Goal: Task Accomplishment & Management: Complete application form

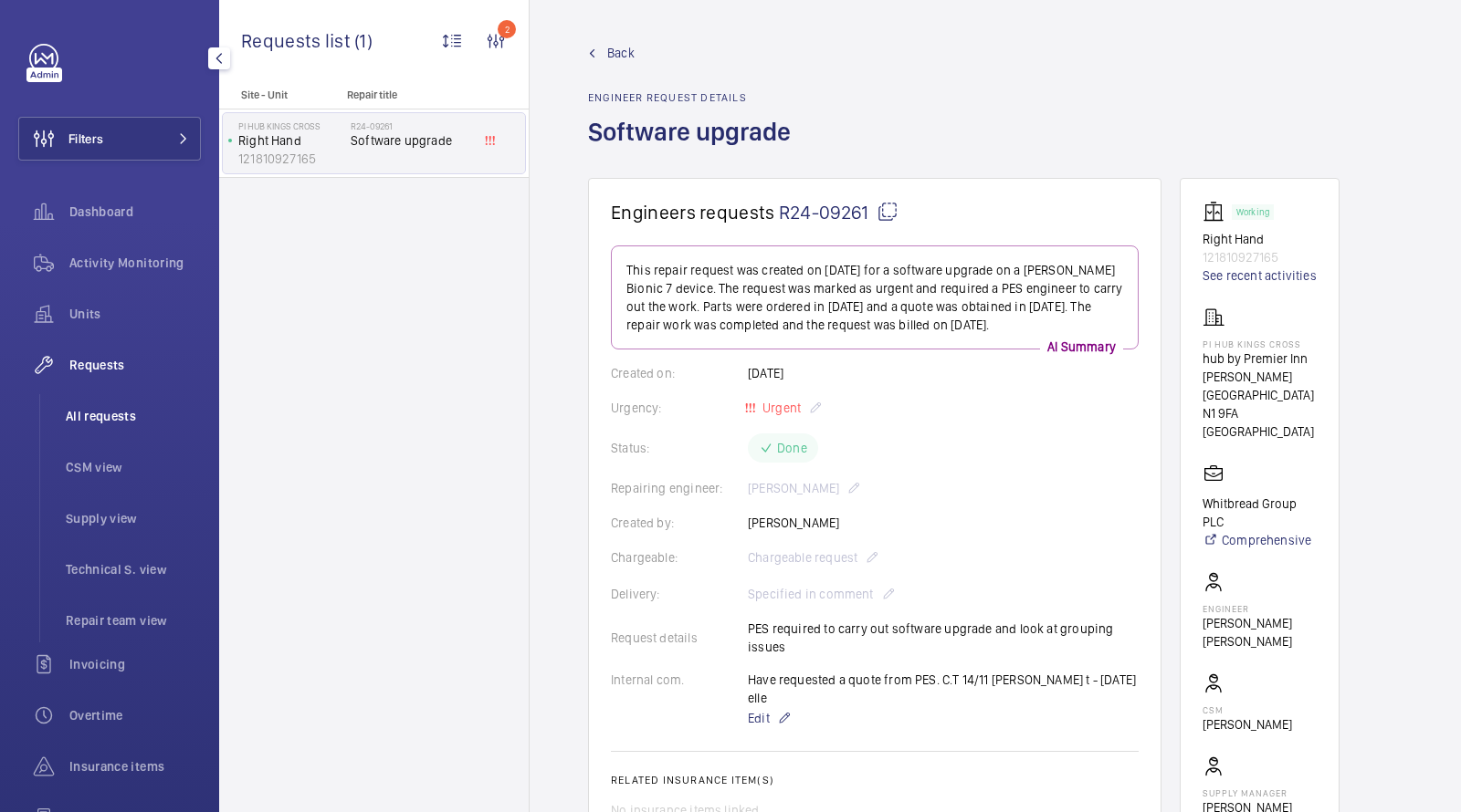
click at [128, 418] on span "All requests" at bounding box center [133, 416] width 136 height 19
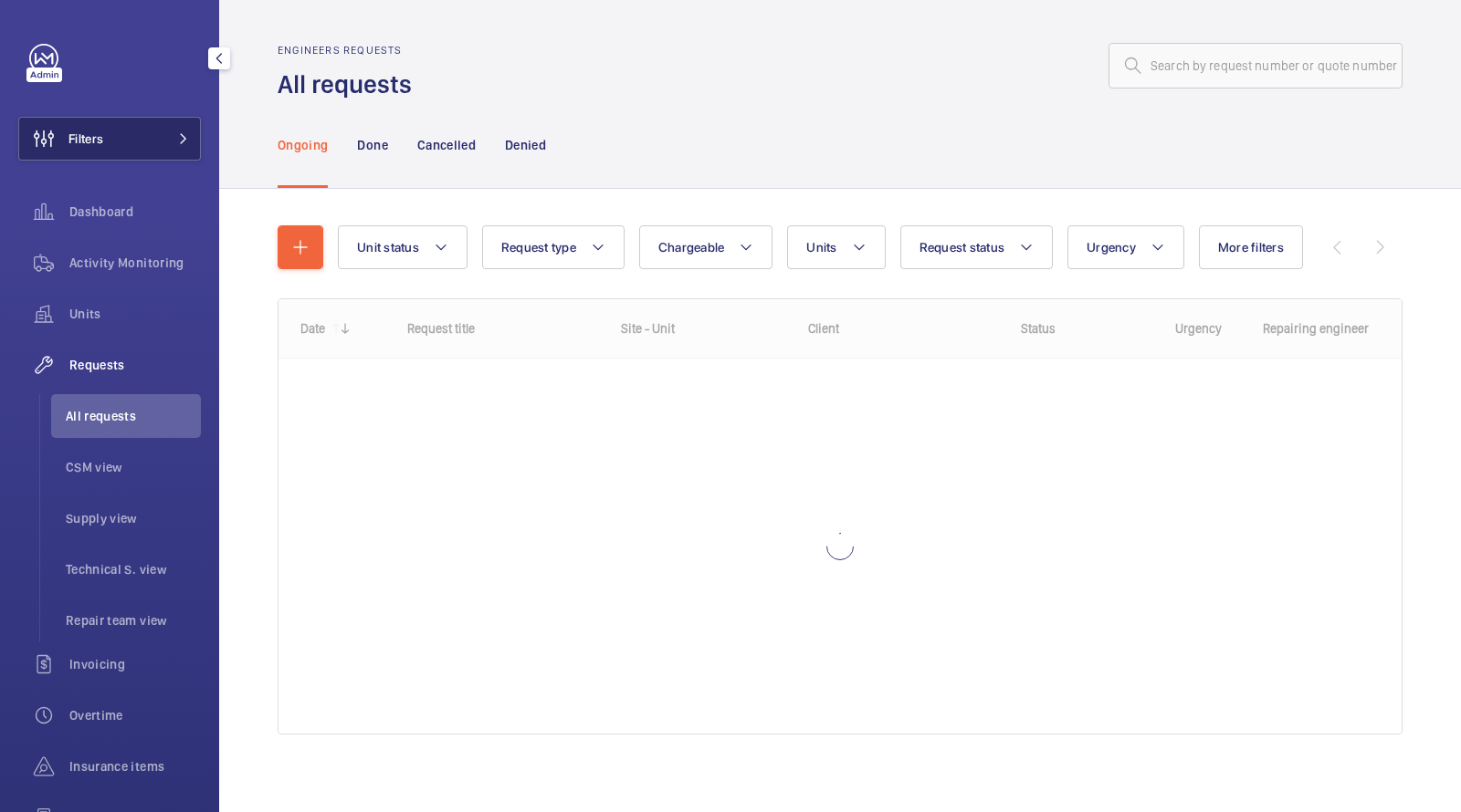
click at [173, 148] on button "Filters" at bounding box center [109, 138] width 182 height 44
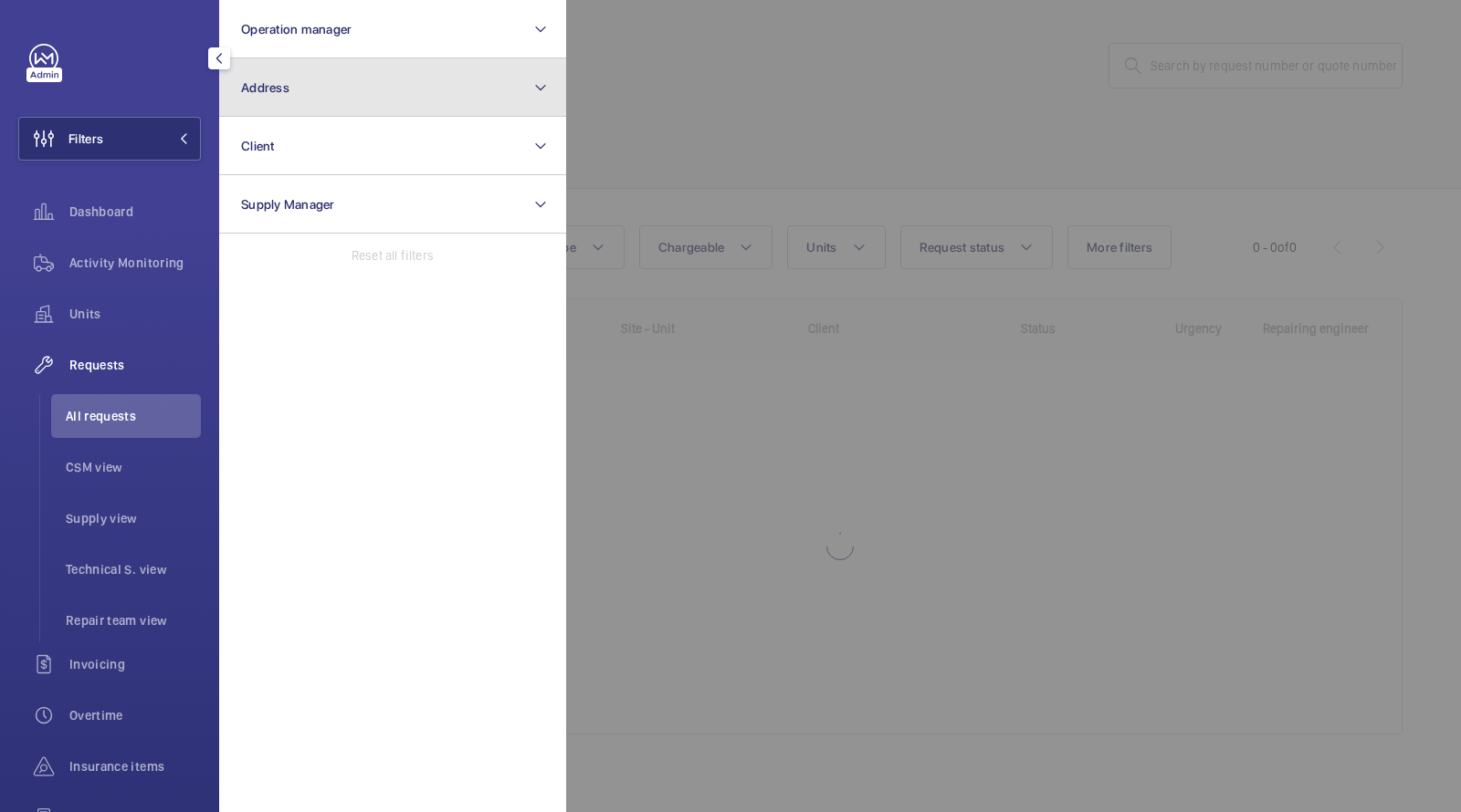
click at [289, 114] on button "Address" at bounding box center [393, 88] width 347 height 58
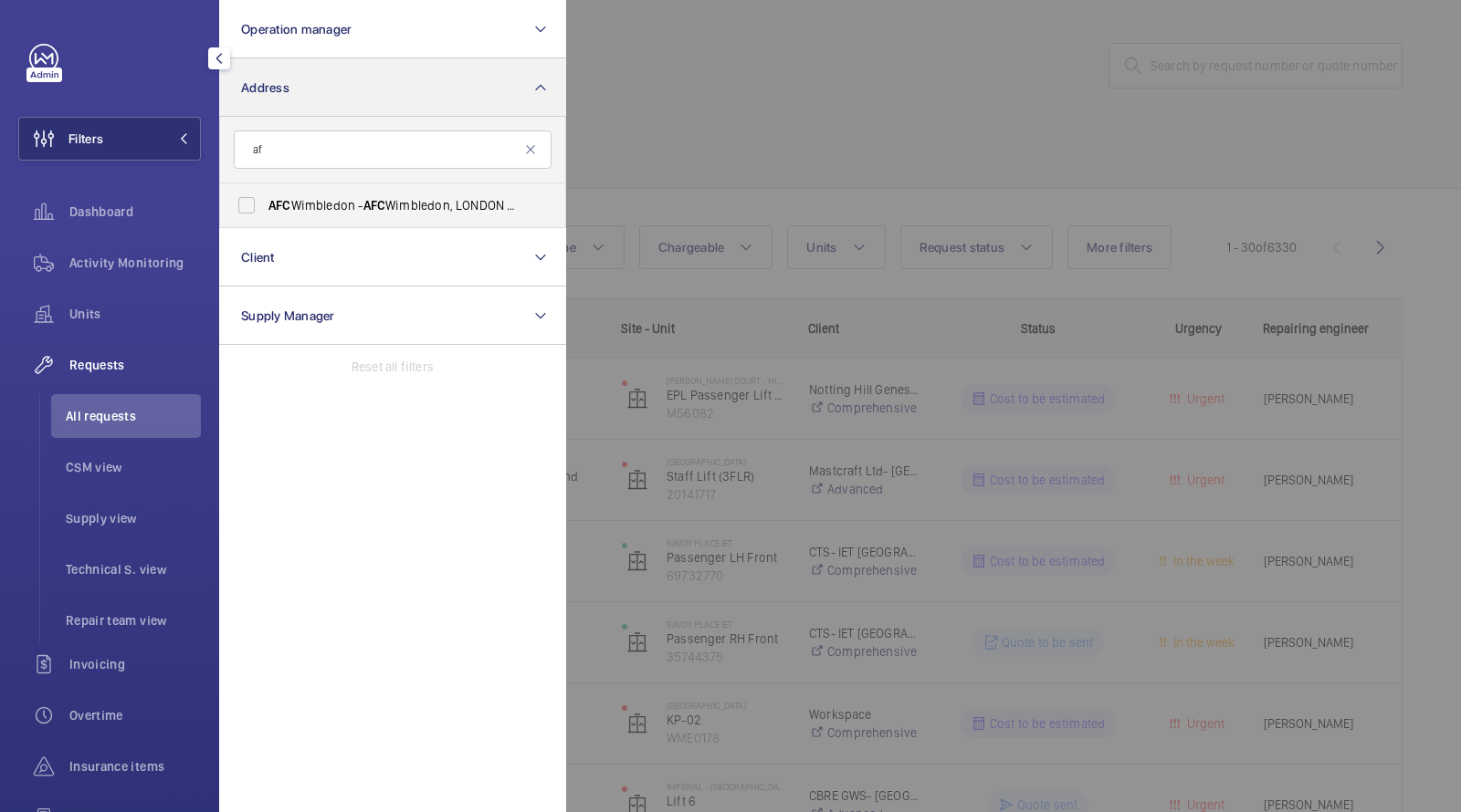
type input "a"
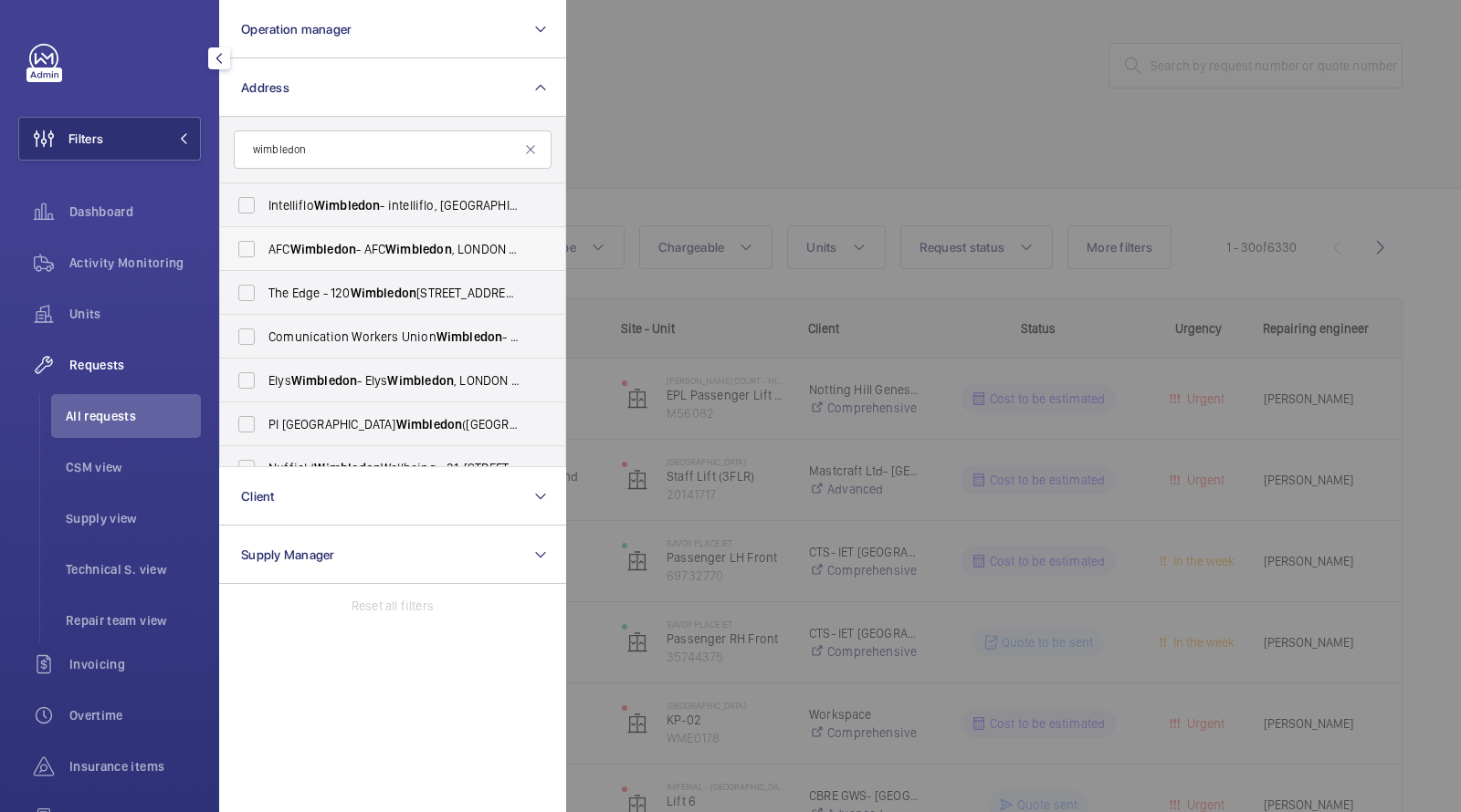
type input "wimbledon"
click at [325, 256] on span "AFC Wimbledon - AFC Wimbledon , LONDON SW17 0NR" at bounding box center [394, 249] width 252 height 19
click at [265, 256] on input "AFC Wimbledon - AFC Wimbledon , LONDON SW17 0NR" at bounding box center [246, 249] width 36 height 36
checkbox input "true"
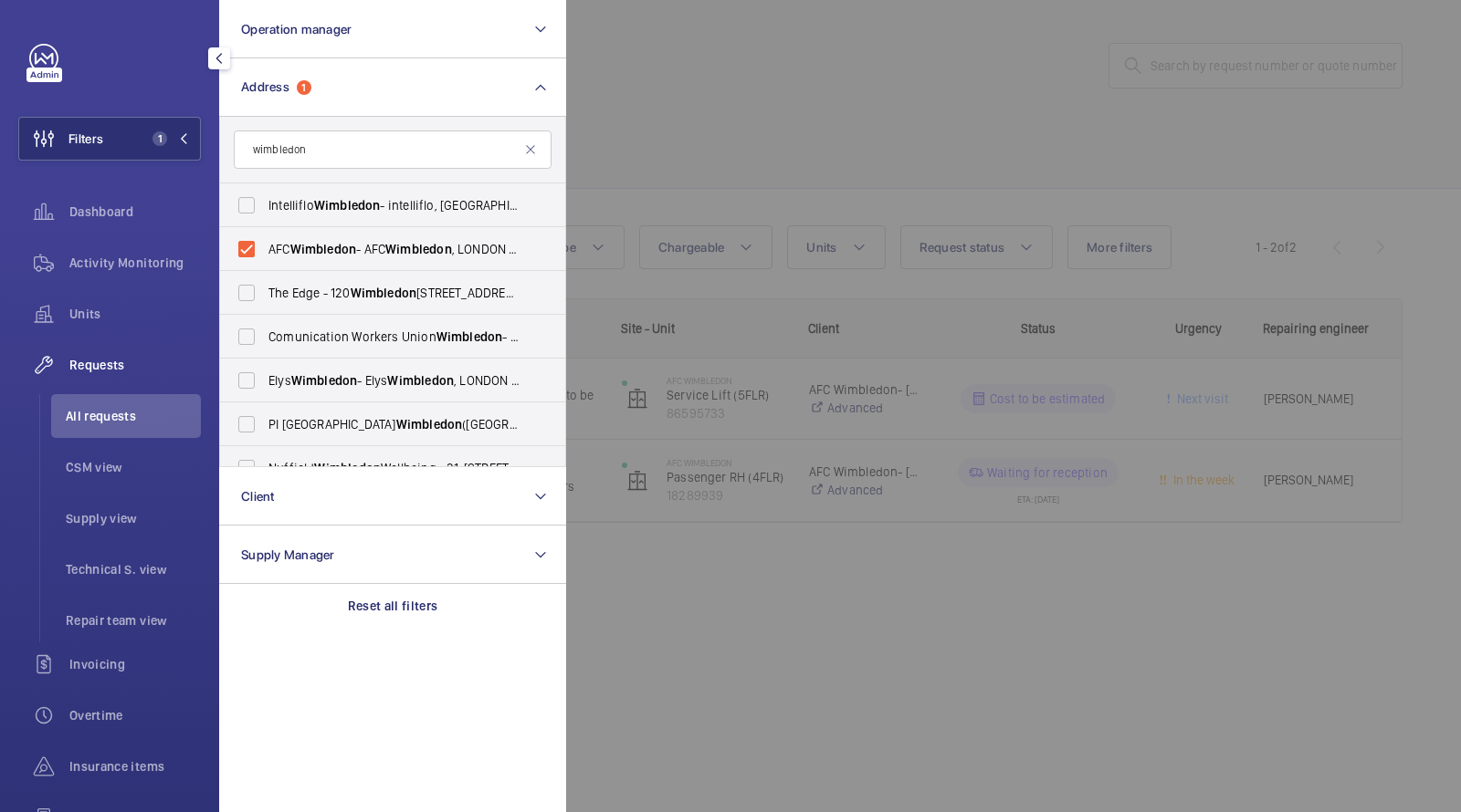
click at [735, 93] on div at bounding box center [1297, 406] width 1461 height 812
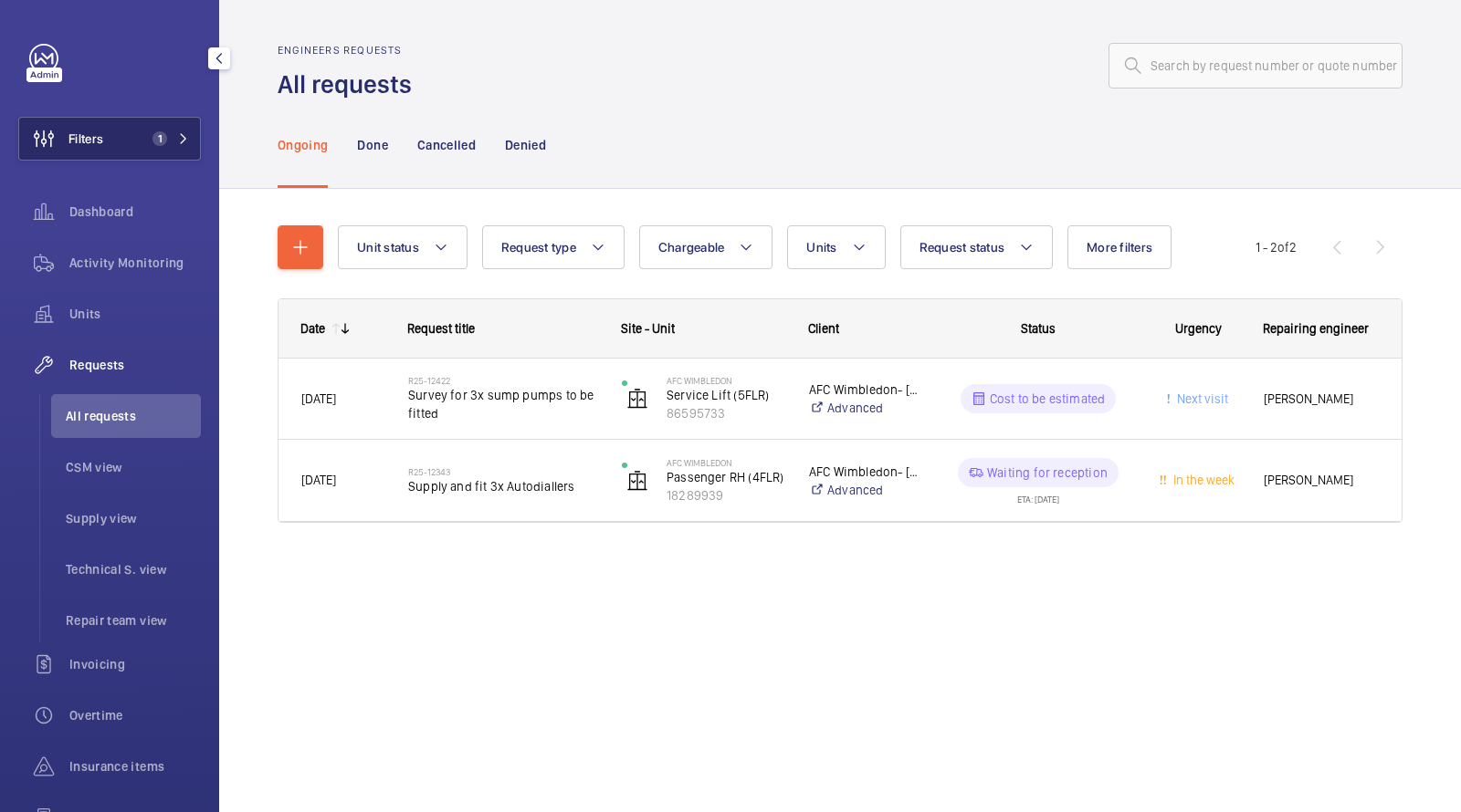
click at [165, 142] on span "1" at bounding box center [159, 138] width 15 height 15
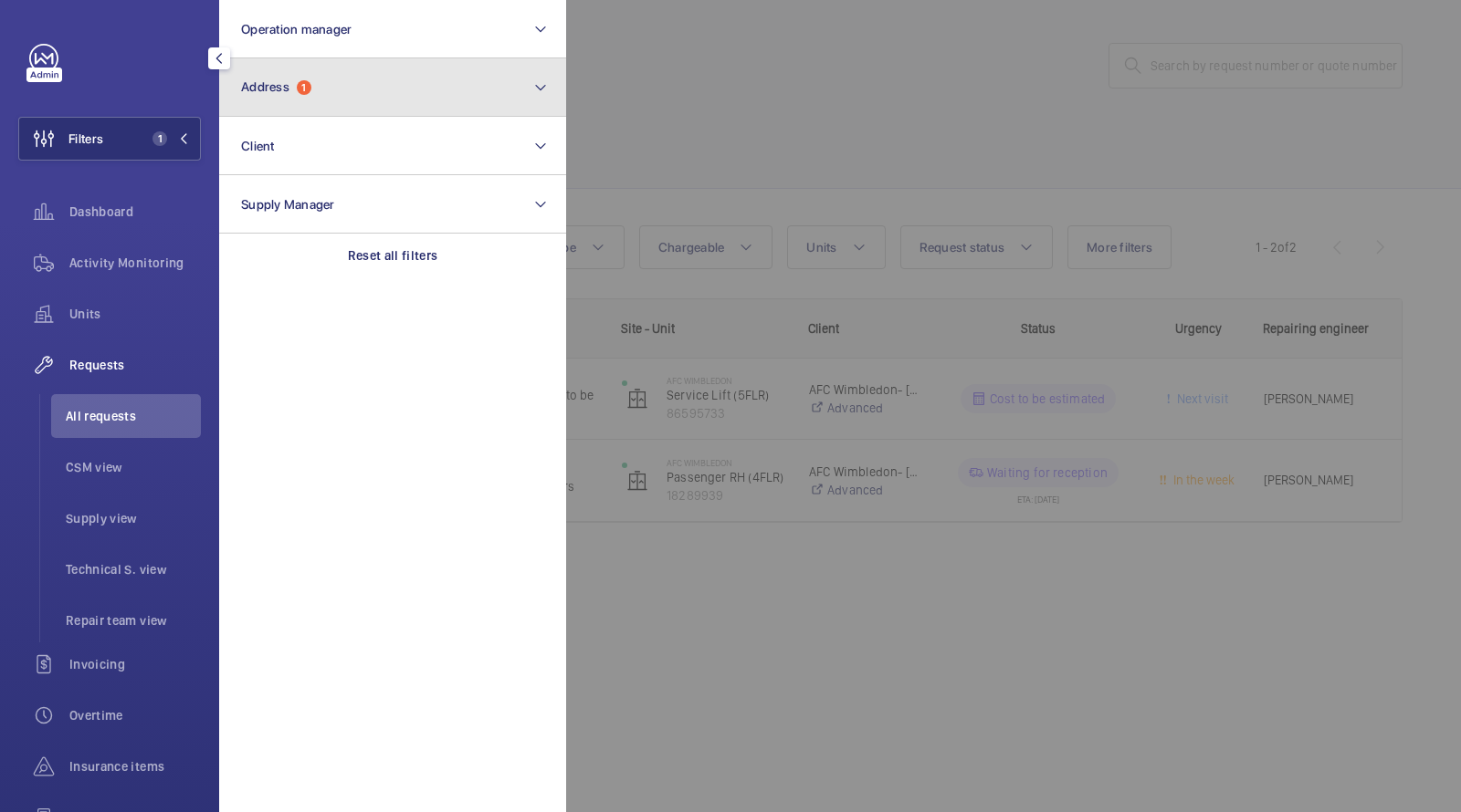
click at [320, 103] on button "Address 1" at bounding box center [393, 88] width 347 height 58
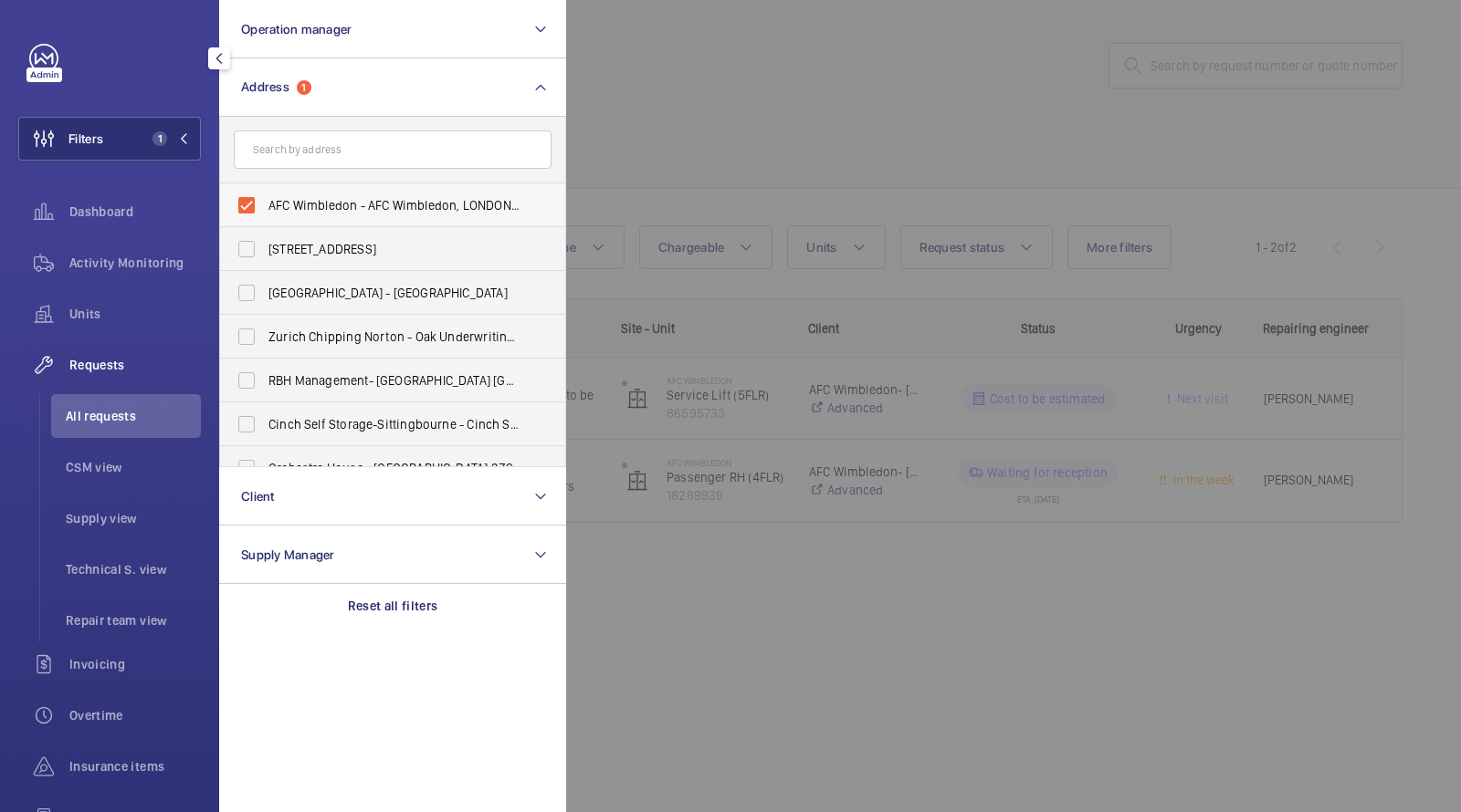
click at [338, 209] on span "AFC Wimbledon - AFC Wimbledon, LONDON SW17 0NR" at bounding box center [394, 205] width 252 height 19
click at [265, 209] on input "AFC Wimbledon - AFC Wimbledon, LONDON SW17 0NR" at bounding box center [246, 205] width 36 height 36
checkbox input "false"
click at [734, 107] on div at bounding box center [1297, 406] width 1461 height 812
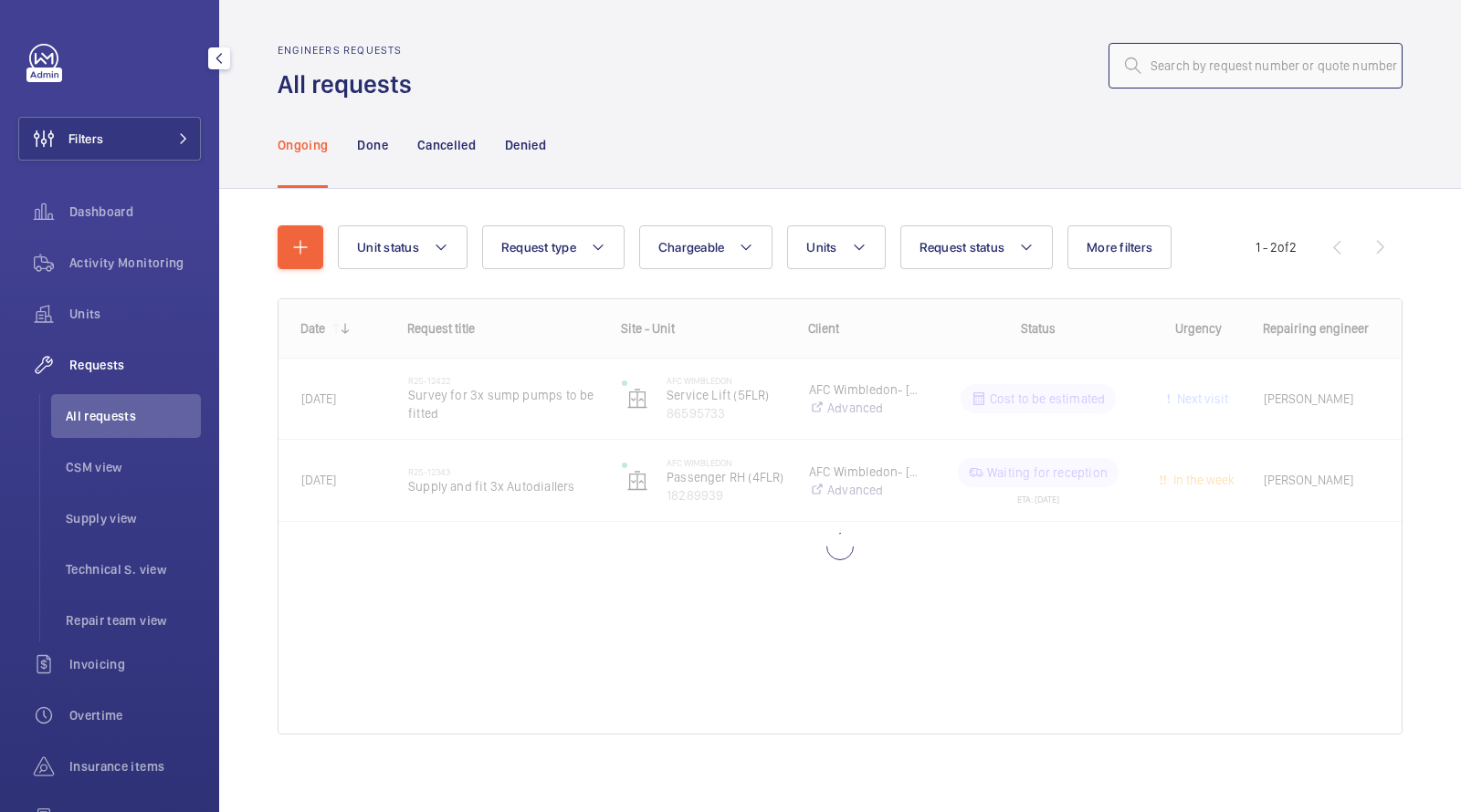
click at [1177, 62] on input "text" at bounding box center [1256, 65] width 295 height 46
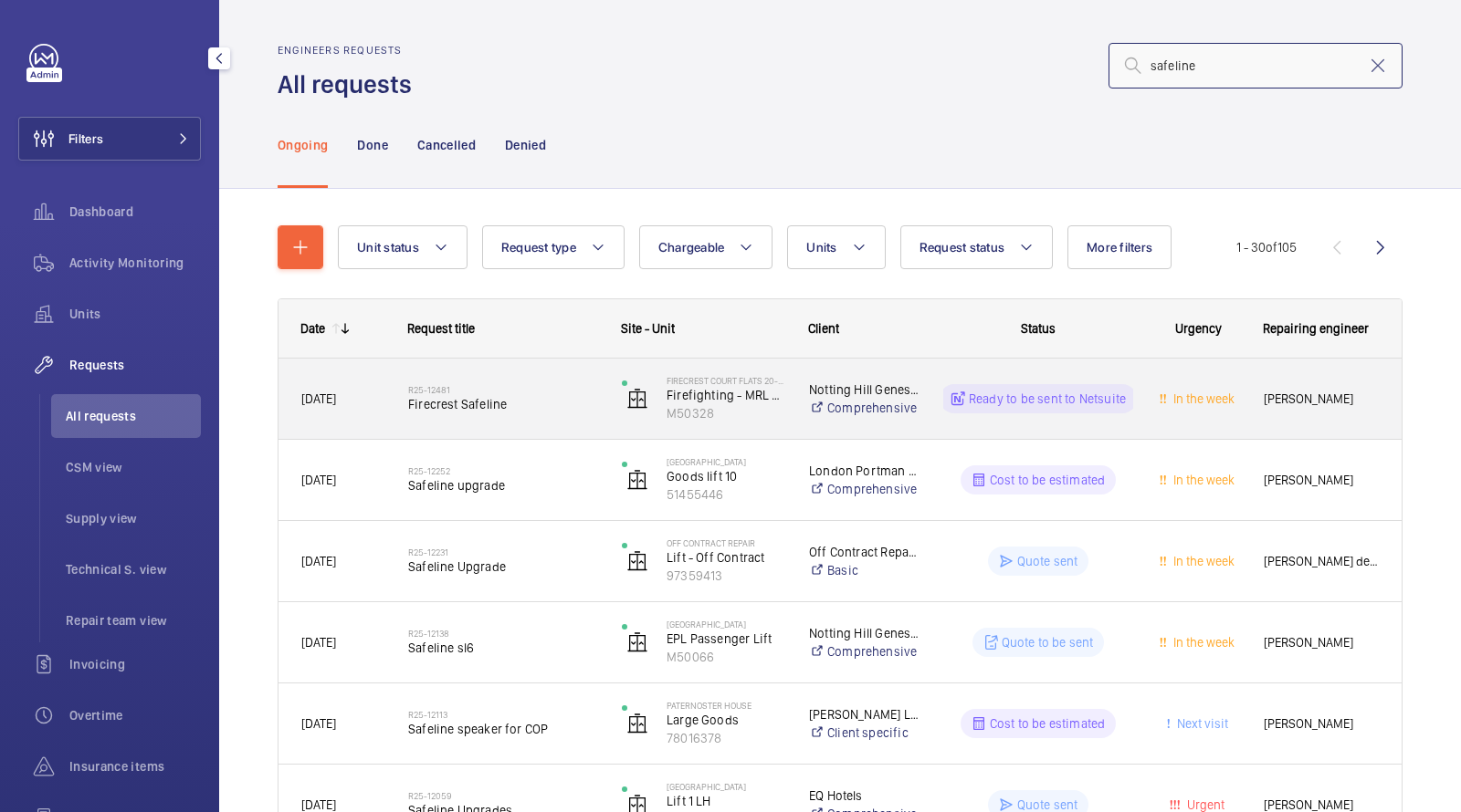
type input "safeline"
click at [496, 397] on span "Firecrest Safeline" at bounding box center [503, 405] width 190 height 19
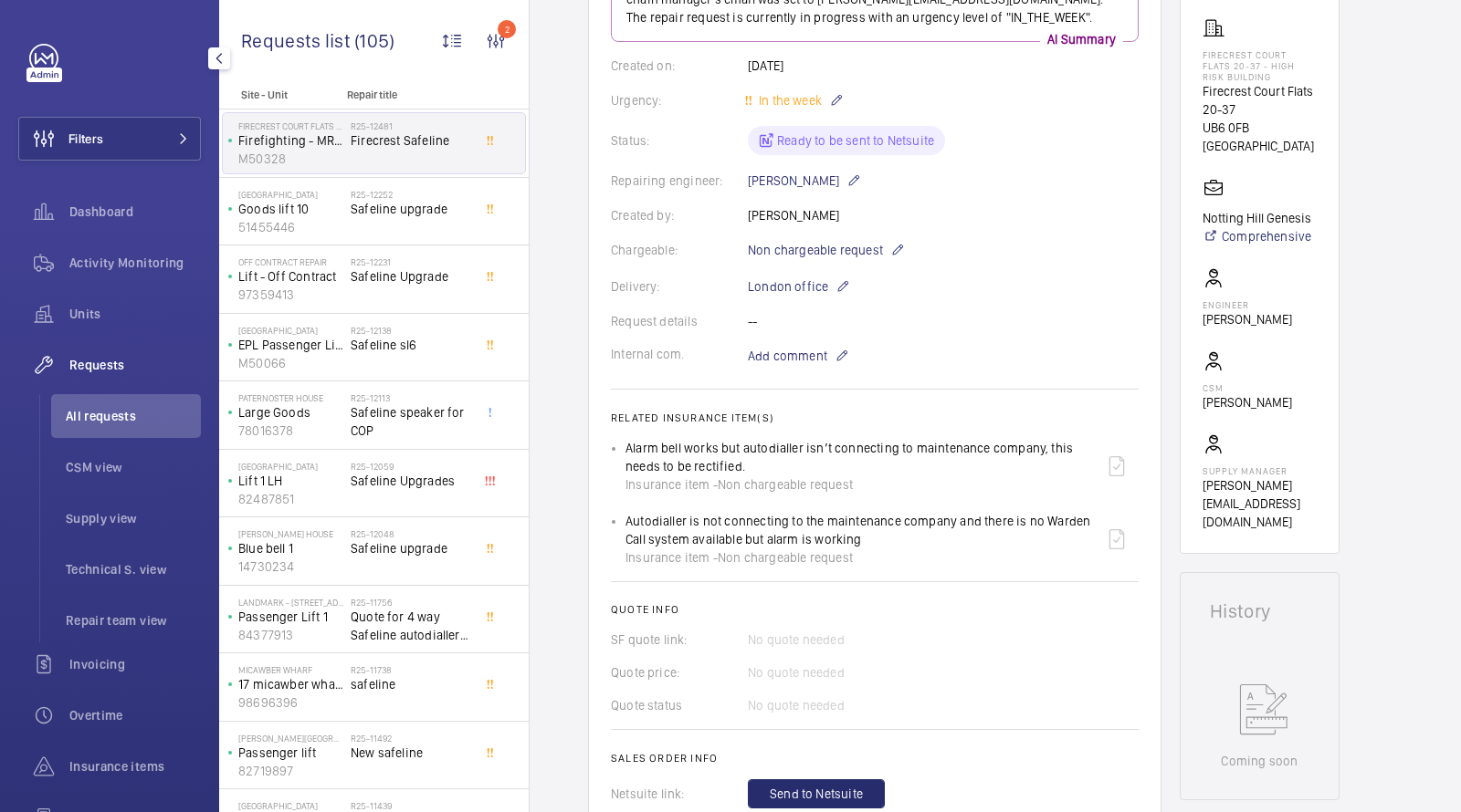
scroll to position [350, 0]
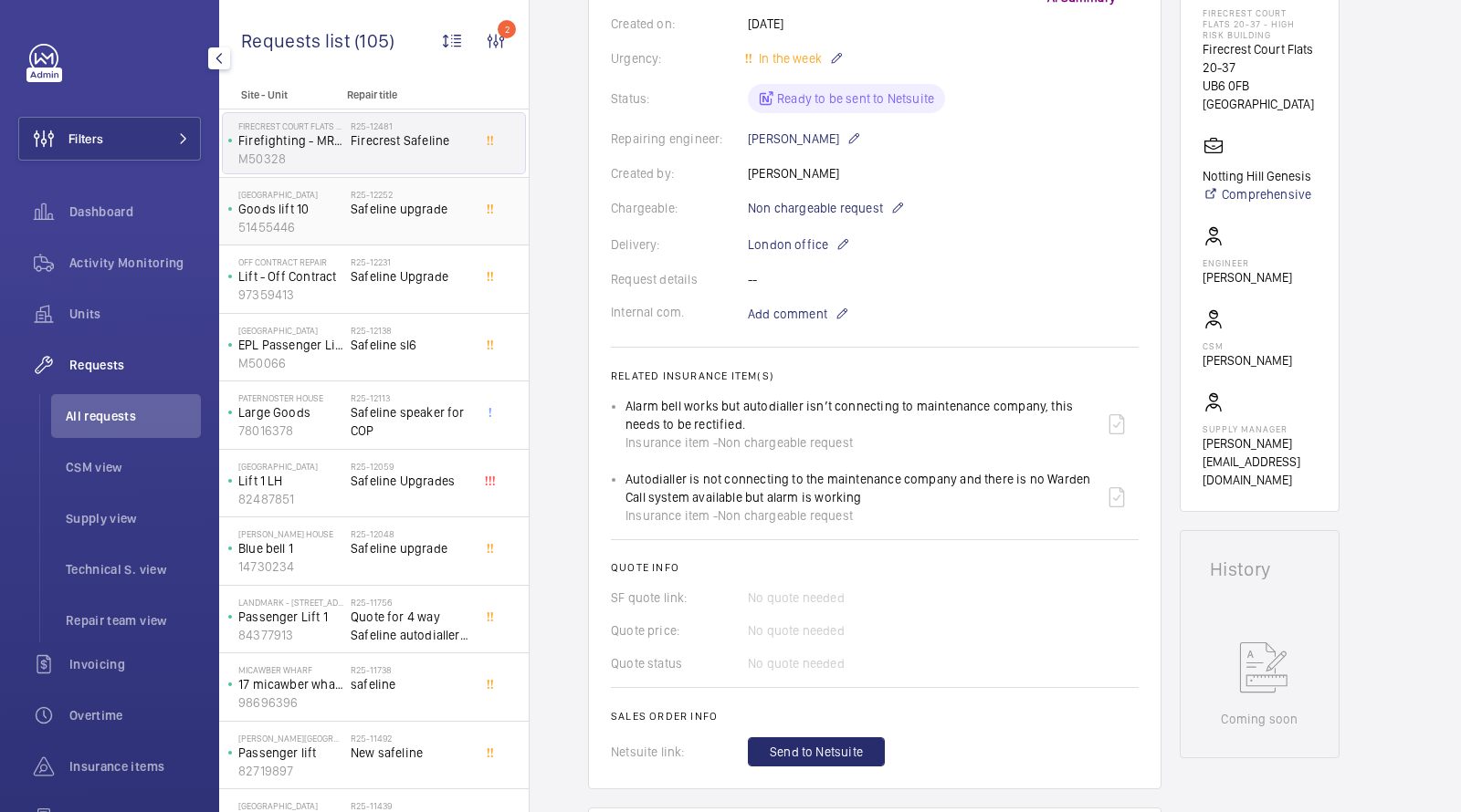
click at [382, 216] on span "Safeline upgrade" at bounding box center [412, 209] width 121 height 19
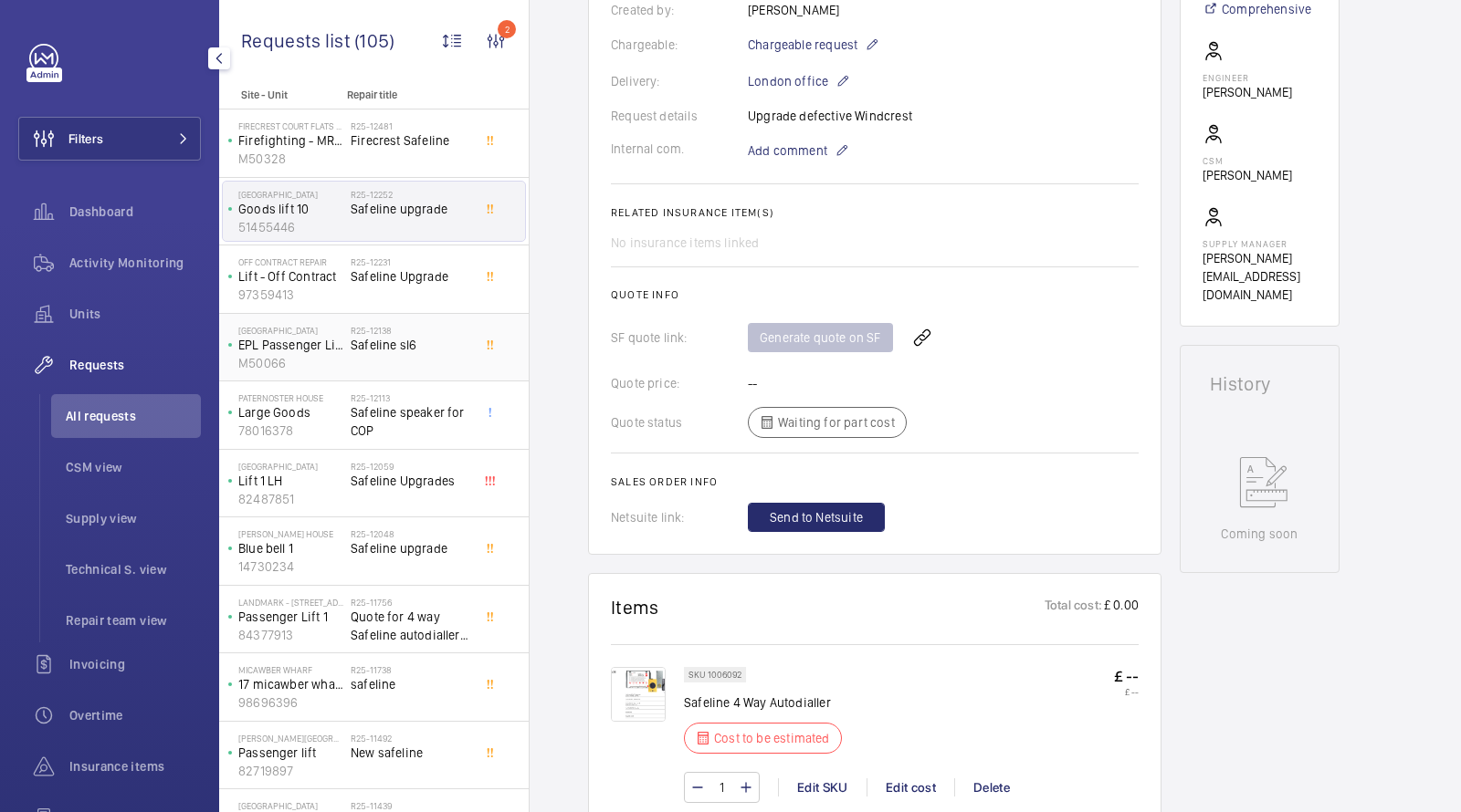
scroll to position [513, 0]
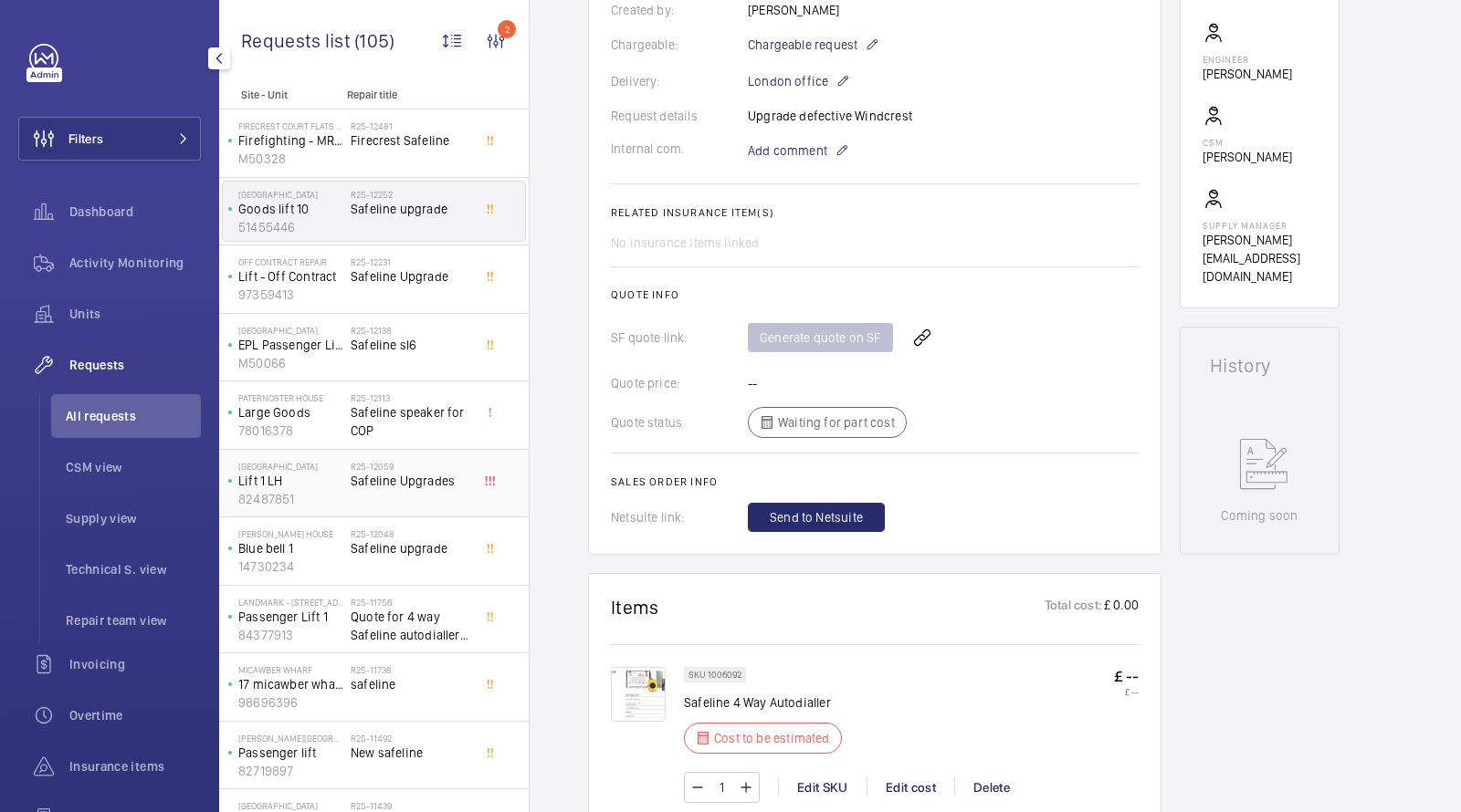
click at [399, 467] on h2 "R25-12059" at bounding box center [412, 466] width 121 height 11
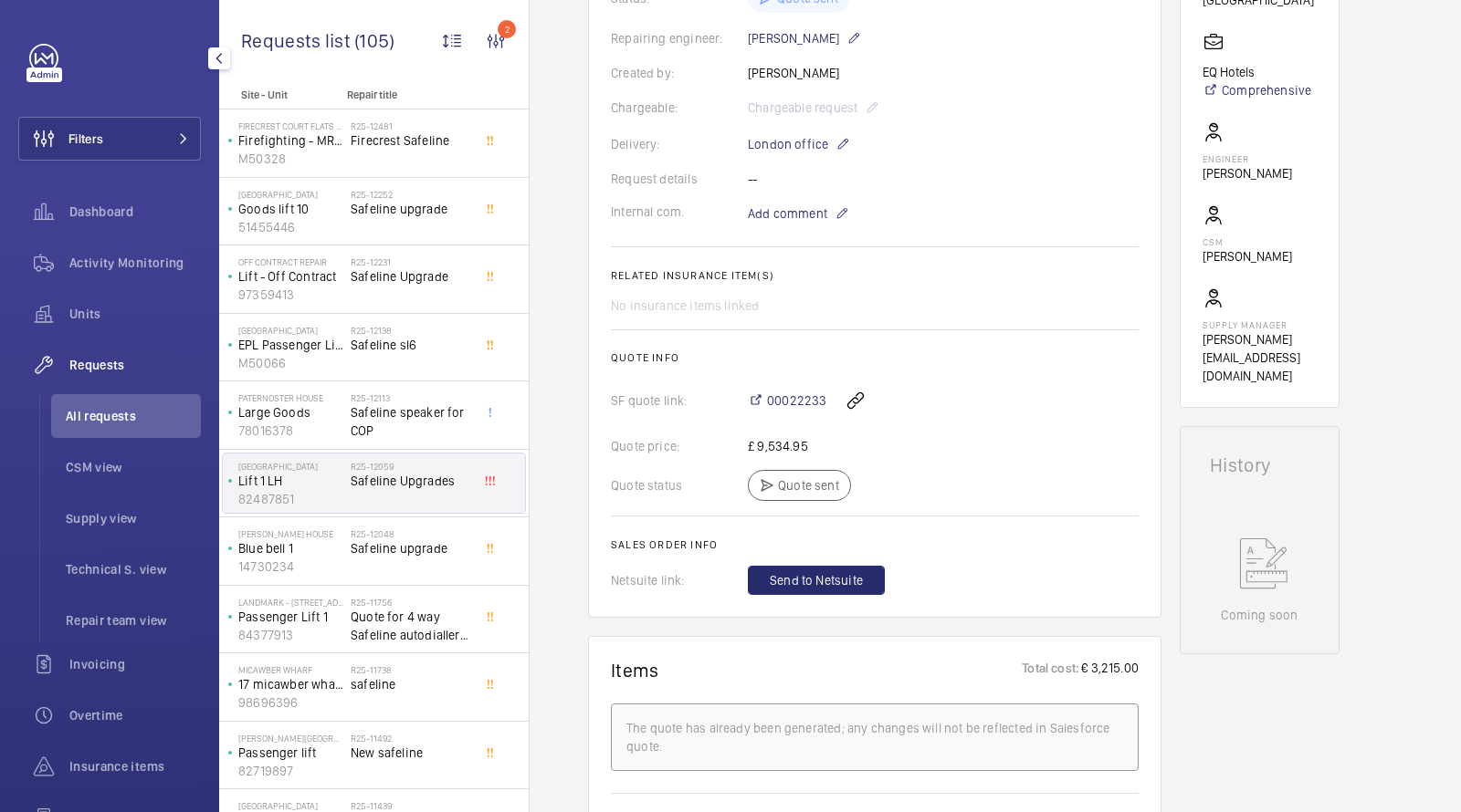
scroll to position [450, 0]
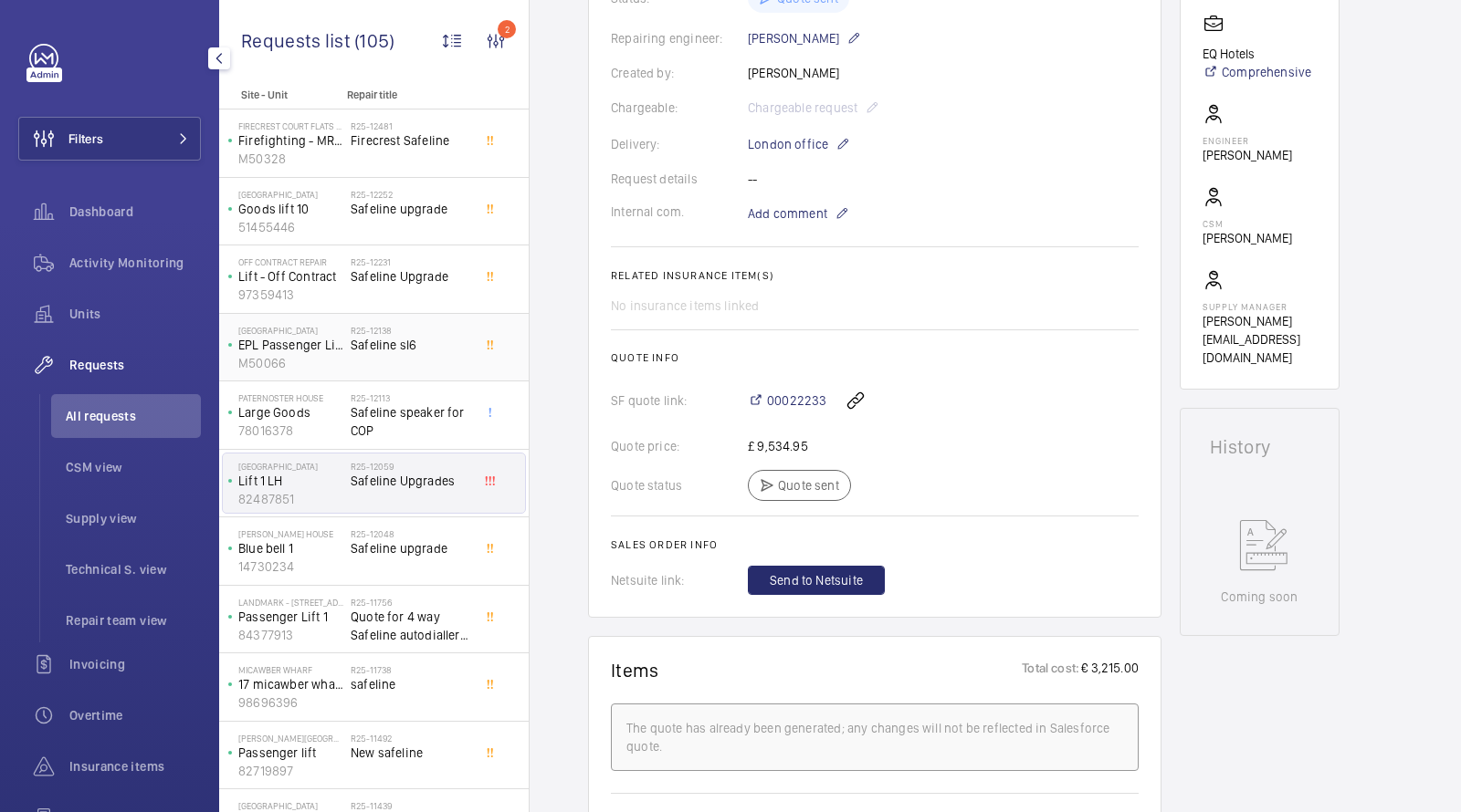
click at [376, 346] on span "Safeline sl6" at bounding box center [412, 345] width 121 height 19
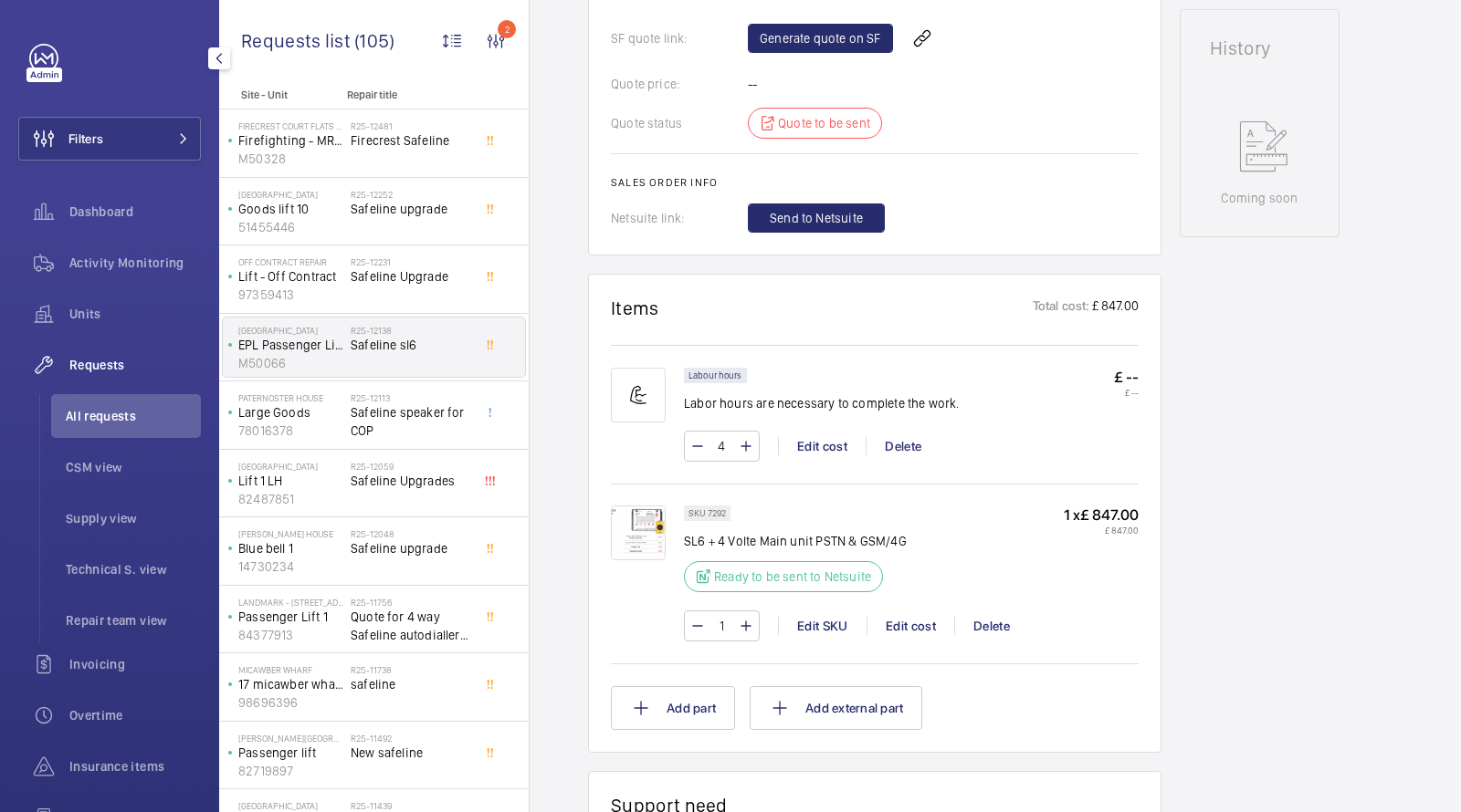
scroll to position [774, 0]
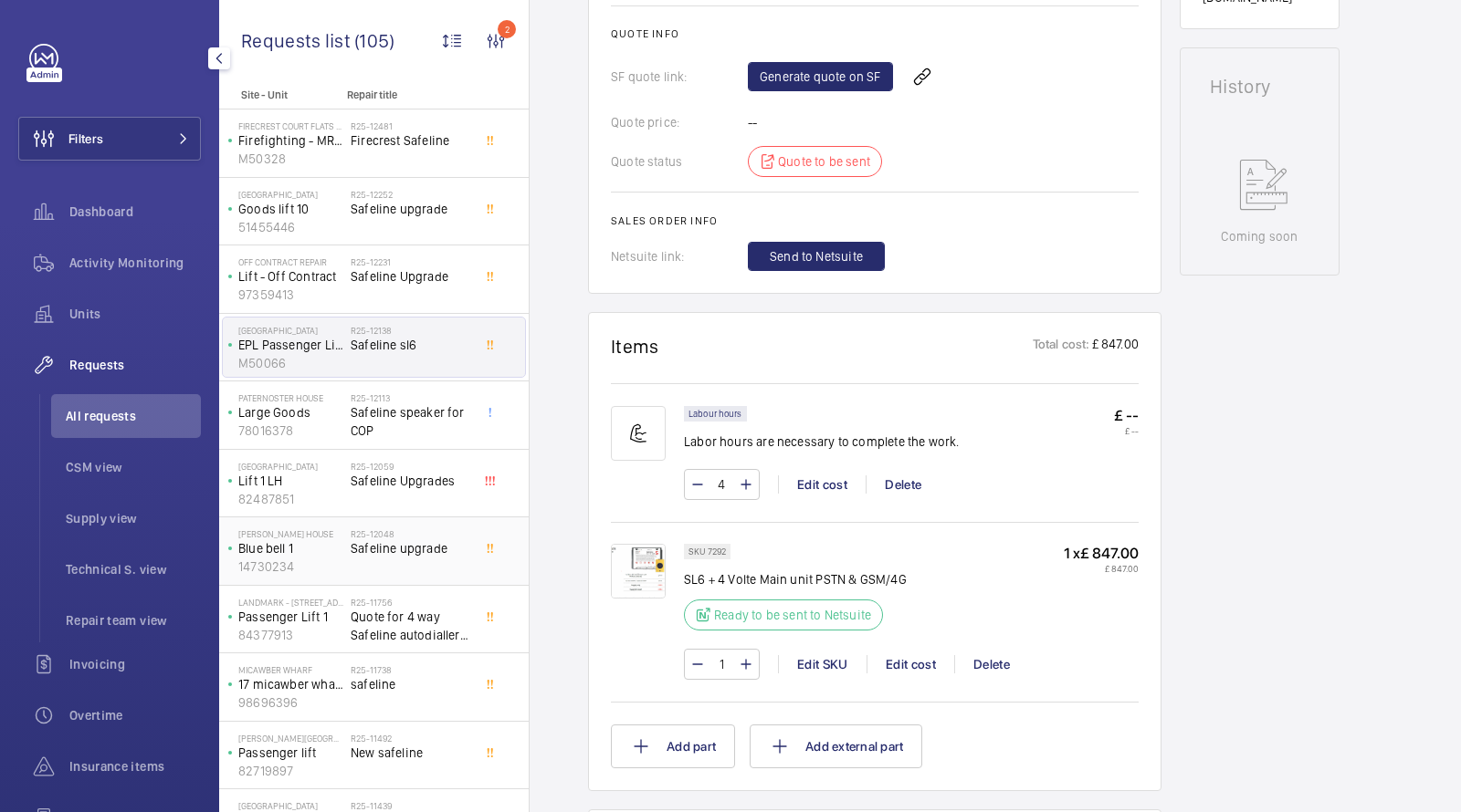
click at [391, 556] on div "R25-12048 Safeline upgrade" at bounding box center [412, 555] width 121 height 53
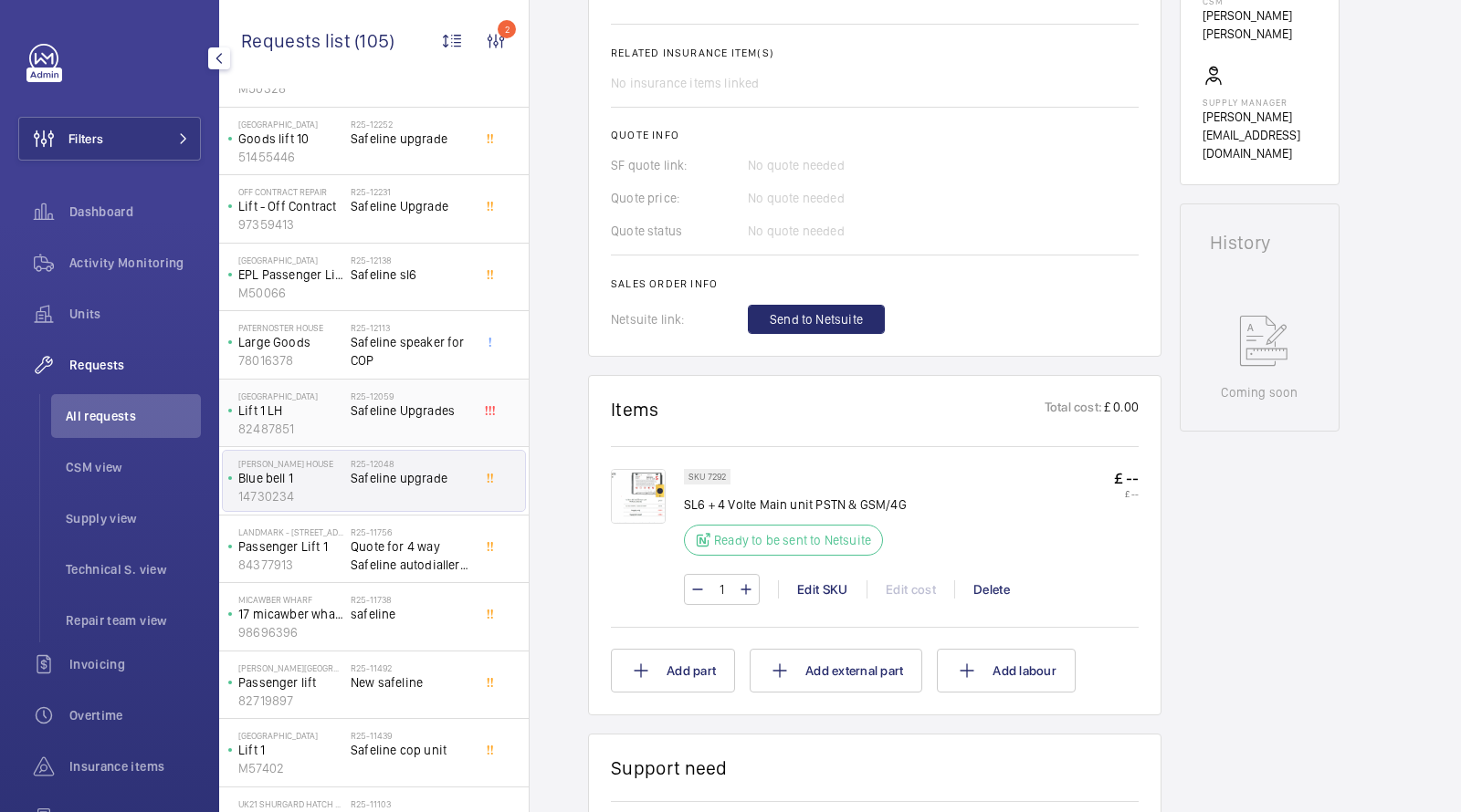
scroll to position [79, 0]
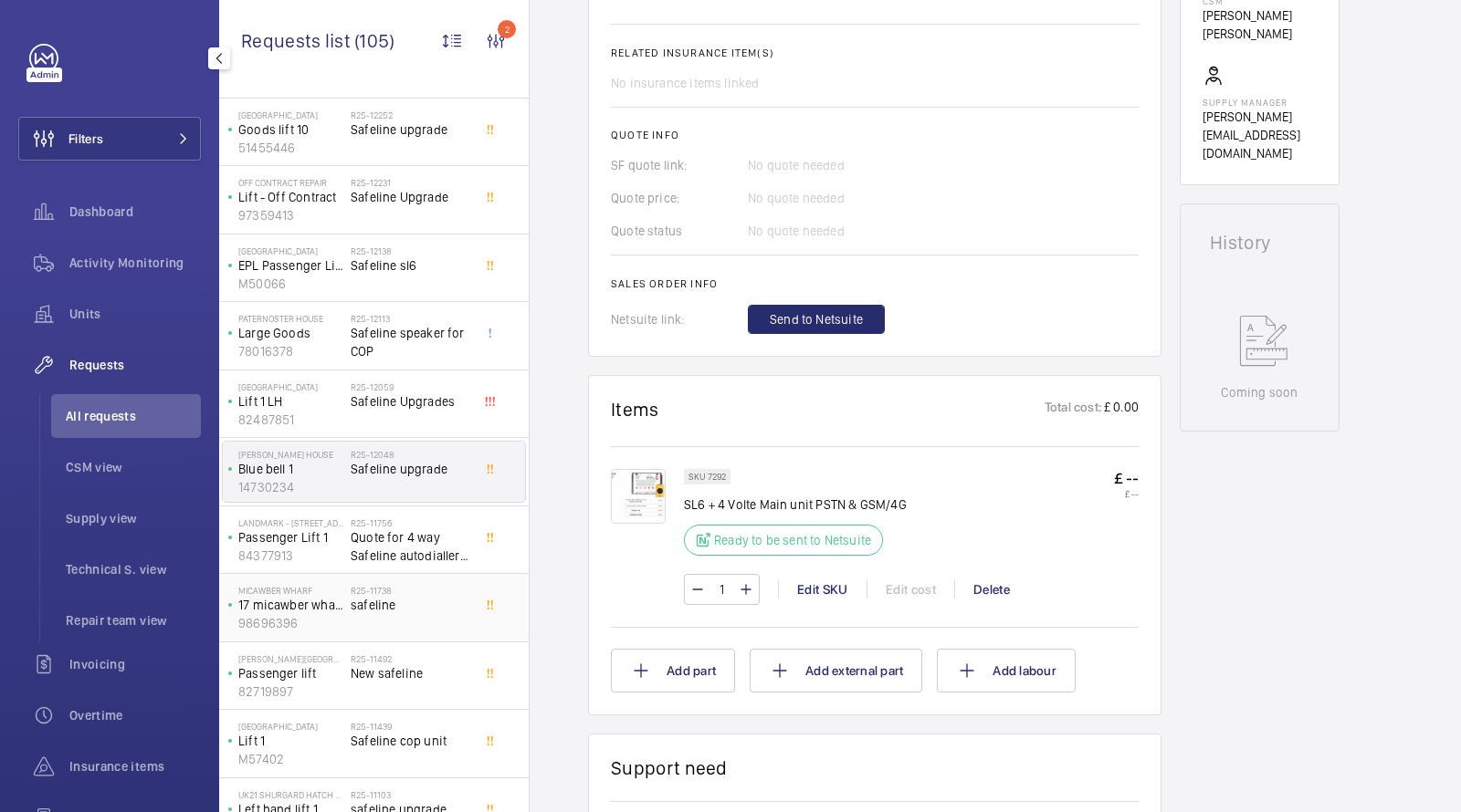
click at [396, 591] on h2 "R25-11738" at bounding box center [412, 590] width 121 height 11
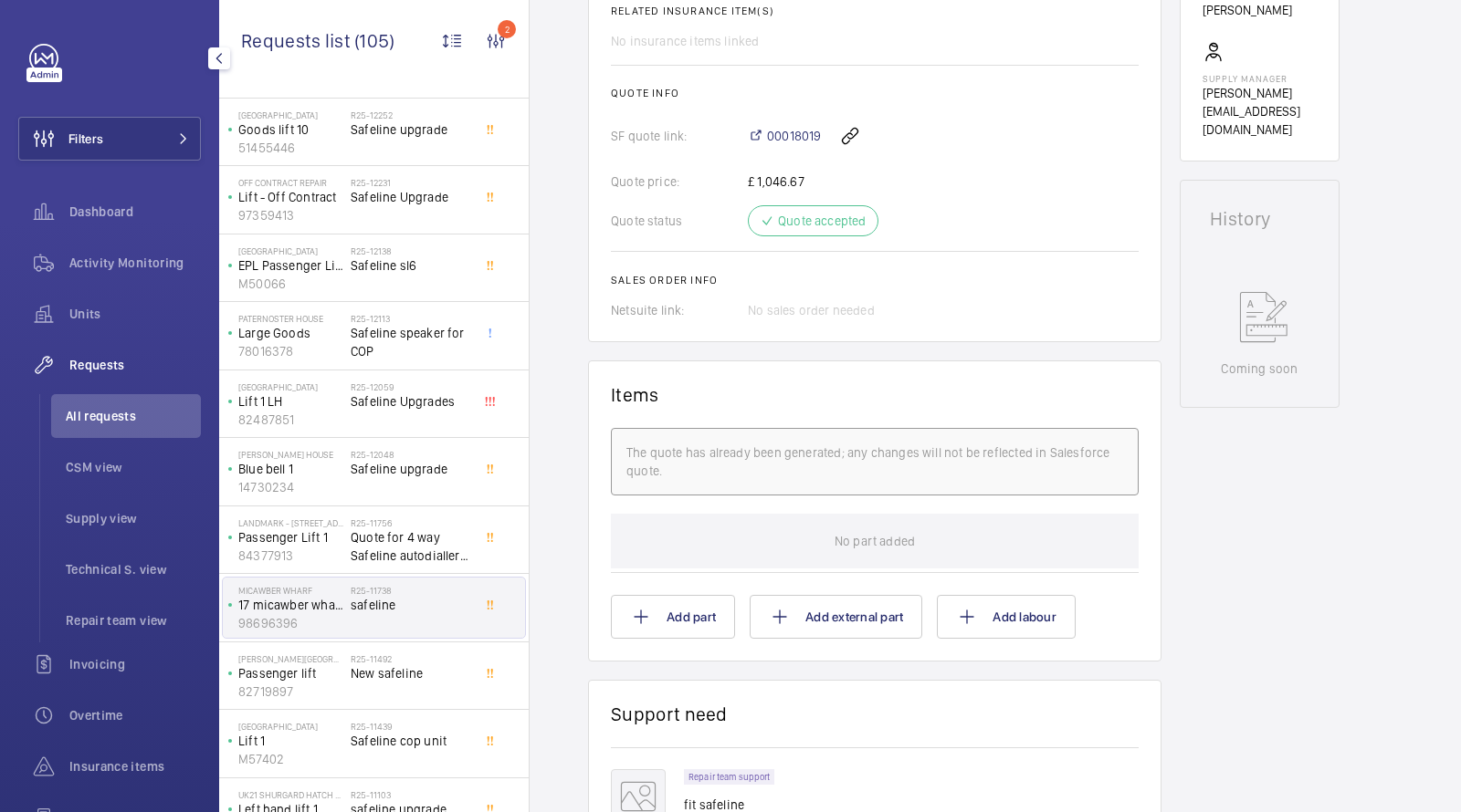
scroll to position [767, 0]
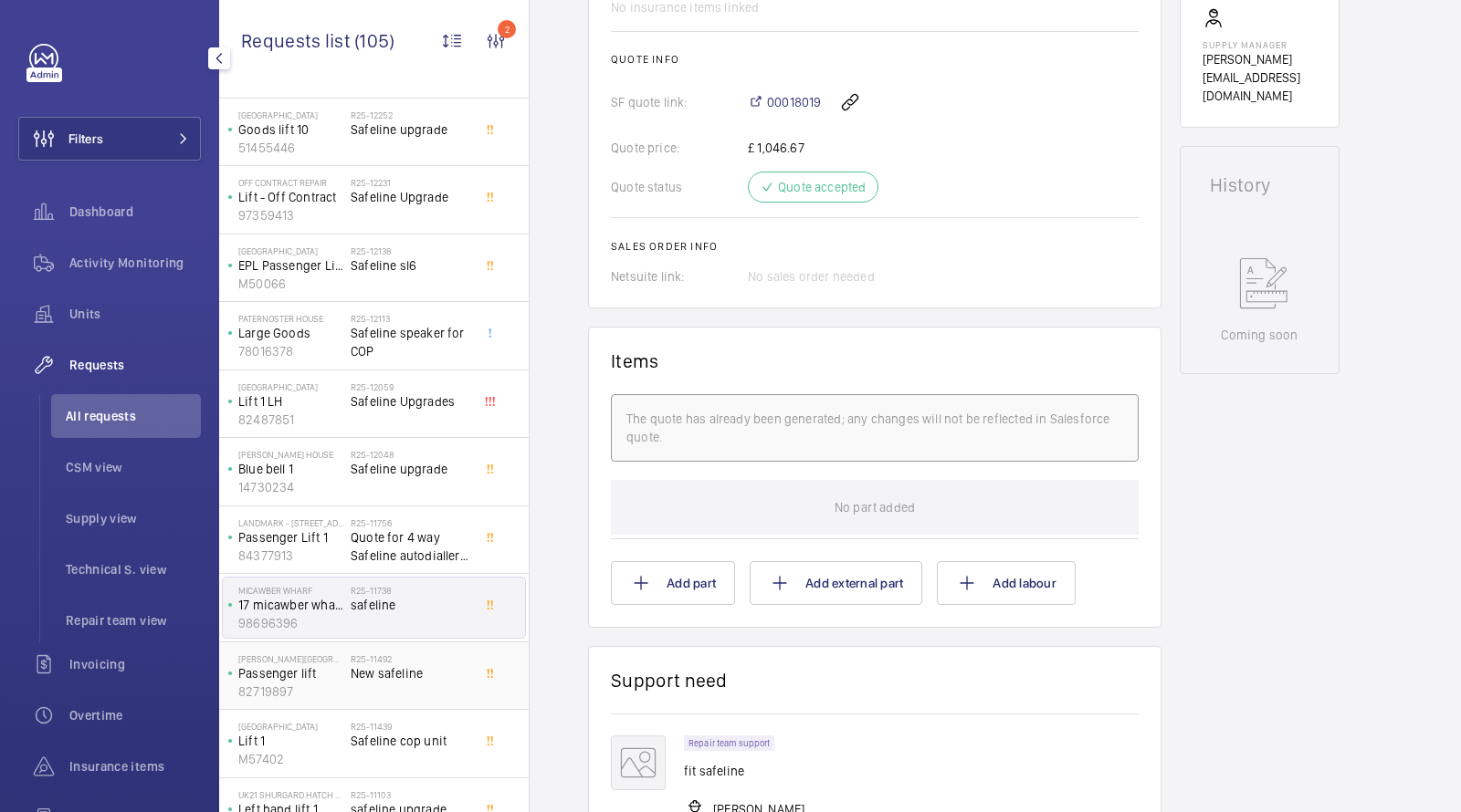
click at [402, 674] on span "New safeline" at bounding box center [412, 674] width 121 height 19
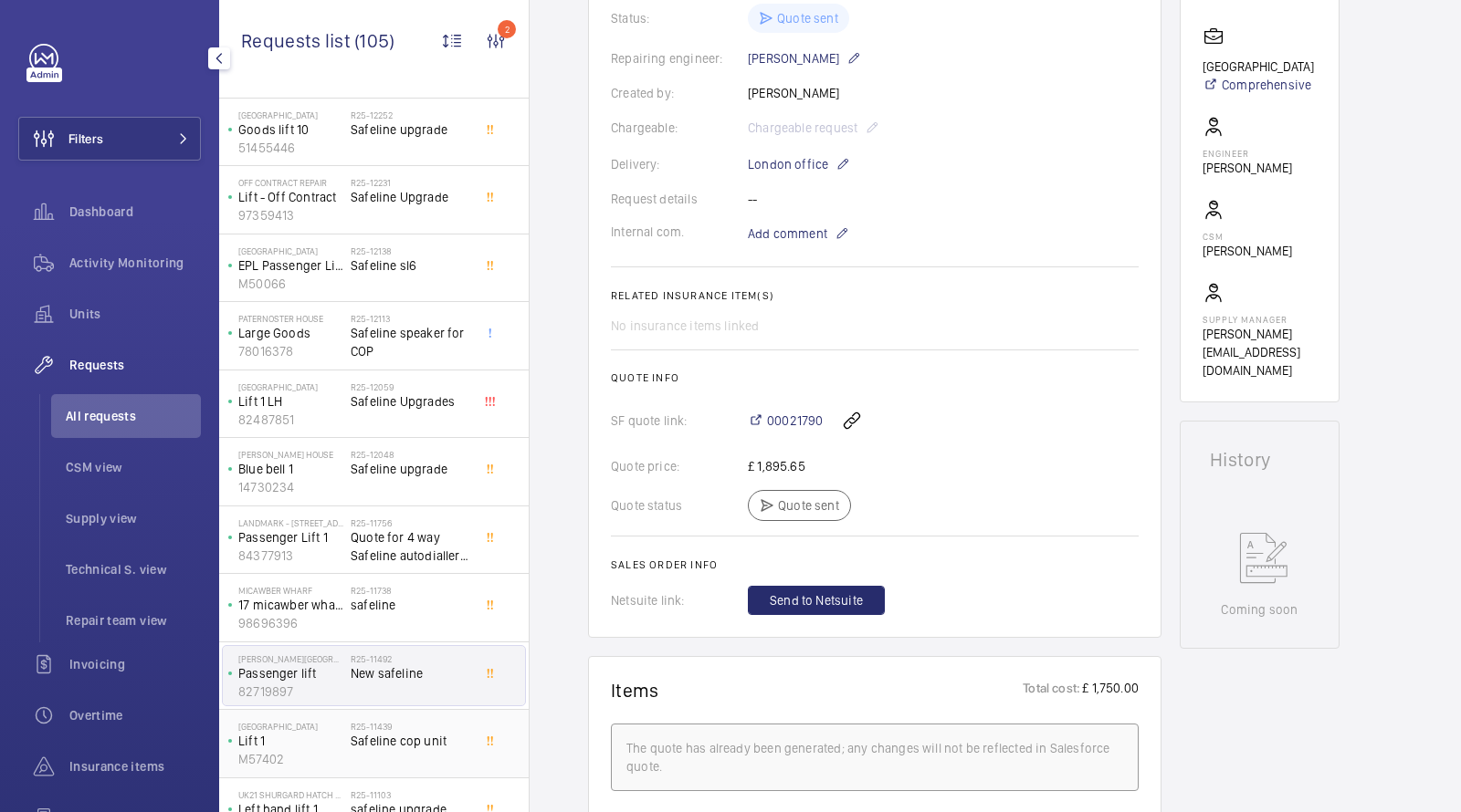
scroll to position [430, 0]
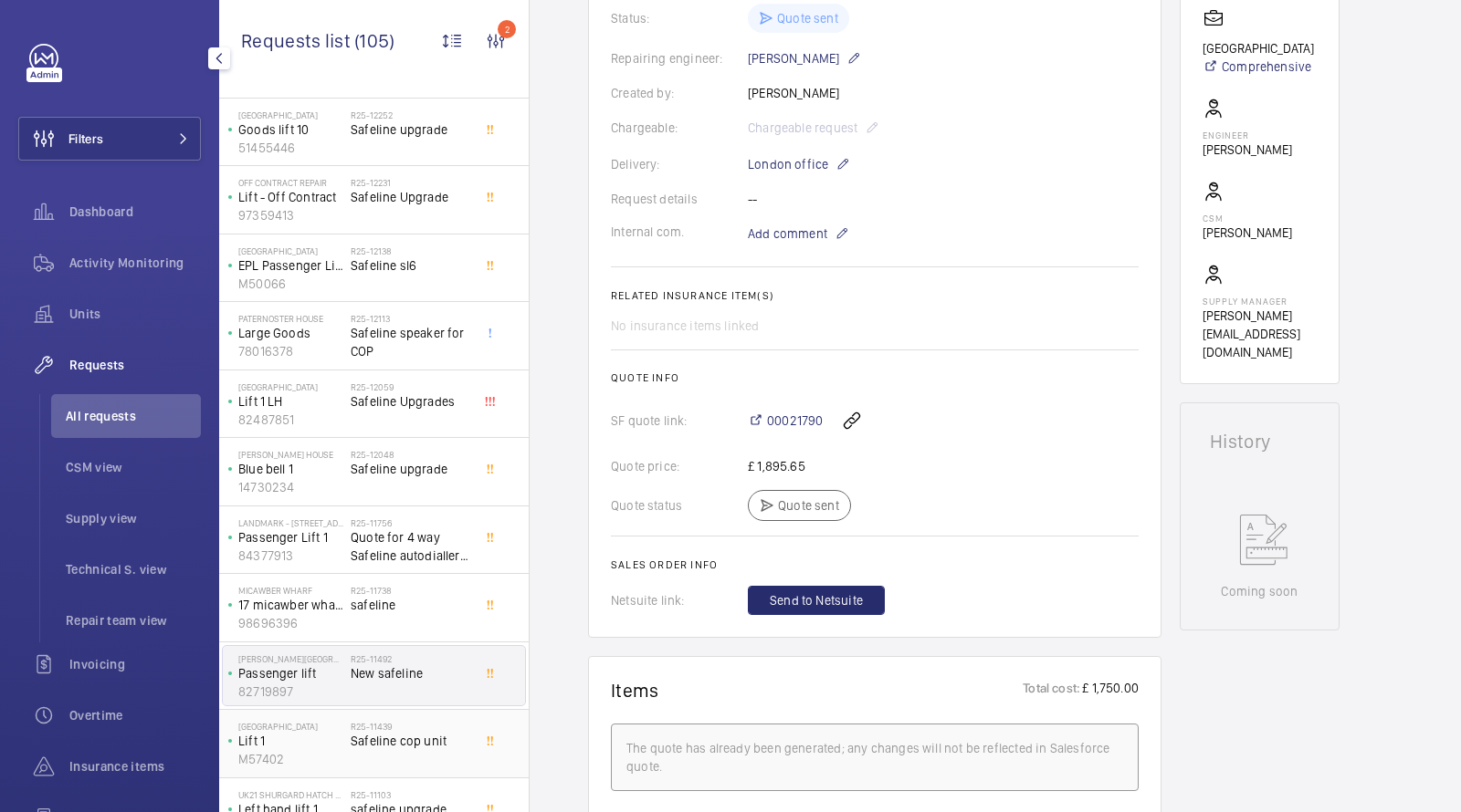
click at [381, 732] on span "Safeline cop unit" at bounding box center [412, 741] width 121 height 19
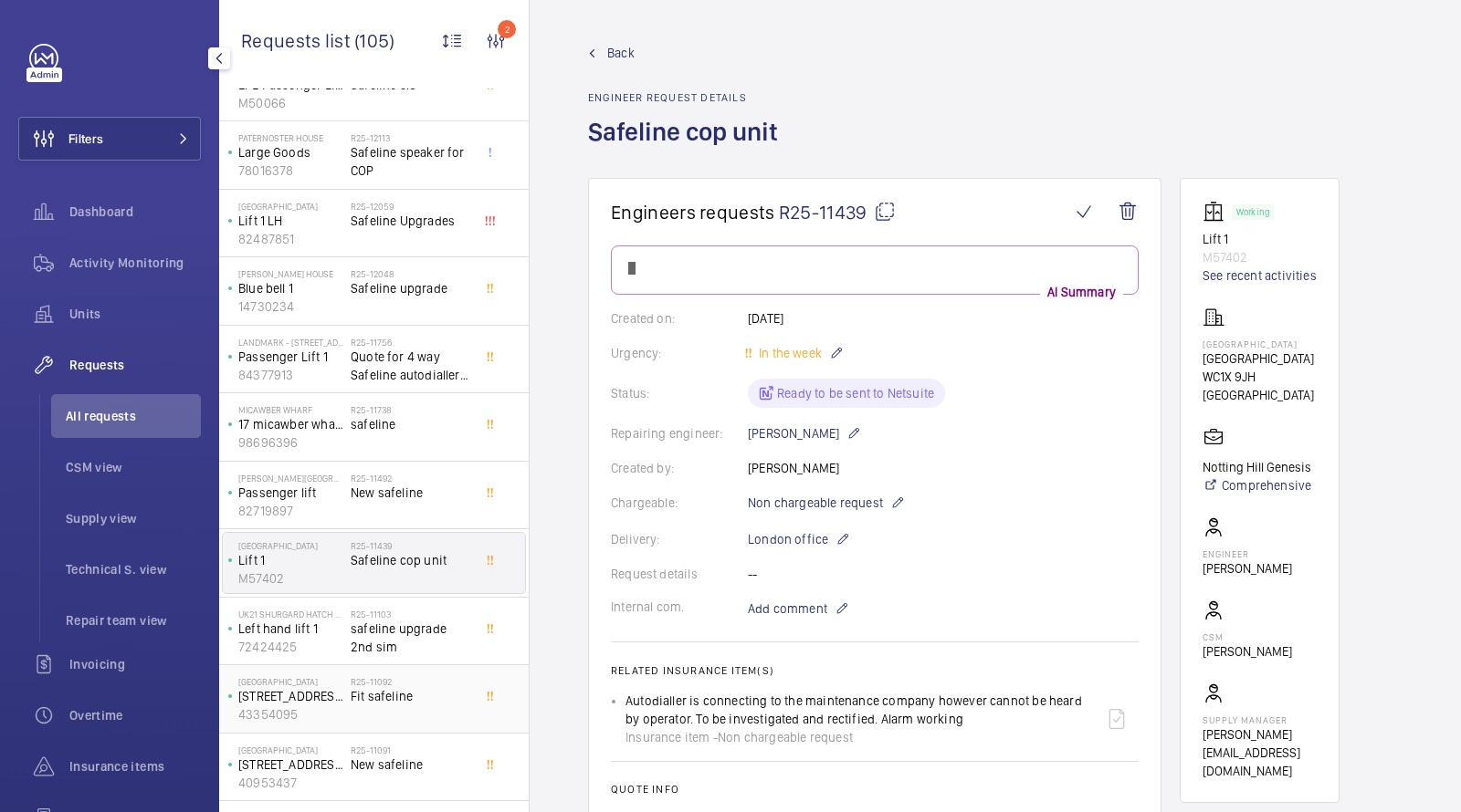
scroll to position [276, 0]
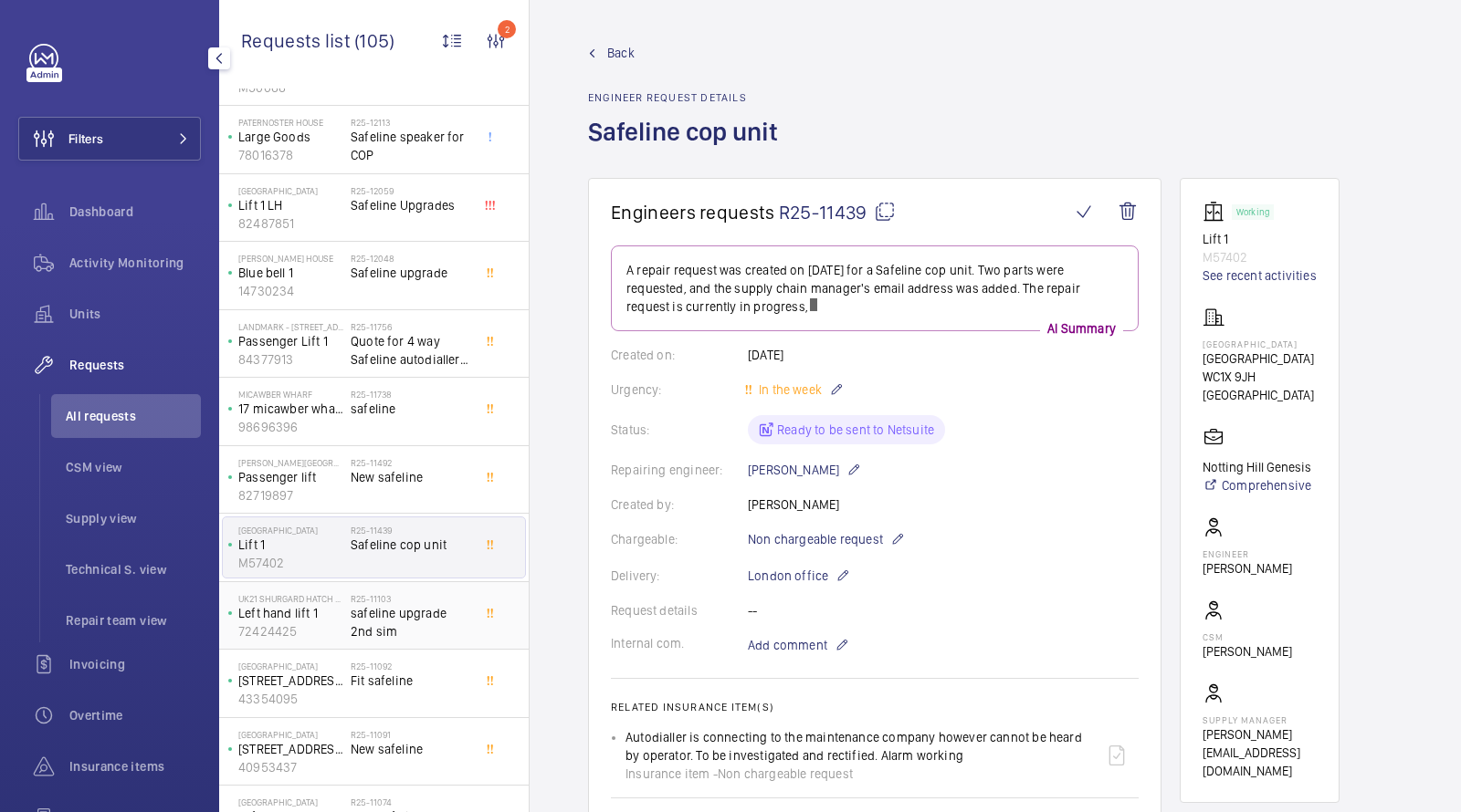
click at [368, 627] on span "safeline upgrade 2nd sim" at bounding box center [412, 622] width 121 height 36
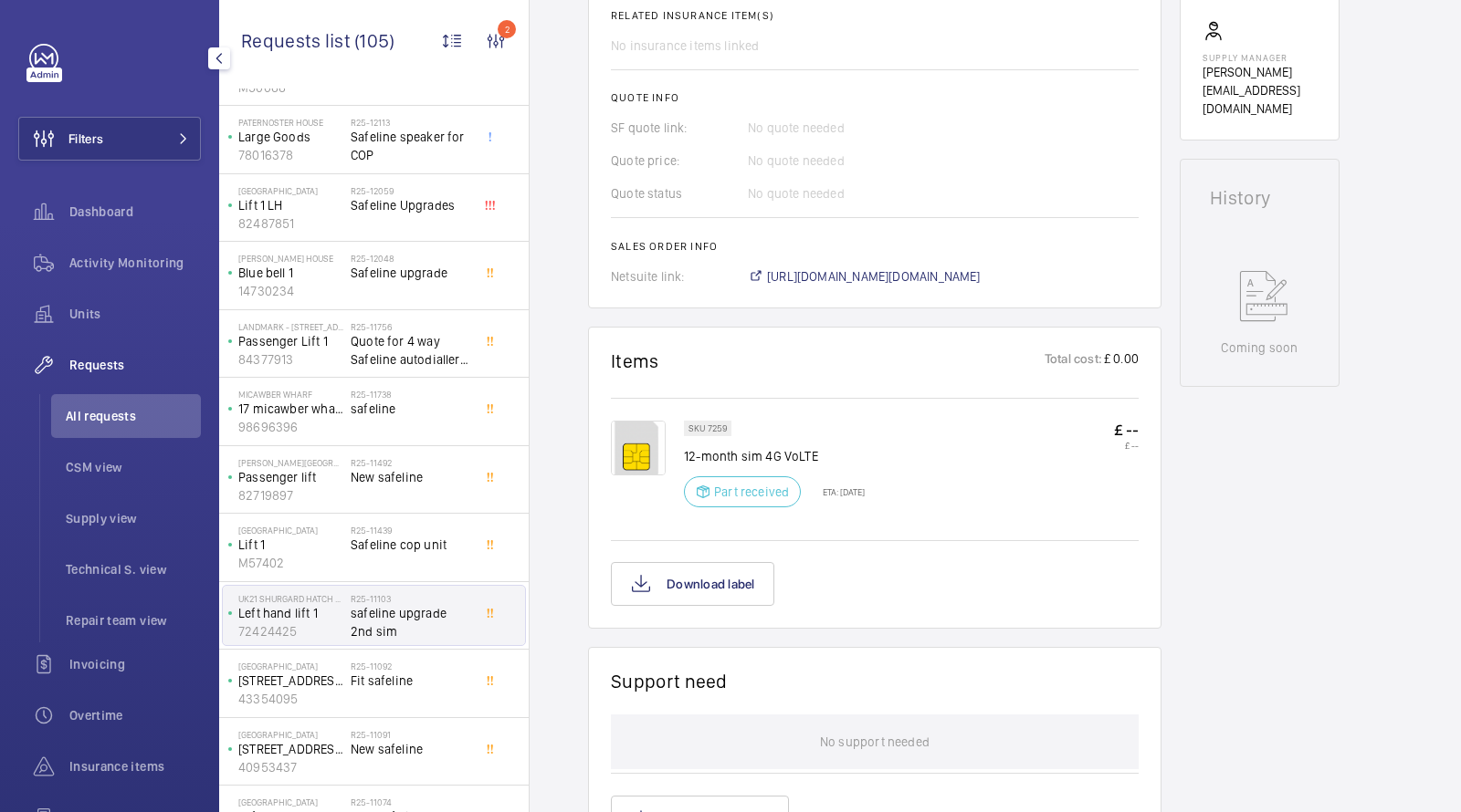
scroll to position [708, 0]
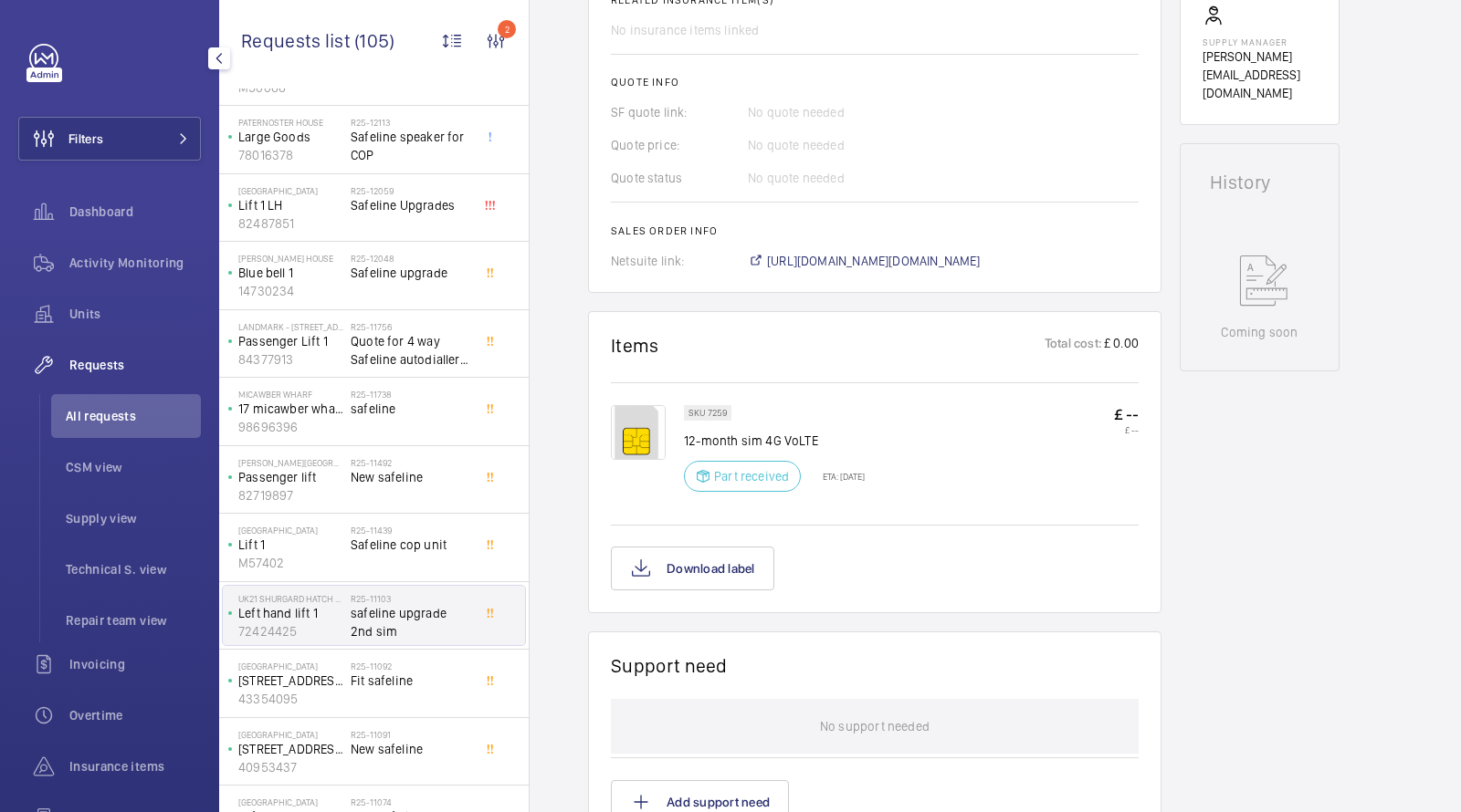
click at [403, 626] on span "safeline upgrade 2nd sim" at bounding box center [412, 622] width 121 height 36
click at [402, 685] on div "R25-11092 Fit safeline" at bounding box center [412, 687] width 121 height 53
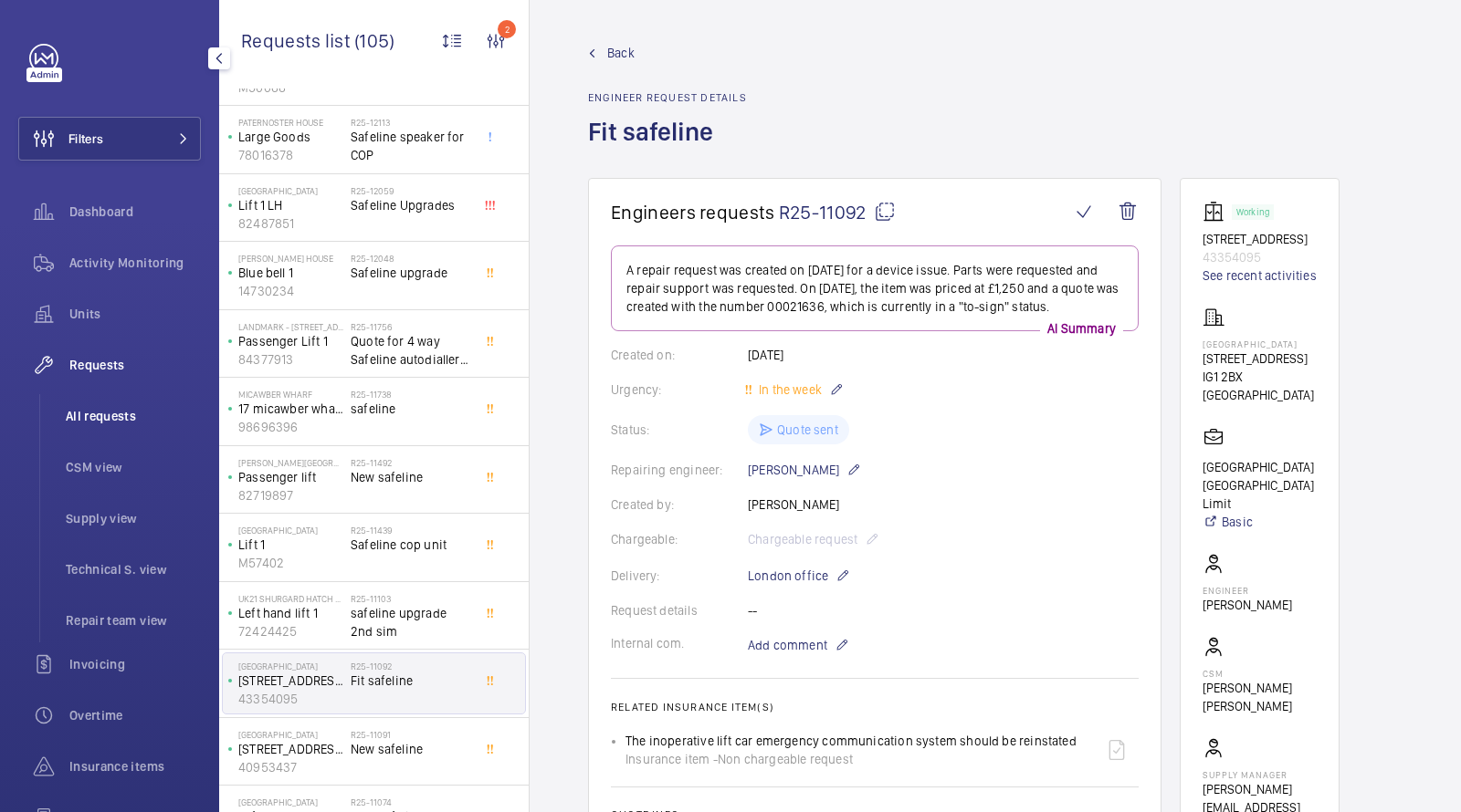
click at [125, 429] on li "All requests" at bounding box center [126, 416] width 150 height 44
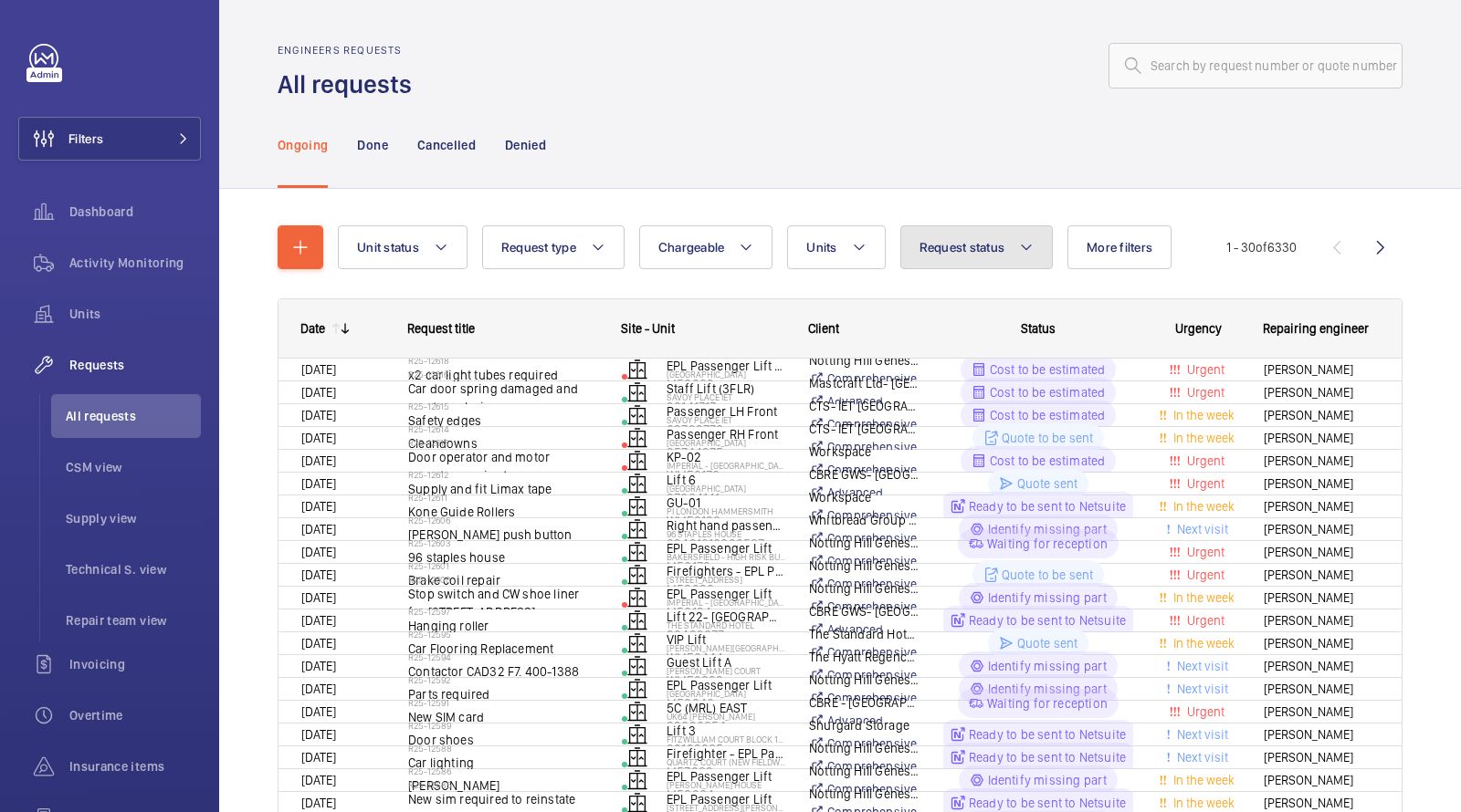
click at [983, 243] on span "Request status" at bounding box center [963, 247] width 86 height 15
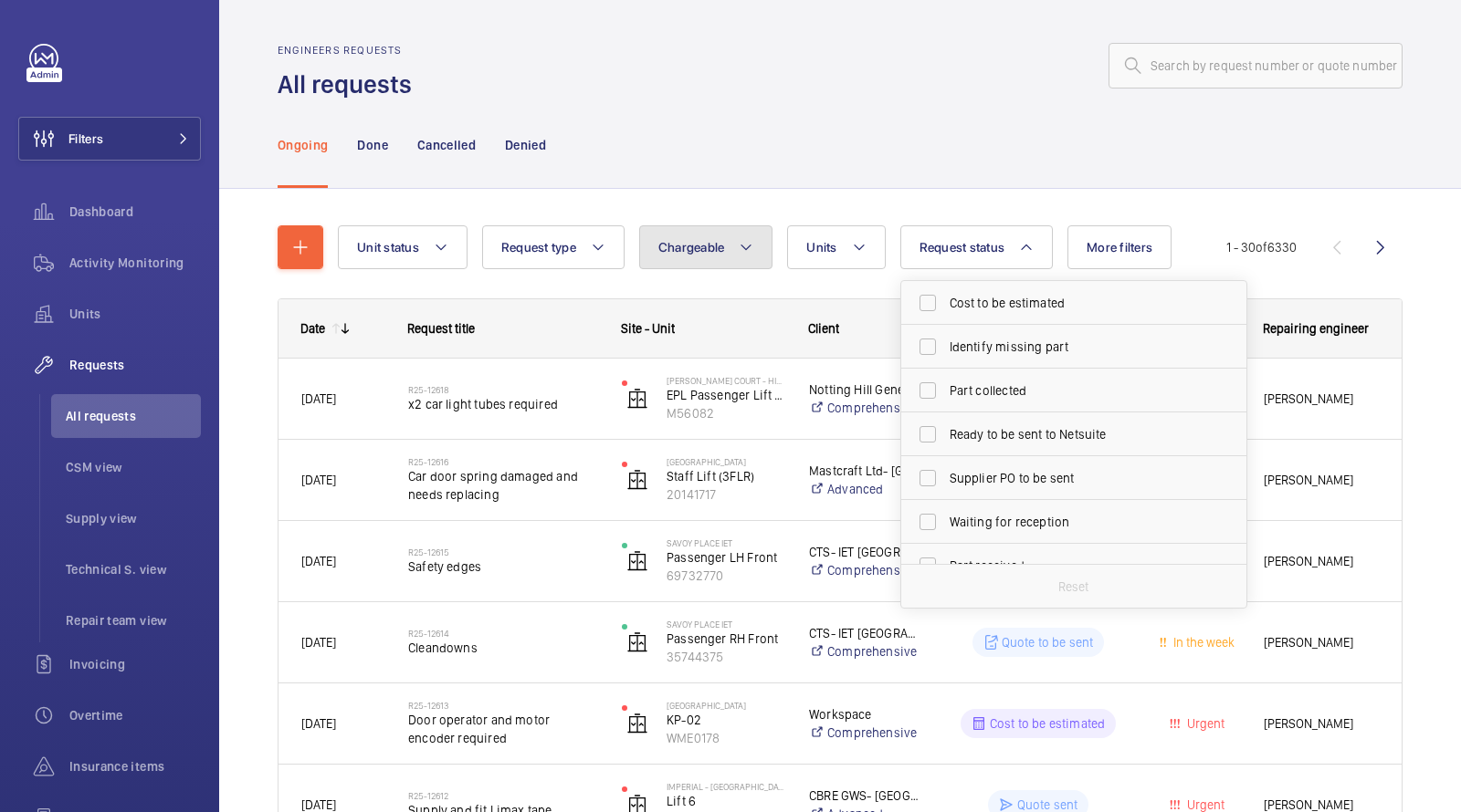
click at [684, 229] on button "Chargeable" at bounding box center [707, 247] width 135 height 44
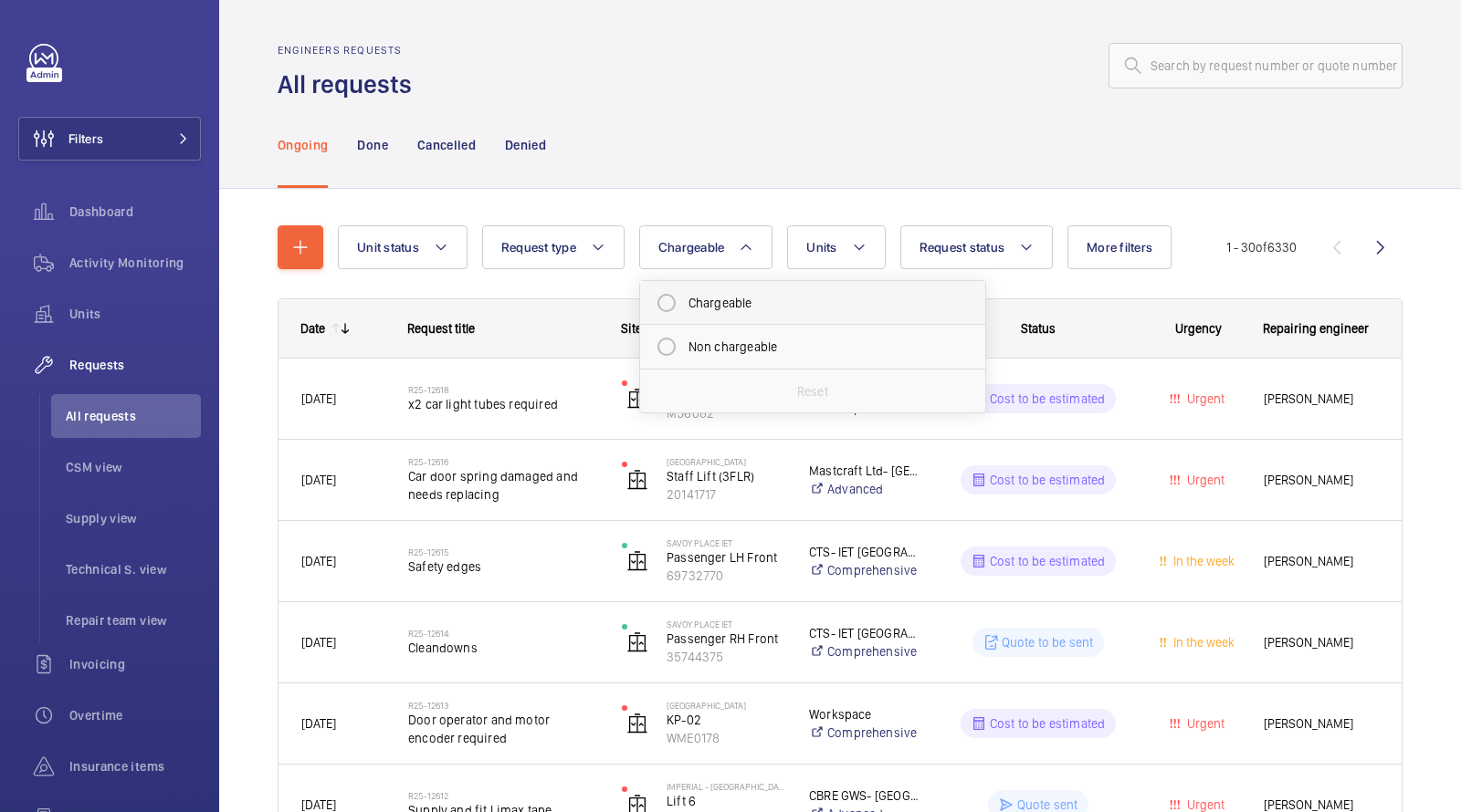
click at [719, 302] on mat-radio-button "Chargeable" at bounding box center [812, 302] width 329 height 36
radio input "true"
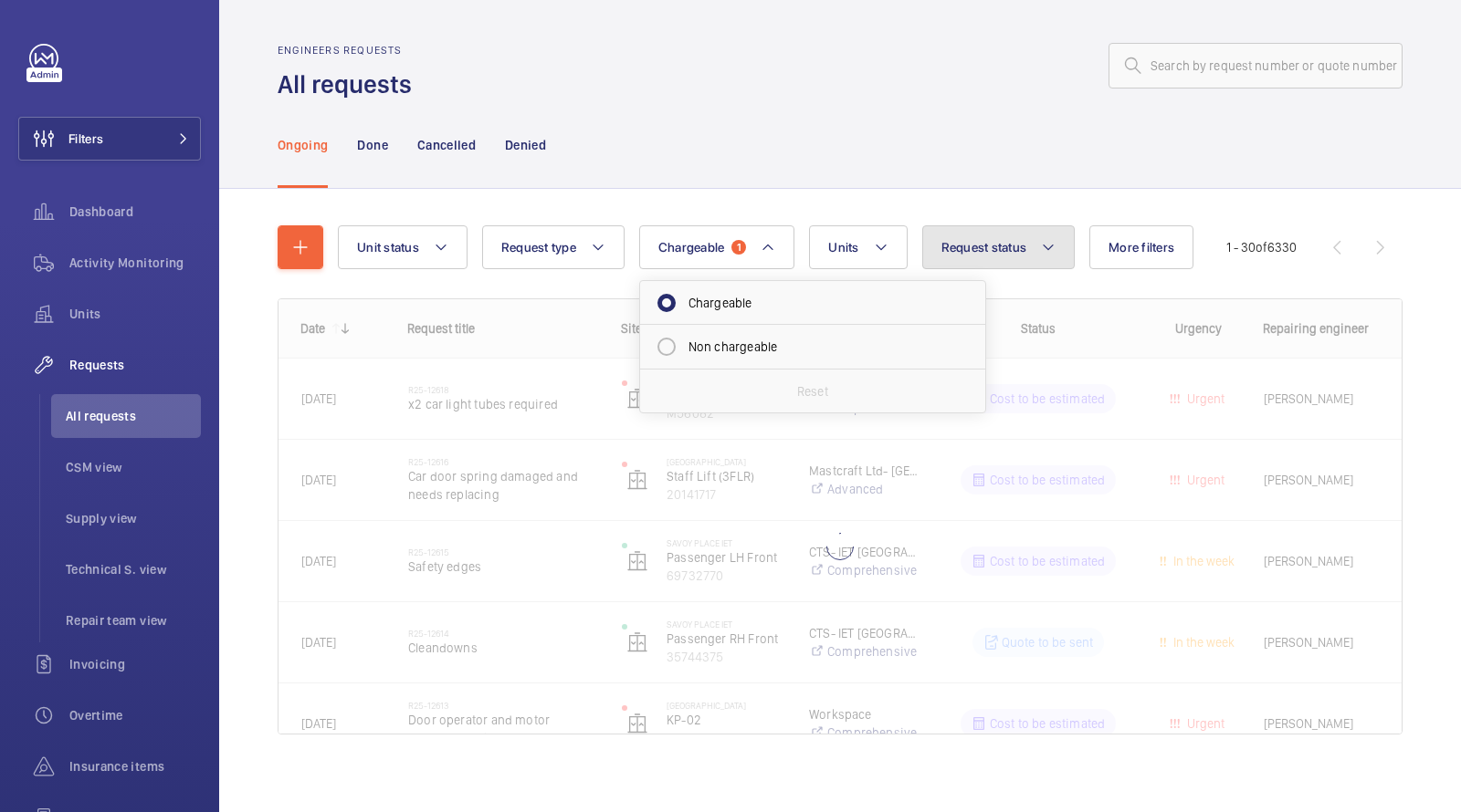
click at [950, 258] on button "Request status" at bounding box center [999, 247] width 153 height 44
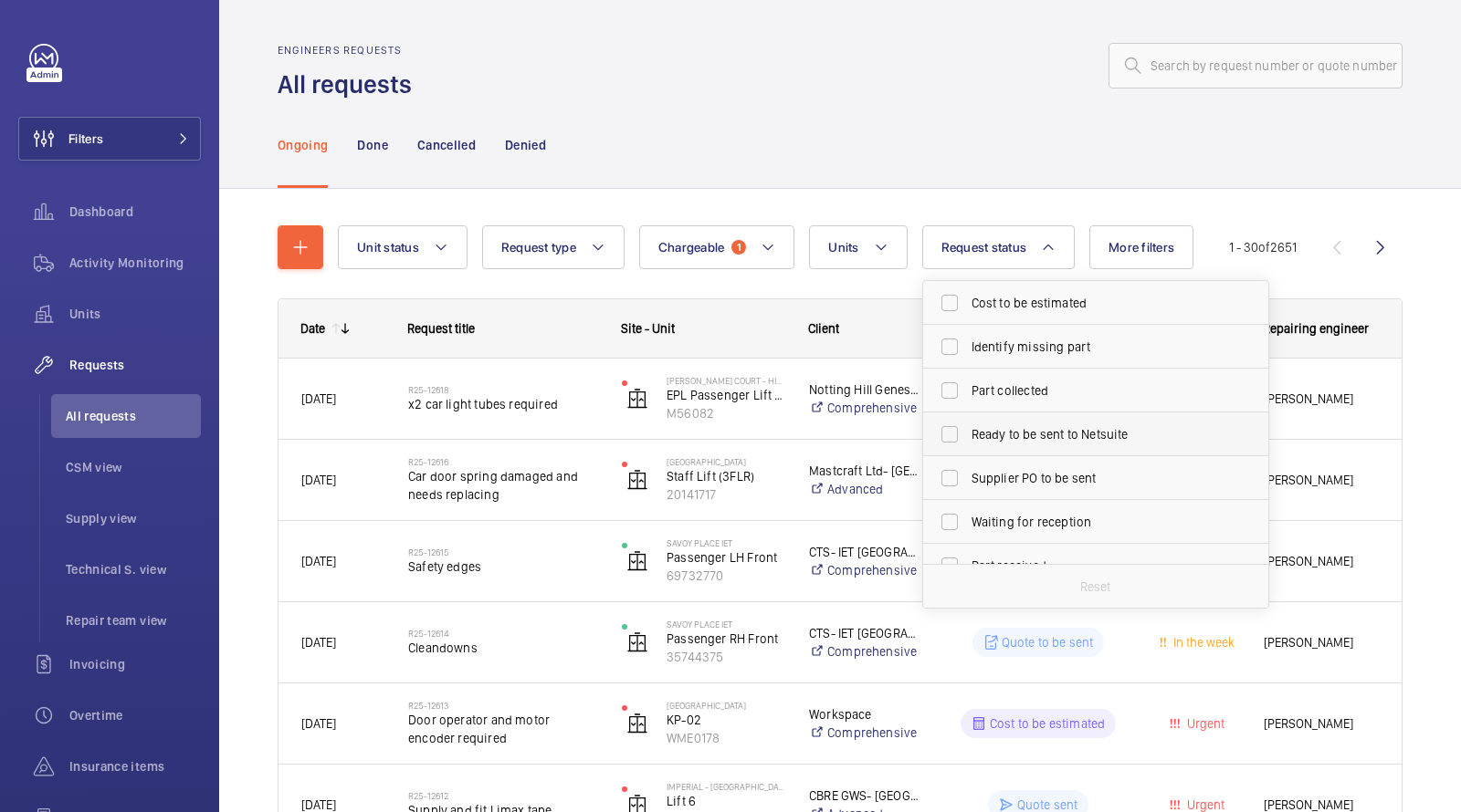
click at [1029, 439] on span "Ready to be sent to Netsuite" at bounding box center [1097, 434] width 252 height 19
click at [968, 439] on input "Ready to be sent to Netsuite" at bounding box center [949, 434] width 36 height 36
checkbox input "true"
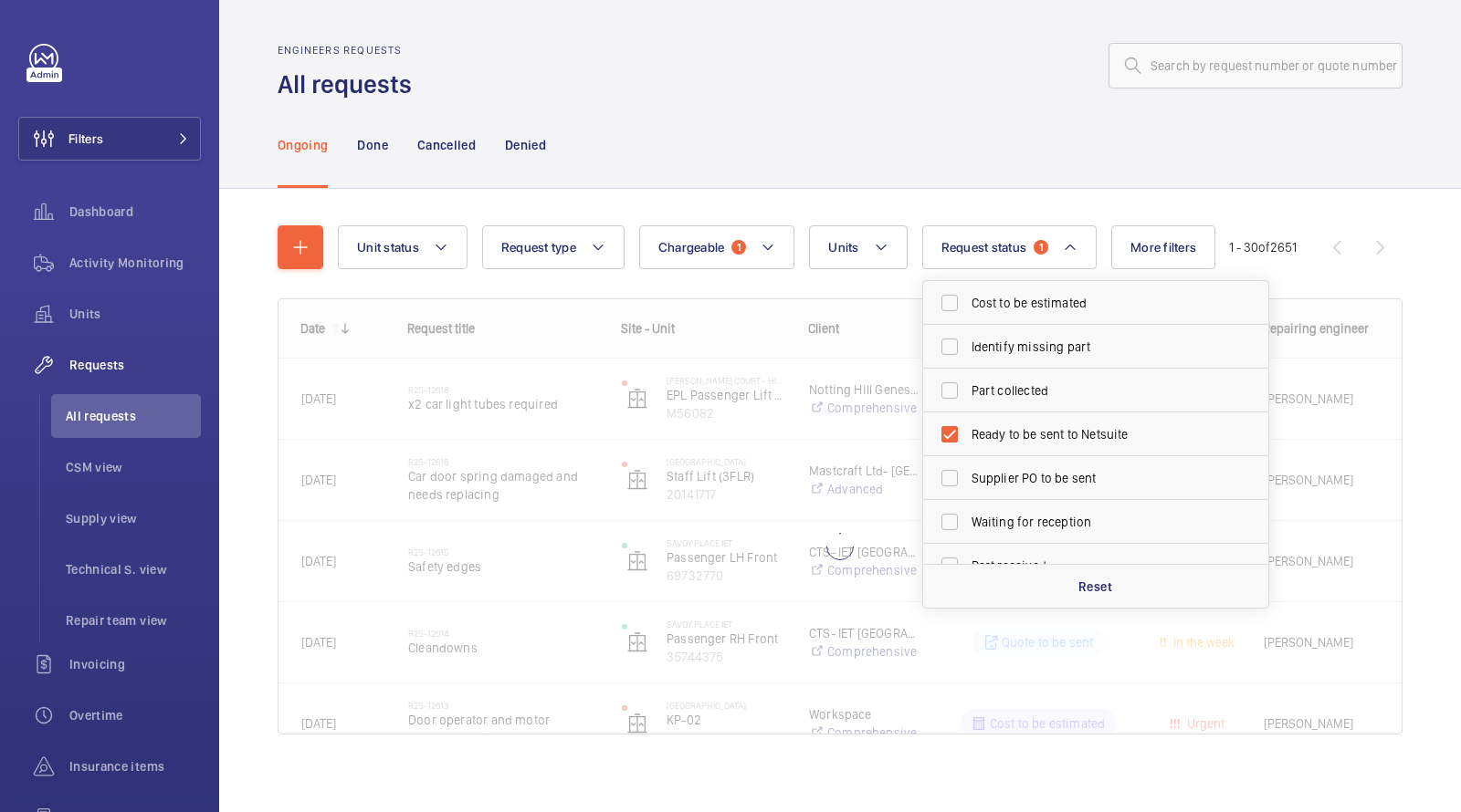
click at [960, 167] on div "Ongoing Done Cancelled Denied" at bounding box center [841, 144] width 1125 height 87
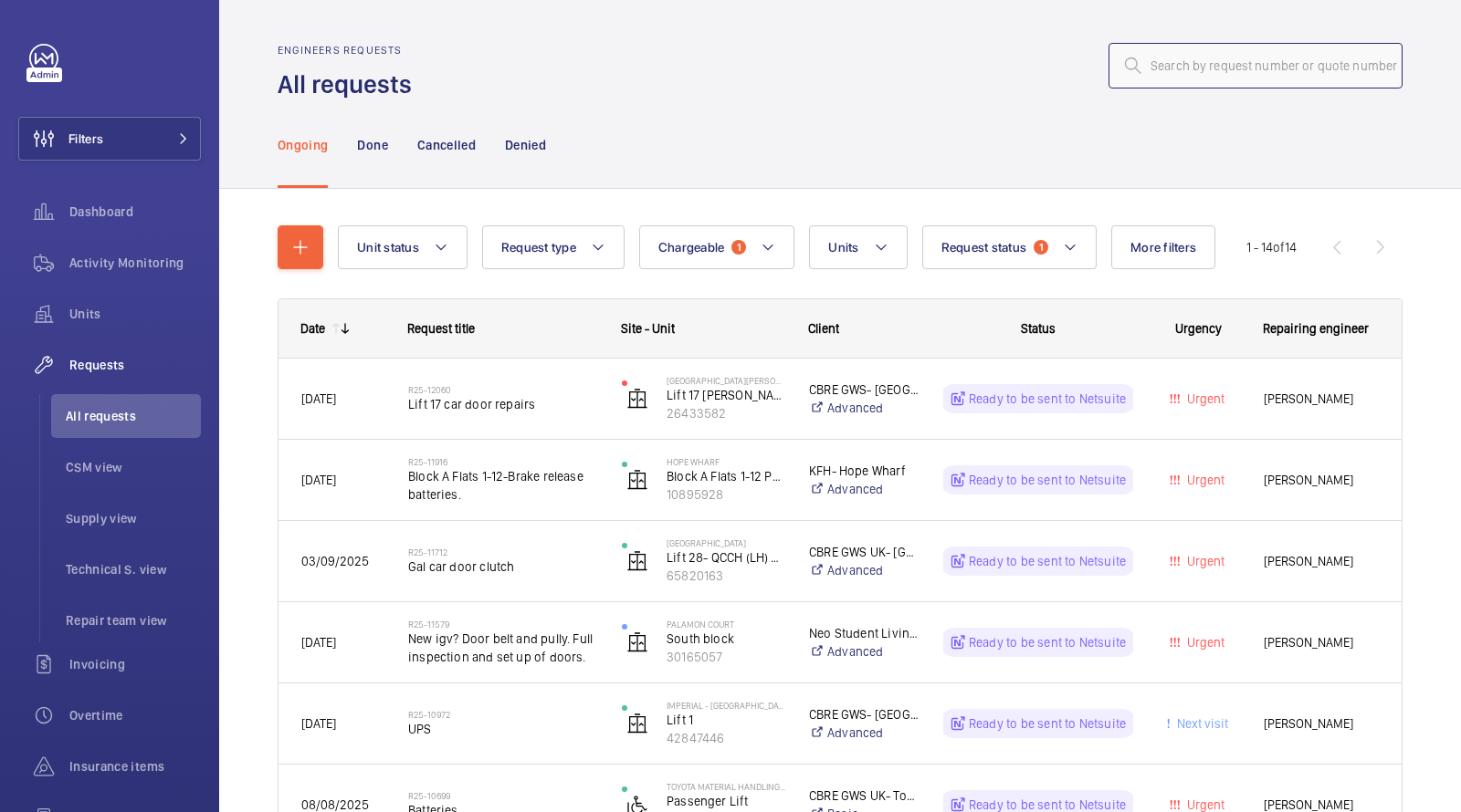
click at [1214, 64] on input "text" at bounding box center [1256, 65] width 295 height 46
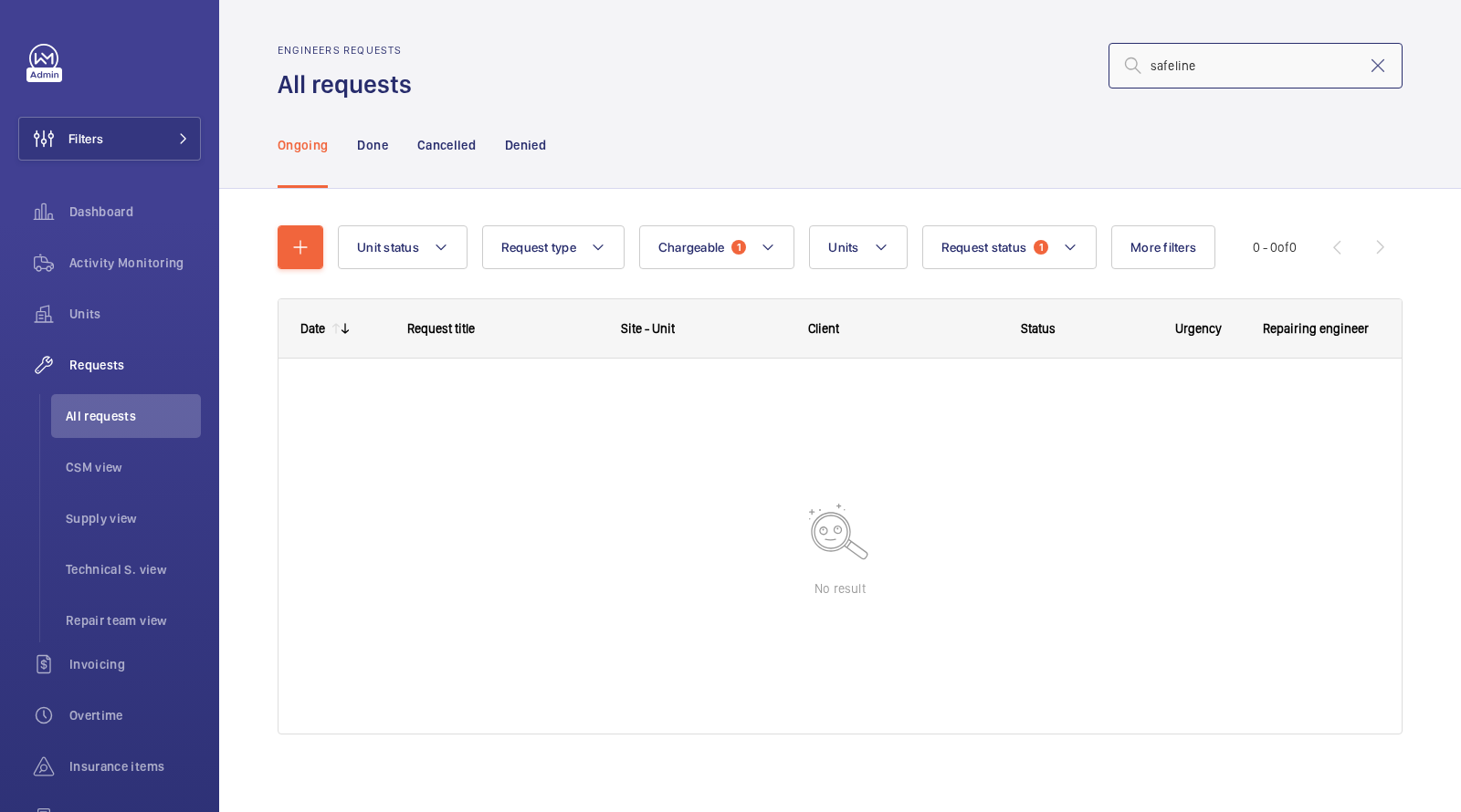
drag, startPoint x: 1221, startPoint y: 79, endPoint x: 1009, endPoint y: 74, distance: 212.1
click at [1034, 77] on div "safeline" at bounding box center [913, 65] width 980 height 44
click at [1171, 72] on input "safeline" at bounding box center [1256, 65] width 295 height 46
type input "autodialler"
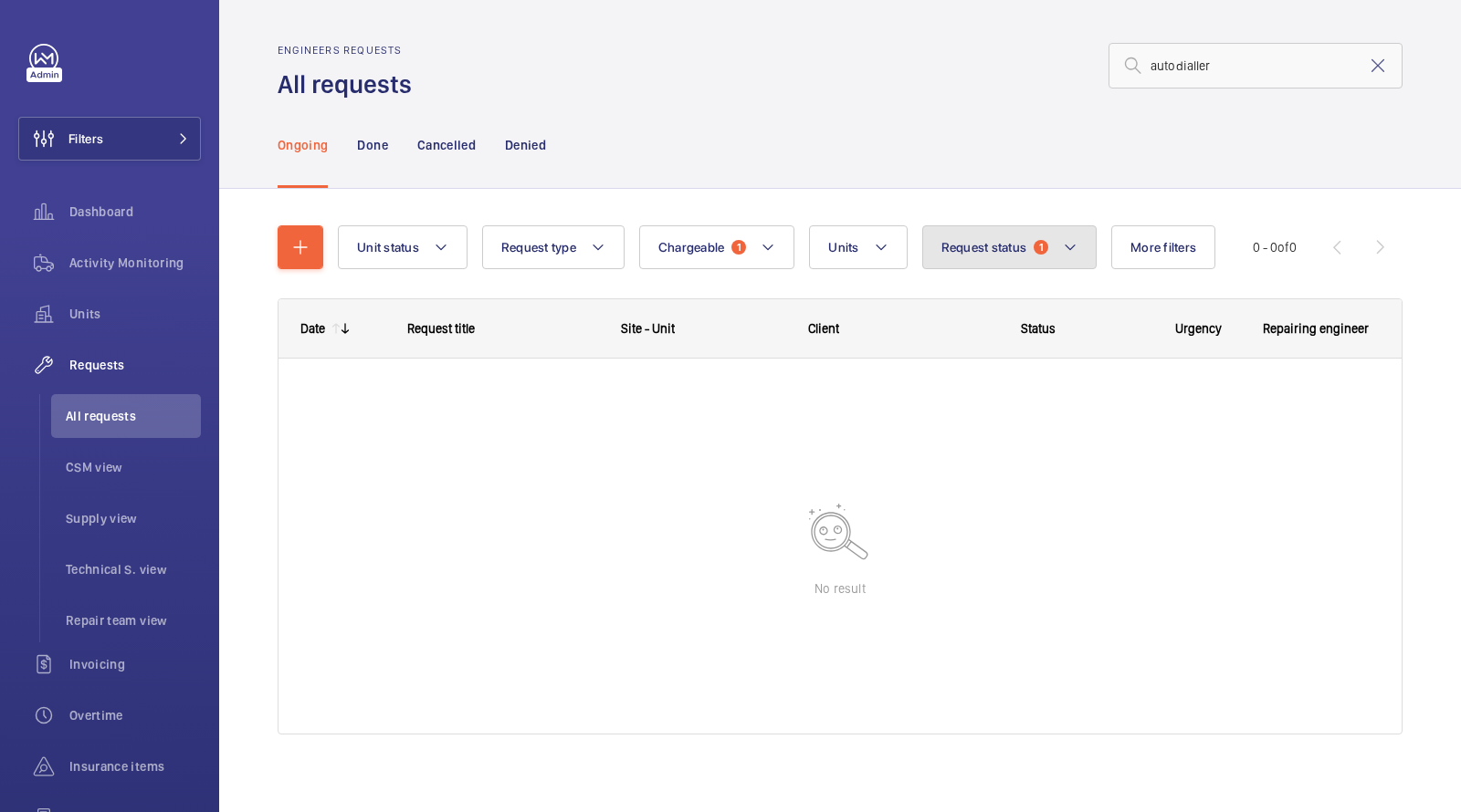
click at [1037, 249] on span "1" at bounding box center [1041, 247] width 15 height 15
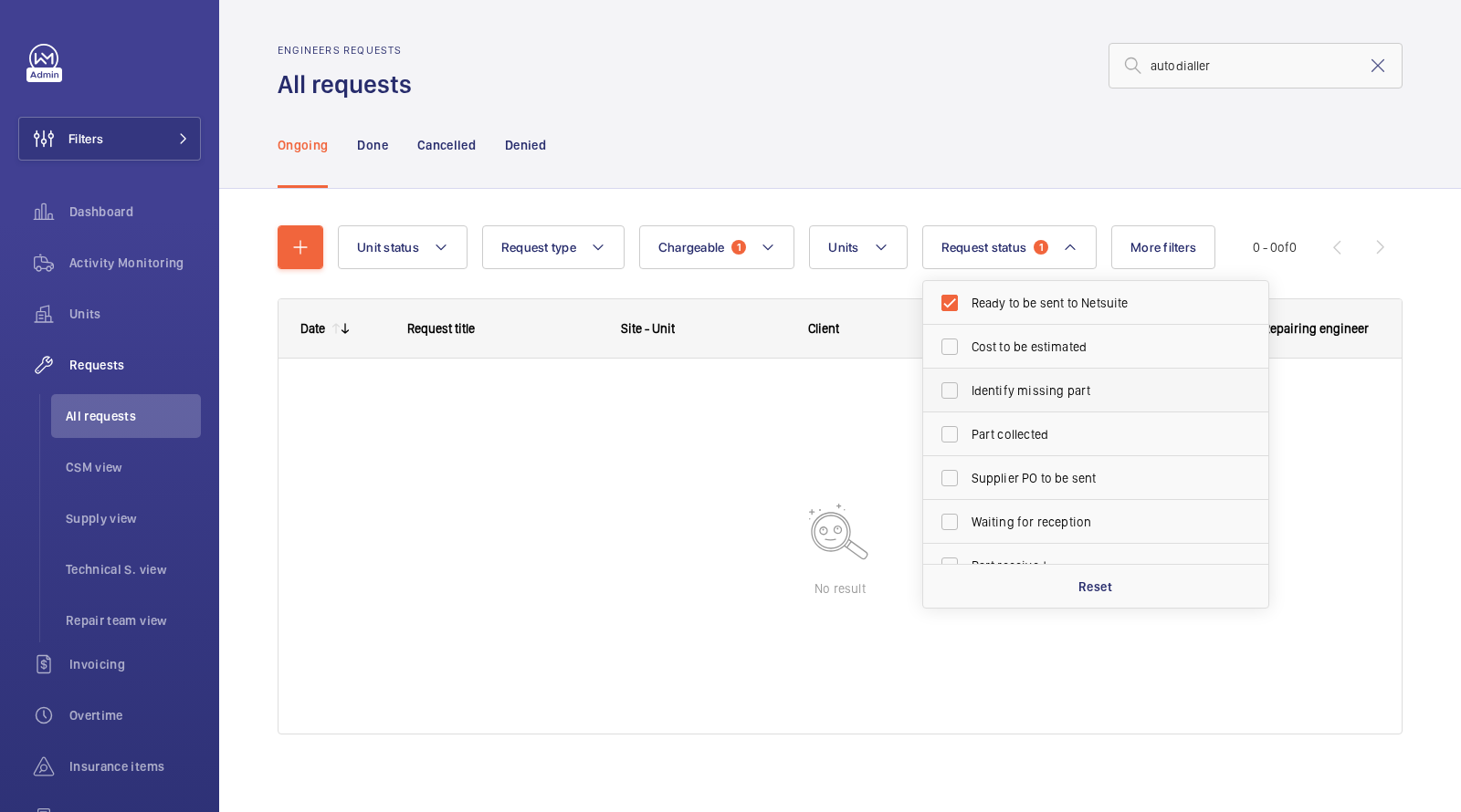
click at [1034, 378] on label "Identify missing part" at bounding box center [1083, 390] width 318 height 44
click at [968, 378] on input "Identify missing part" at bounding box center [949, 390] width 36 height 36
checkbox input "true"
click at [1257, 67] on input "autodialler" at bounding box center [1256, 65] width 295 height 46
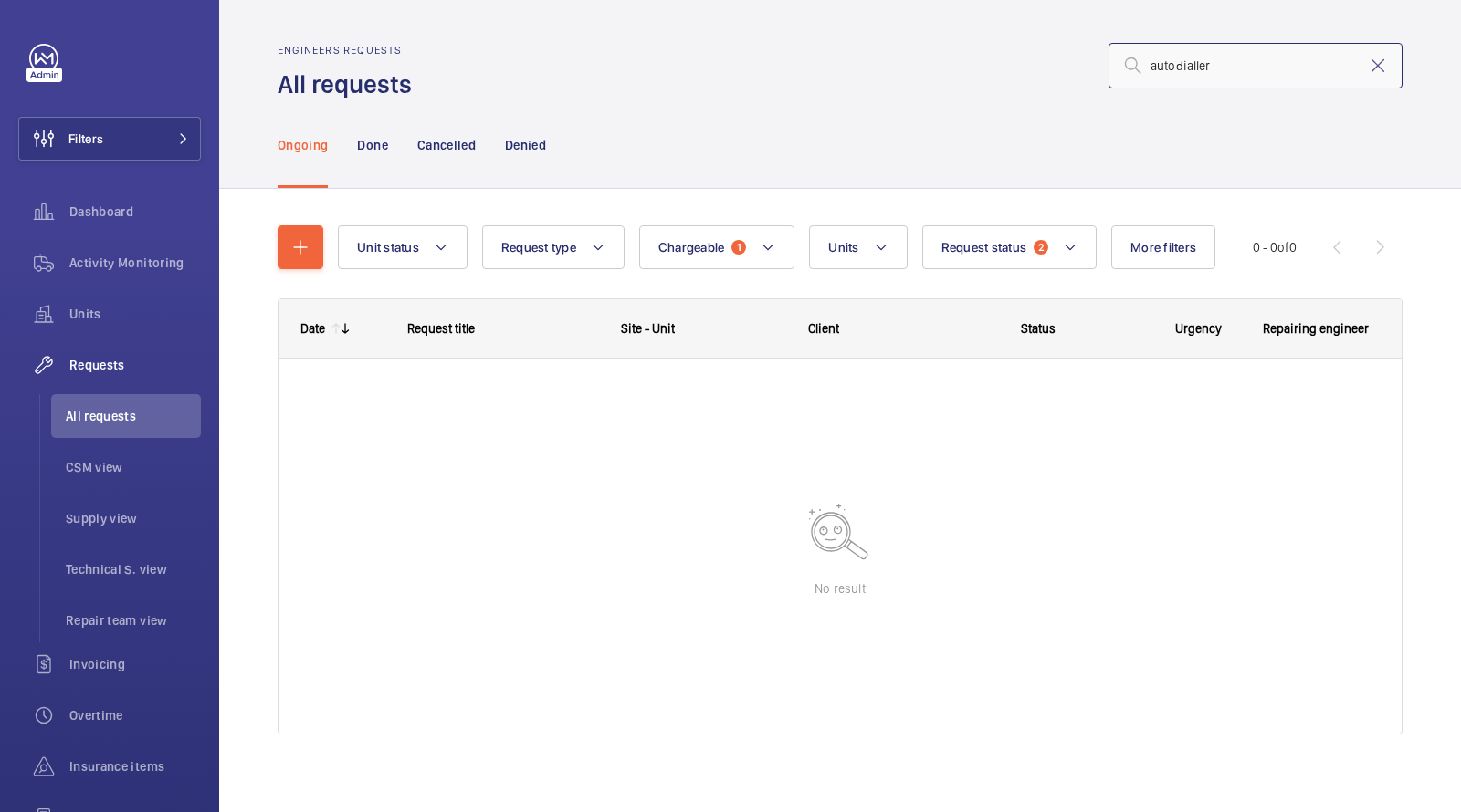
drag, startPoint x: 1256, startPoint y: 68, endPoint x: 961, endPoint y: 68, distance: 295.0
click at [977, 68] on div "autodialler" at bounding box center [913, 65] width 980 height 44
type input "safeline"
click at [1384, 70] on mat-icon at bounding box center [1378, 65] width 21 height 21
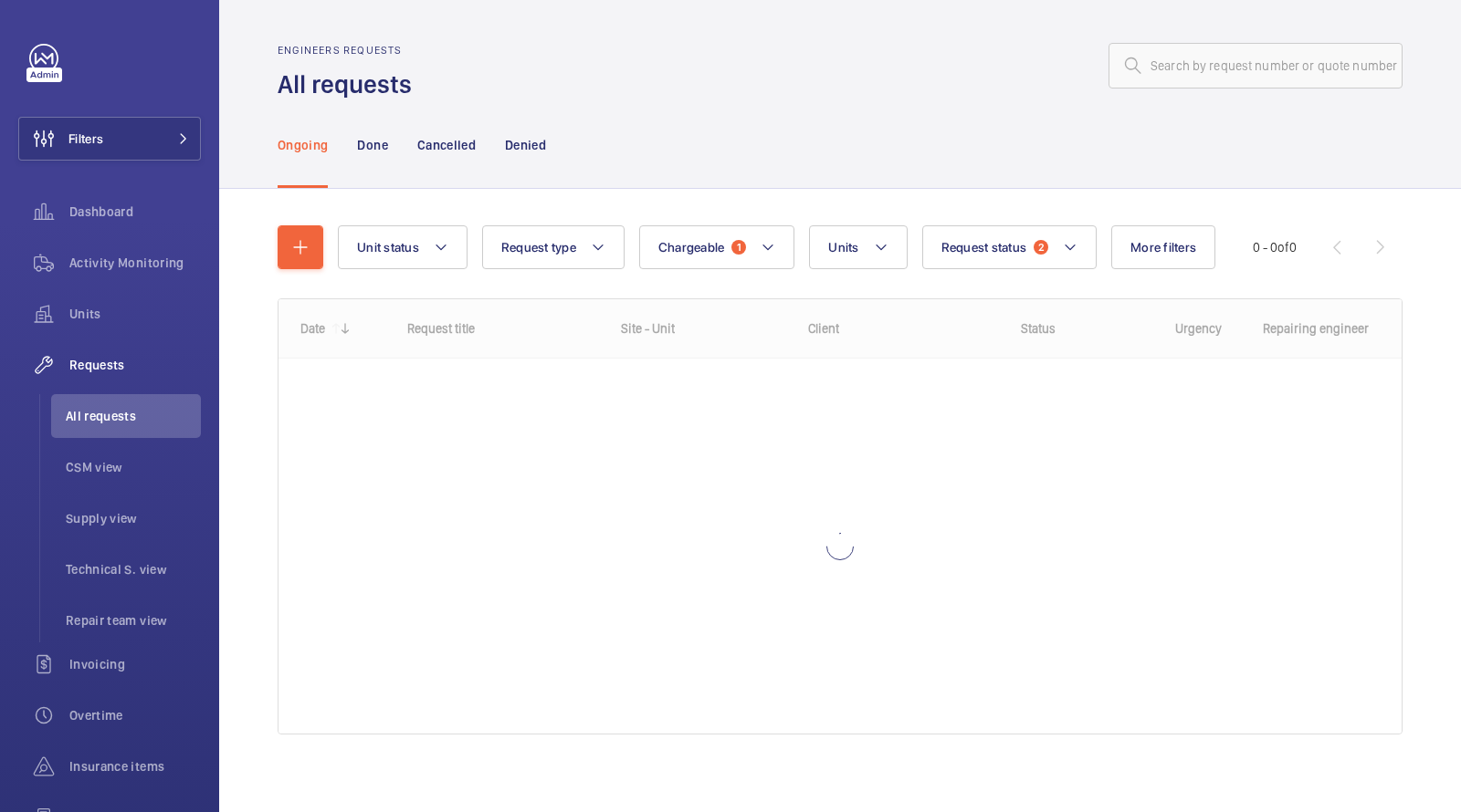
click at [1098, 86] on div at bounding box center [913, 65] width 980 height 44
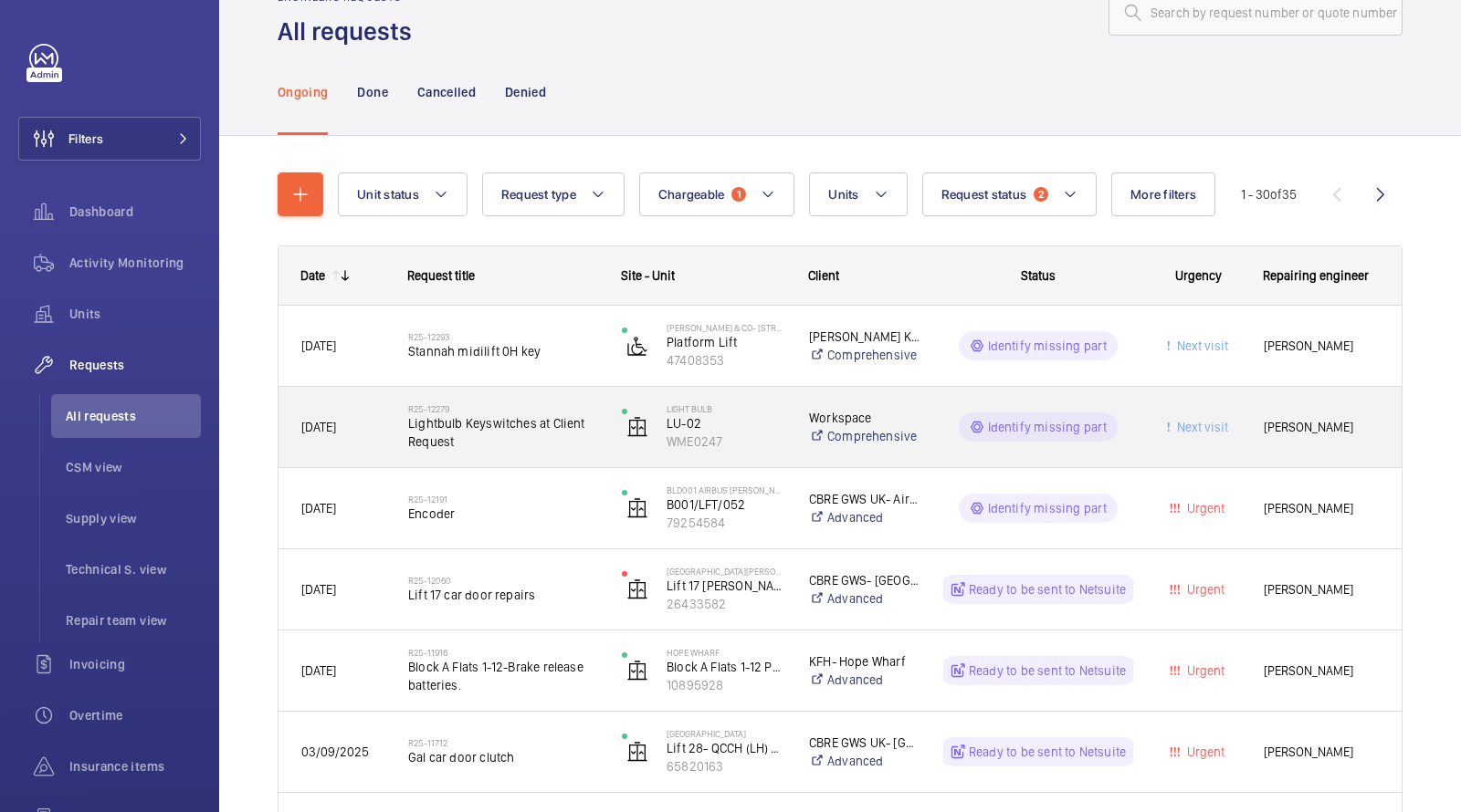
scroll to position [70, 0]
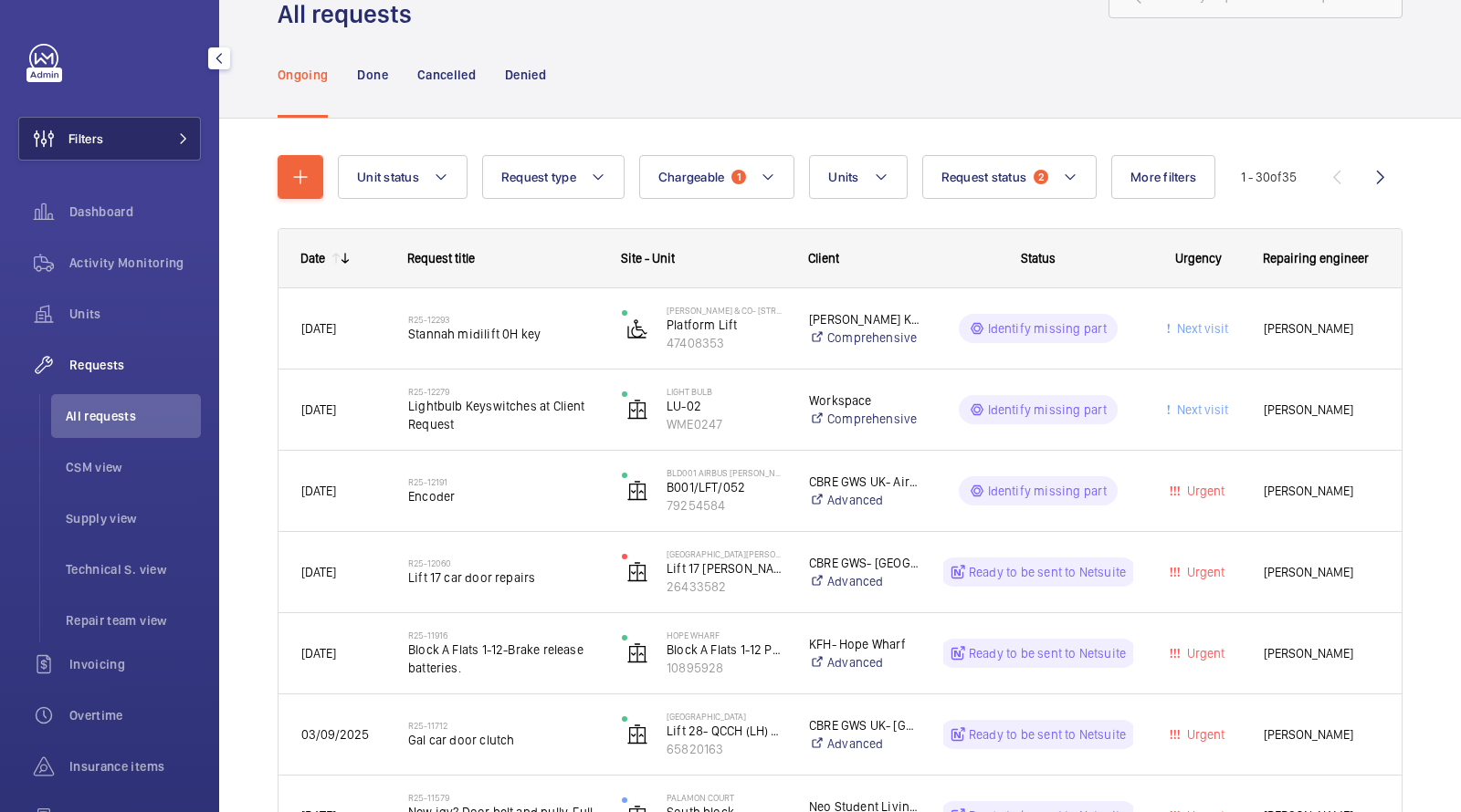
click at [147, 143] on button "Filters" at bounding box center [109, 138] width 182 height 44
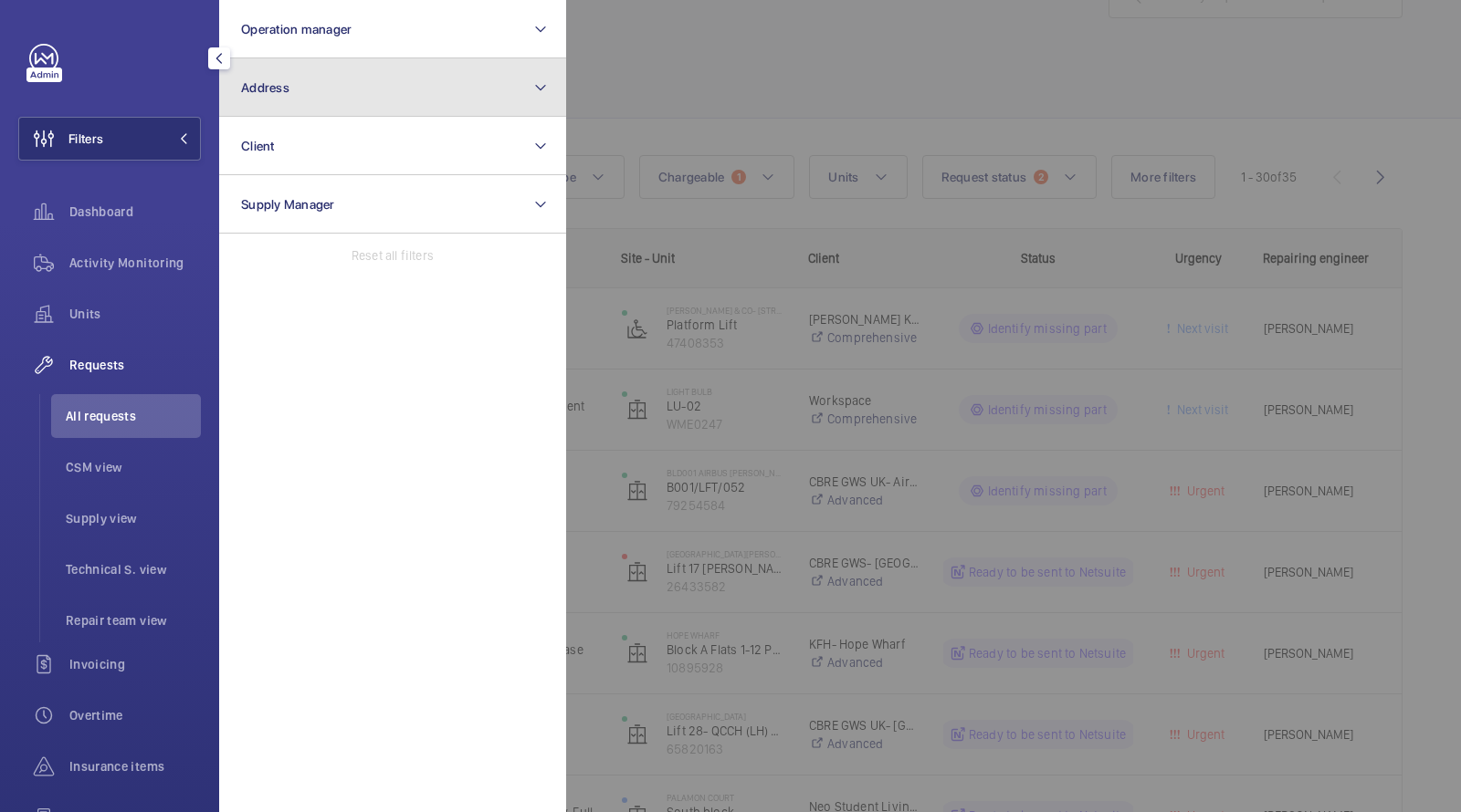
click at [331, 94] on button "Address" at bounding box center [393, 88] width 347 height 58
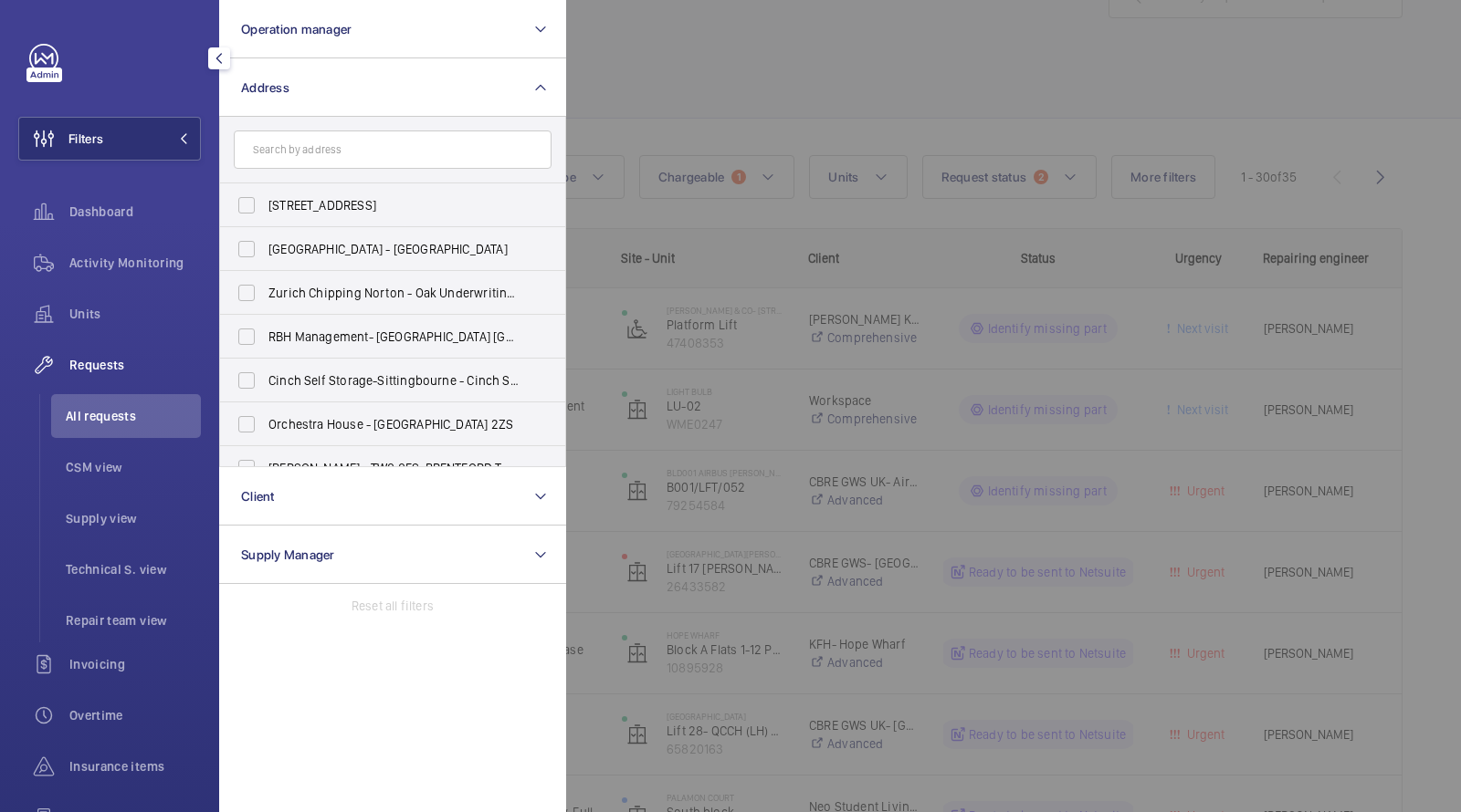
click at [729, 118] on div at bounding box center [1297, 406] width 1461 height 812
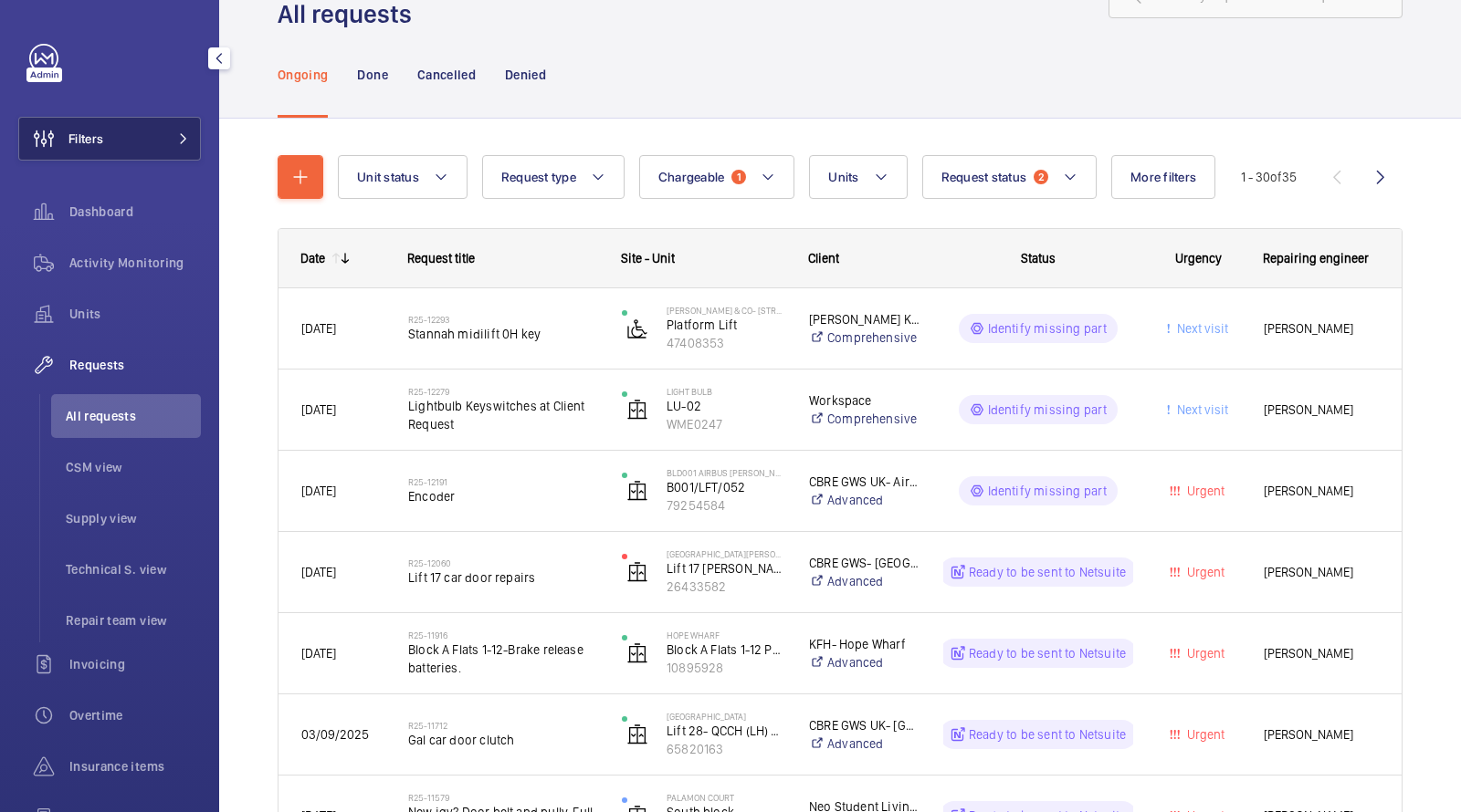
click at [156, 137] on button "Filters" at bounding box center [109, 138] width 182 height 44
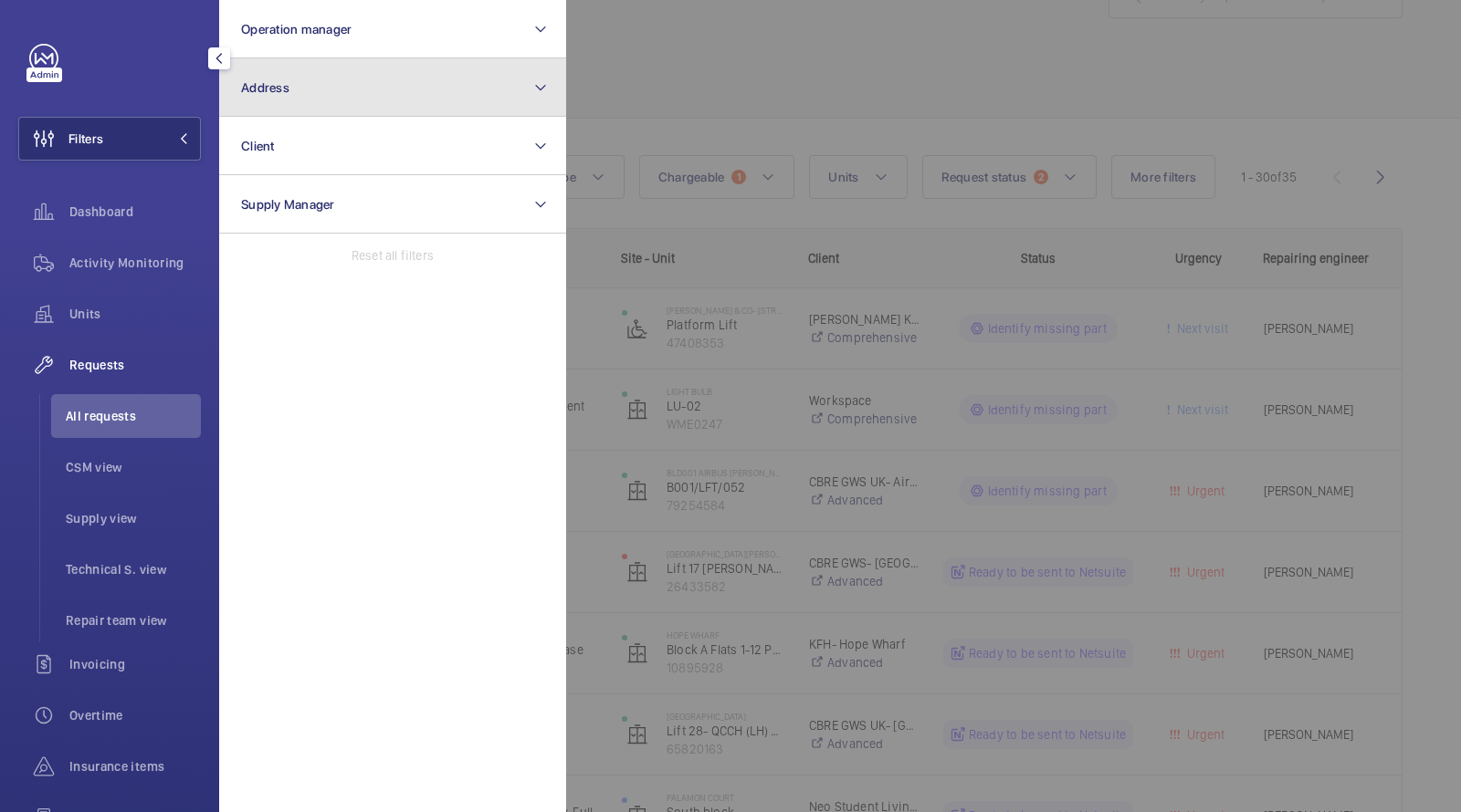
click at [281, 100] on button "Address" at bounding box center [393, 88] width 347 height 58
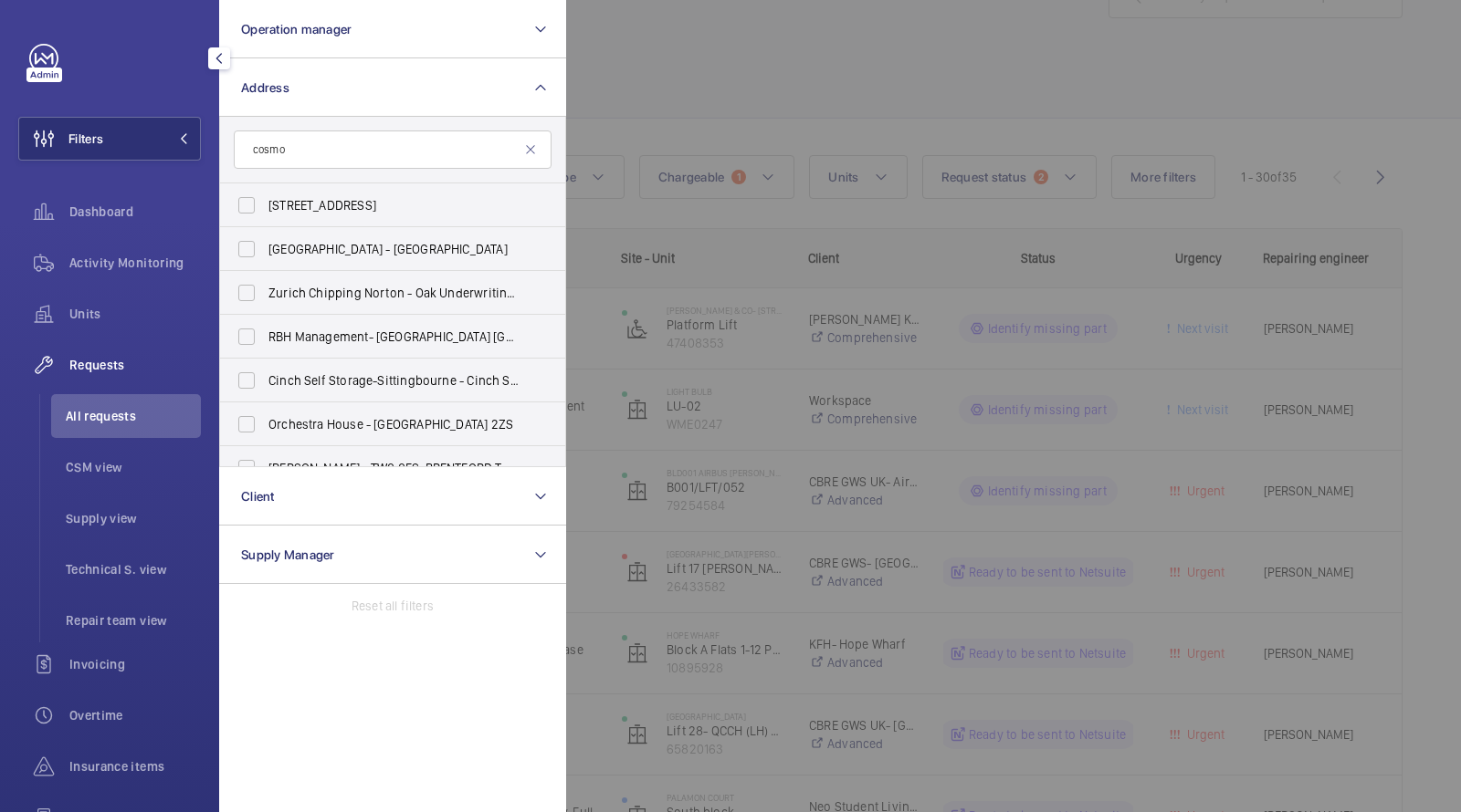
type input "cosmos"
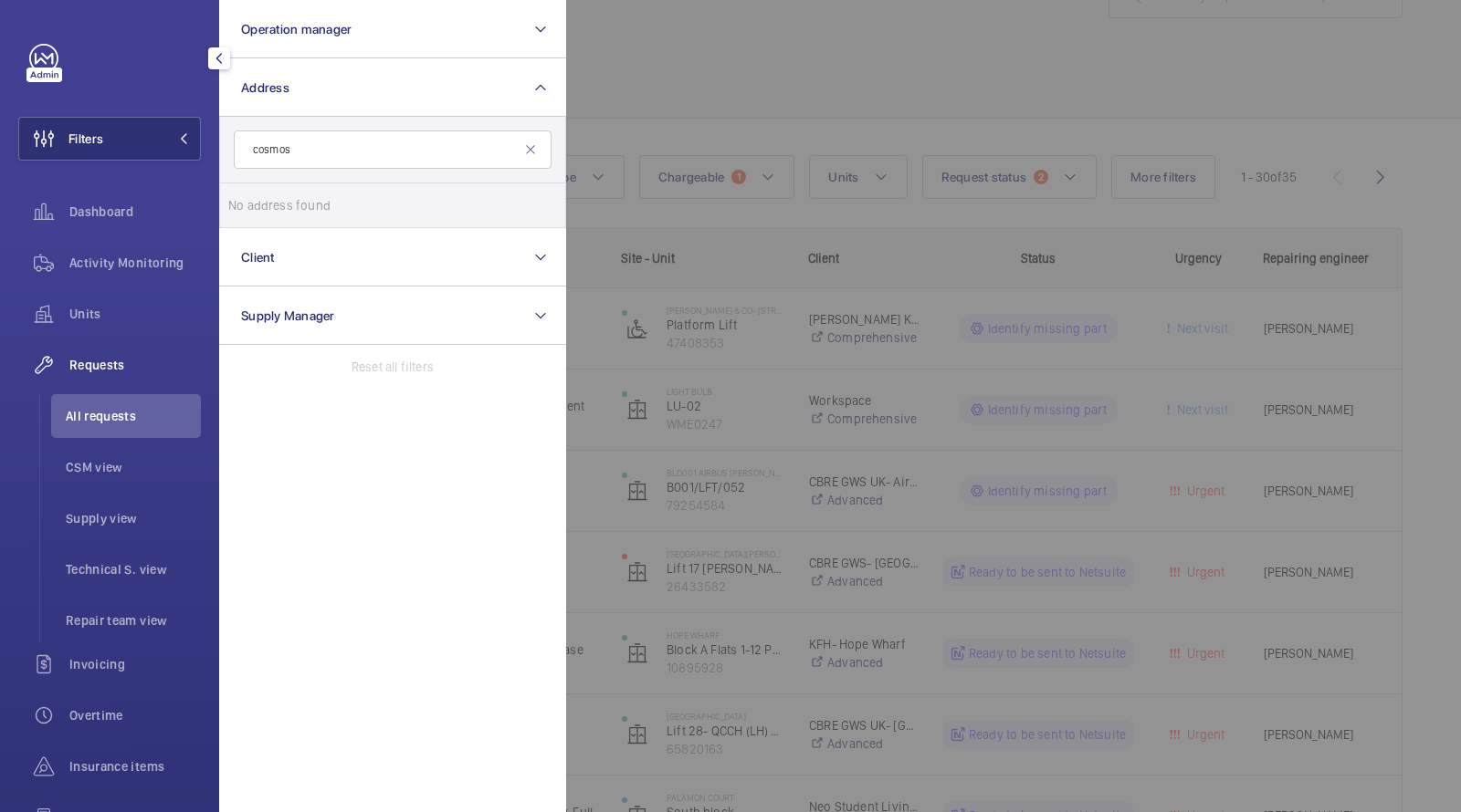
click at [350, 154] on input "cosmos" at bounding box center [393, 149] width 318 height 38
type input "cosmos"
click at [701, 31] on div at bounding box center [1297, 406] width 1461 height 812
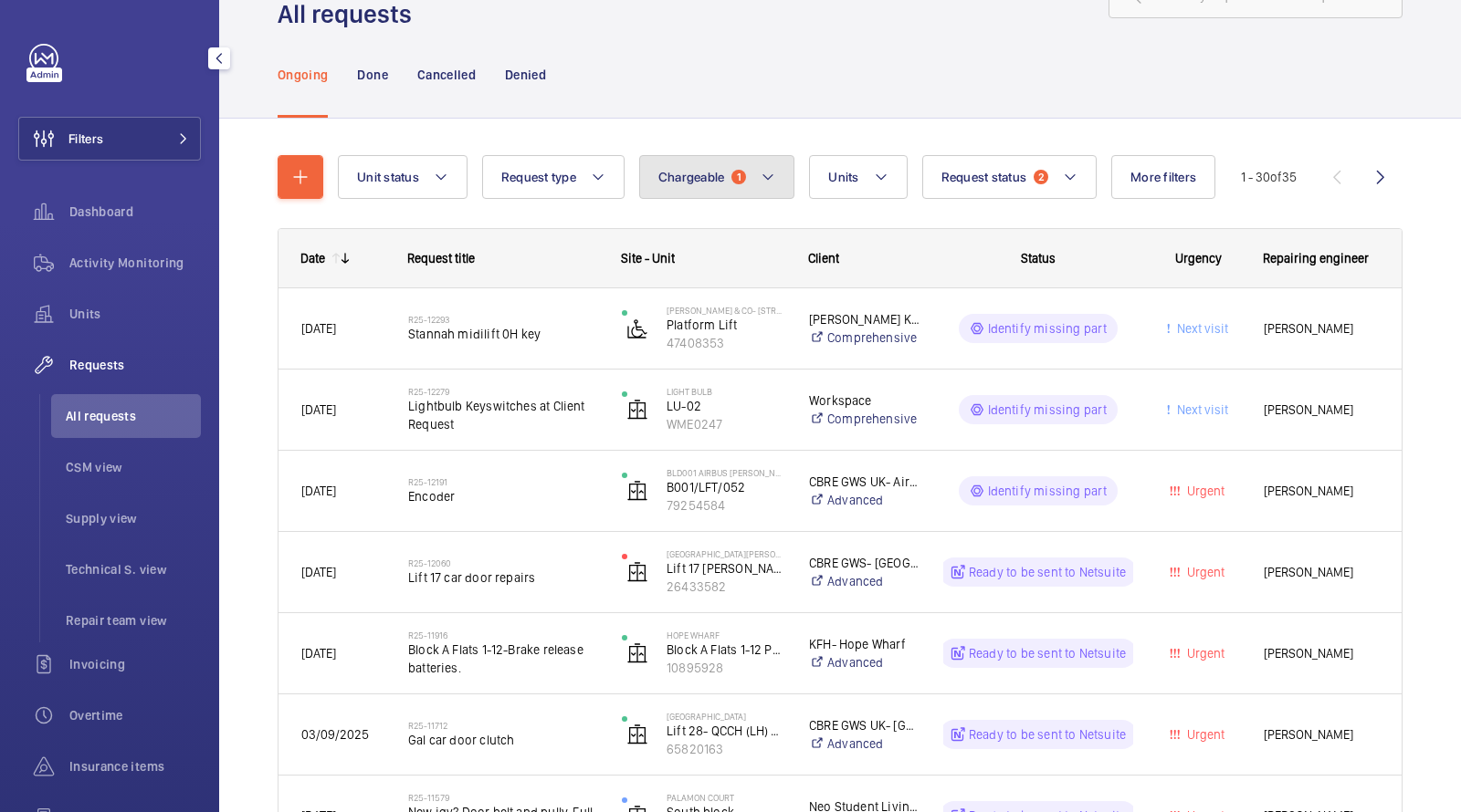
click at [706, 162] on button "Chargeable 1" at bounding box center [718, 176] width 156 height 44
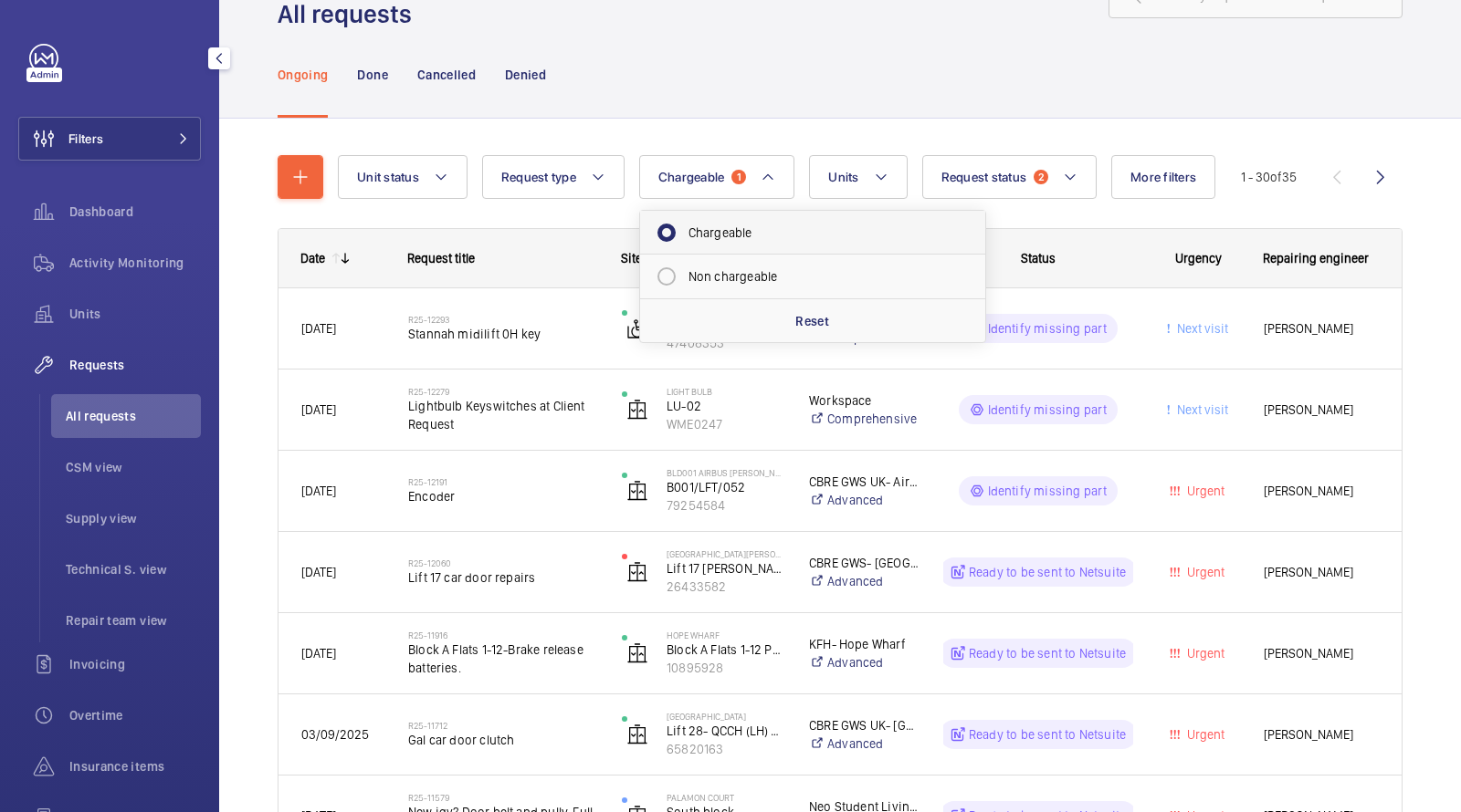
click at [736, 226] on mat-radio-button "Chargeable" at bounding box center [812, 232] width 329 height 36
radio input "false"
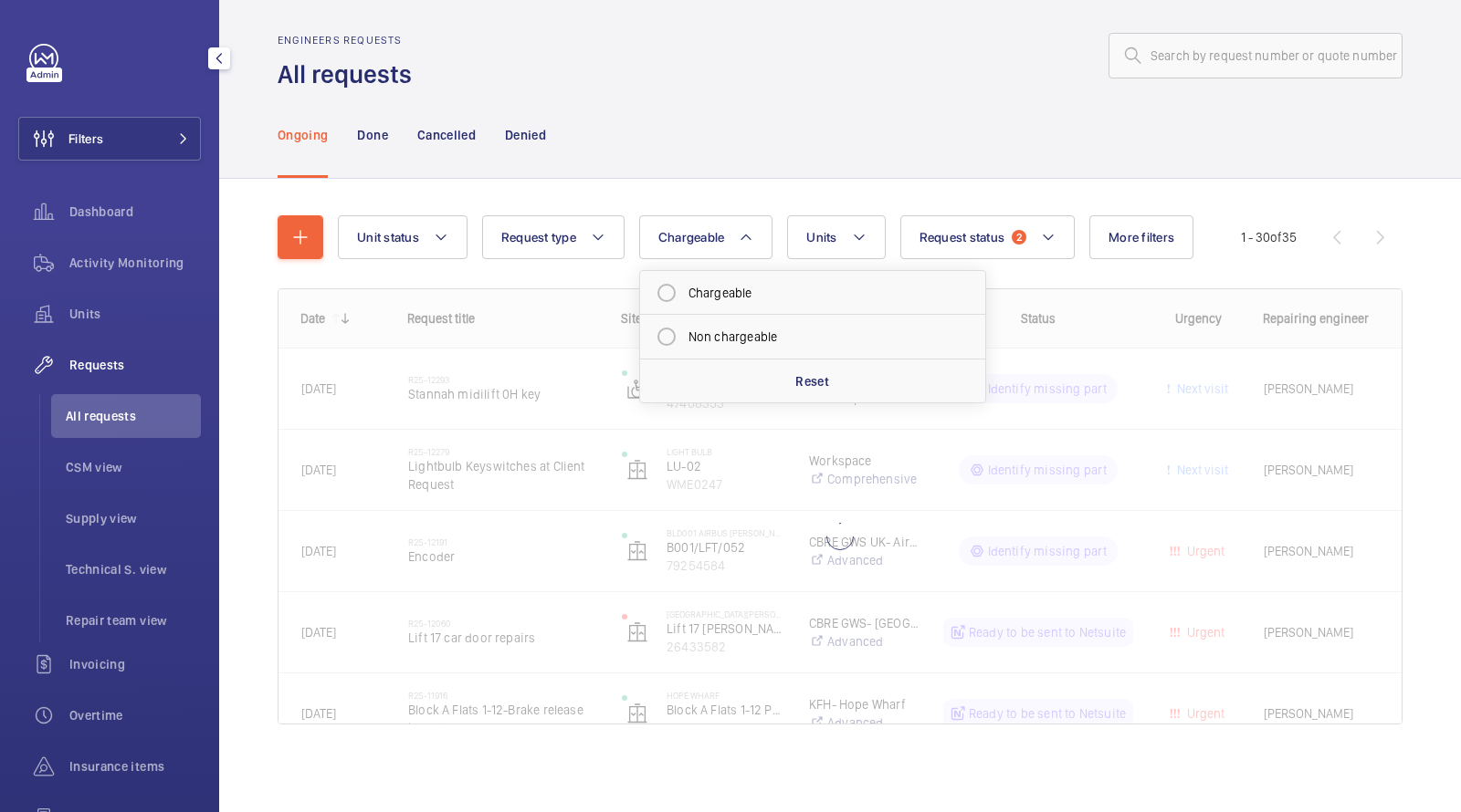
scroll to position [10, 0]
click at [1031, 186] on div "Unit status Request type Chargeable Chargeable Non chargeable Reset Units Reque…" at bounding box center [841, 477] width 1125 height 582
click at [1012, 229] on button "Request status 2" at bounding box center [988, 237] width 176 height 44
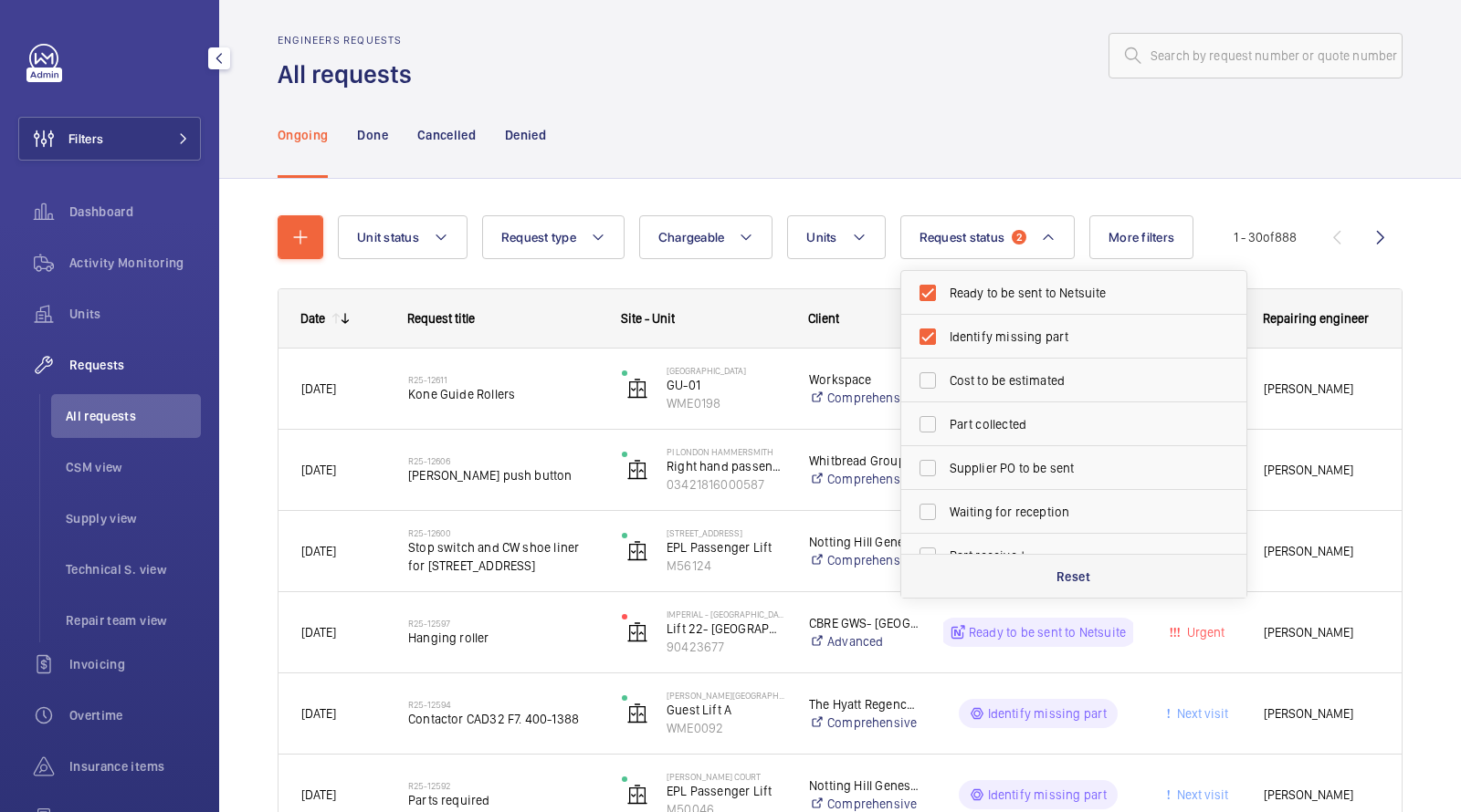
click at [1017, 572] on div "Reset" at bounding box center [1074, 575] width 345 height 44
checkbox input "false"
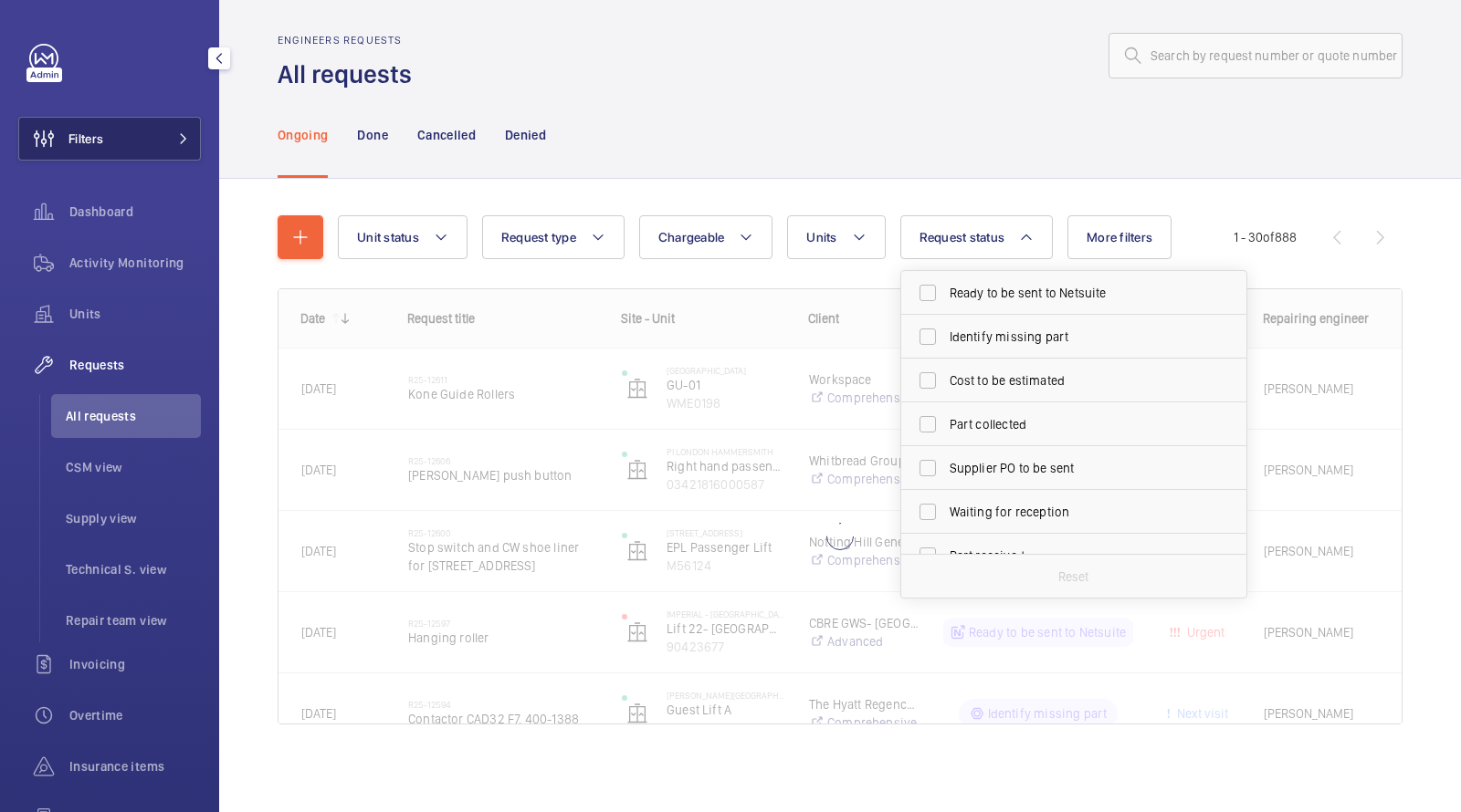
click at [158, 124] on button "Filters" at bounding box center [109, 138] width 182 height 44
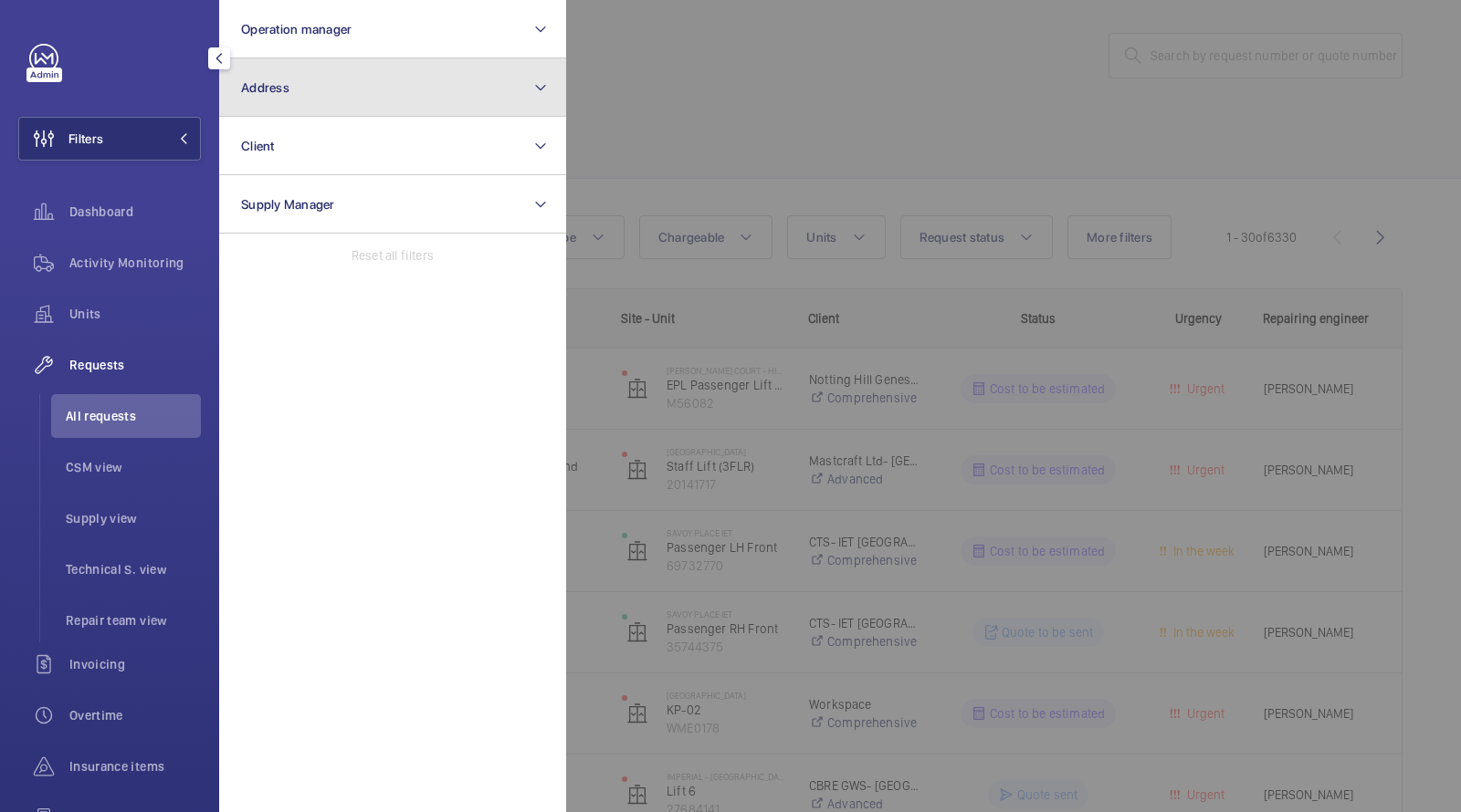
click at [277, 99] on button "Address" at bounding box center [393, 88] width 347 height 58
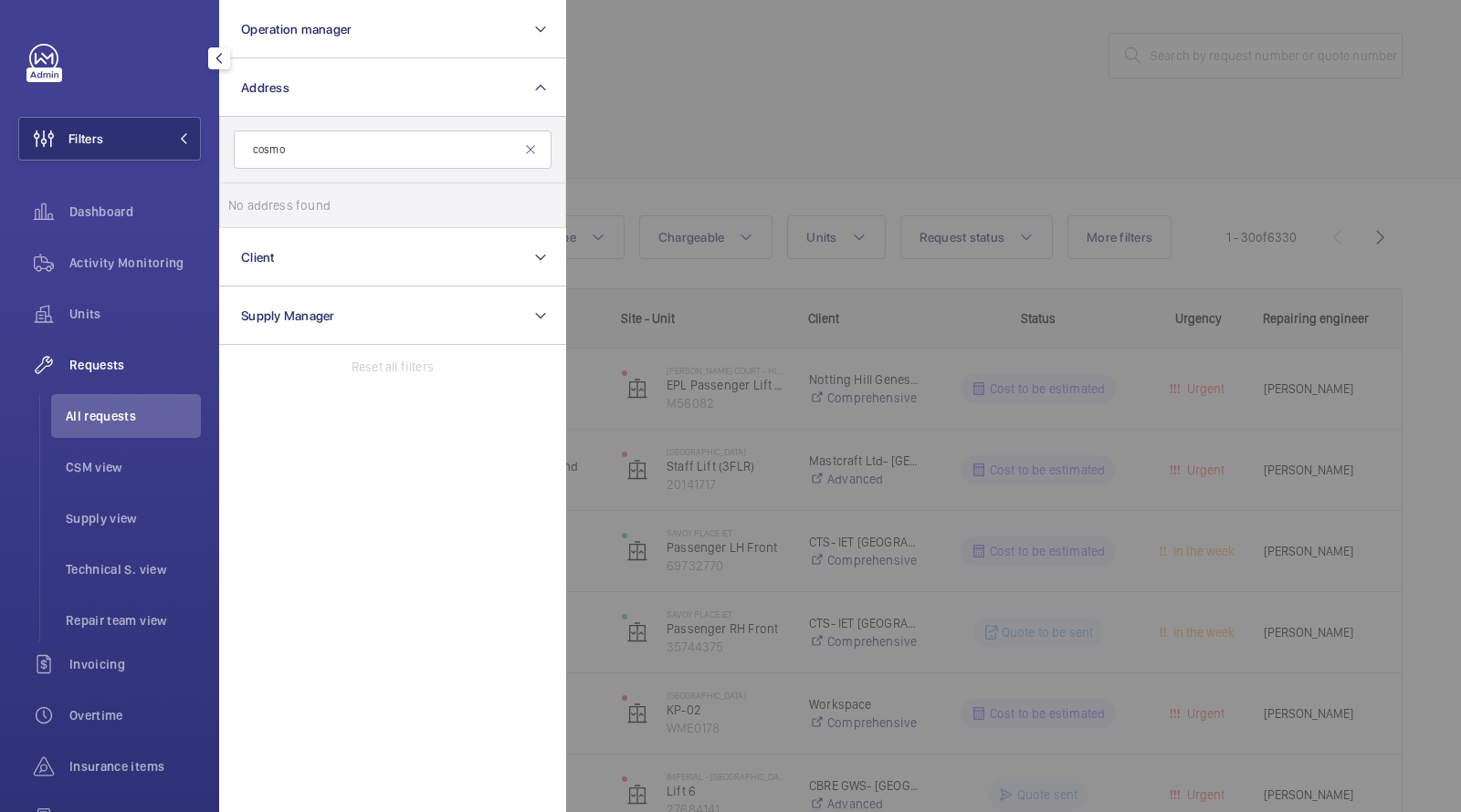
type input "cosmos"
drag, startPoint x: 330, startPoint y: 154, endPoint x: 87, endPoint y: 117, distance: 245.8
click at [113, 126] on wm-front-sidebar-menu-filter "Filters Operation manager Address cosmos No address found Reset Client Supply M…" at bounding box center [109, 138] width 182 height 44
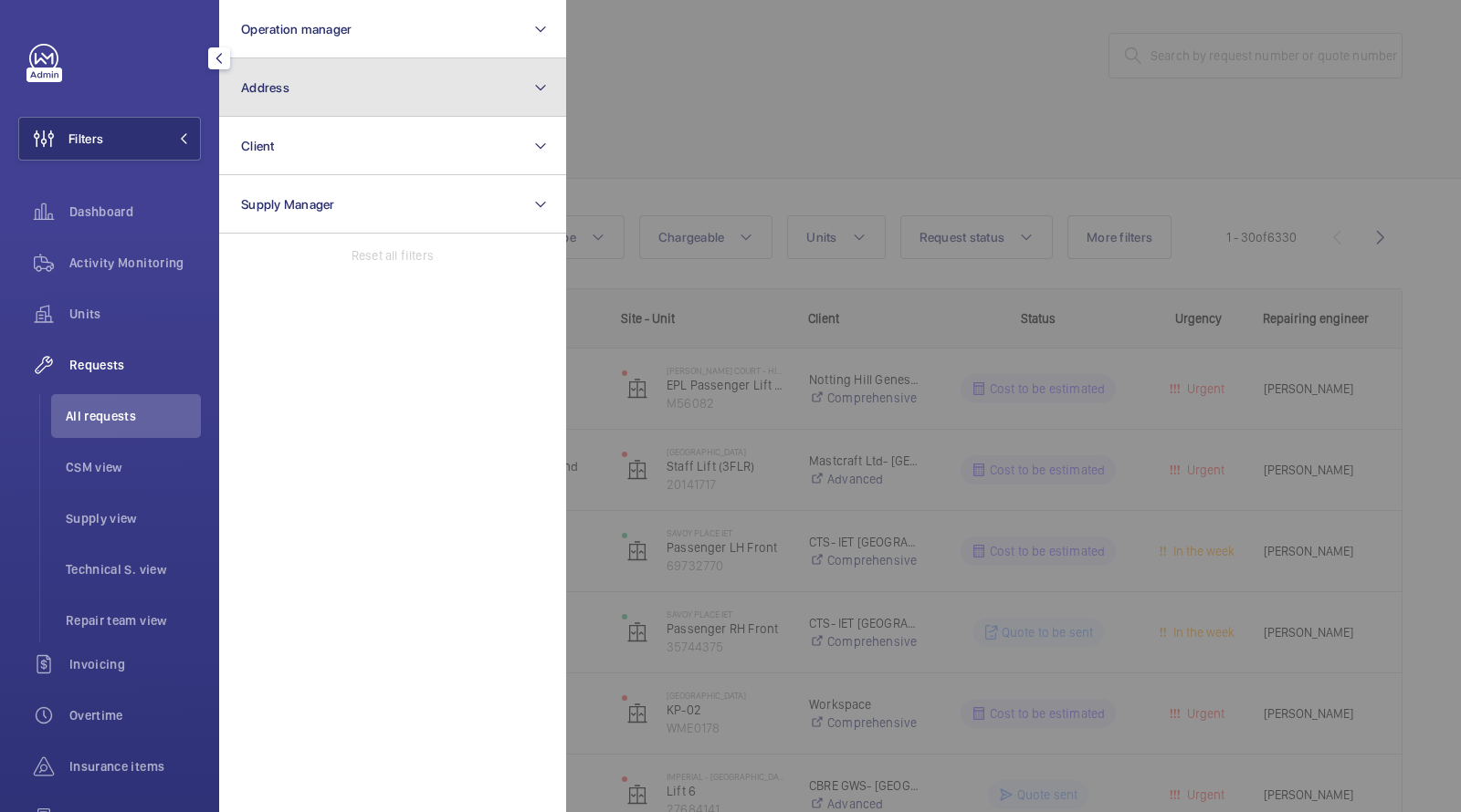
click at [273, 104] on button "Address" at bounding box center [393, 88] width 347 height 58
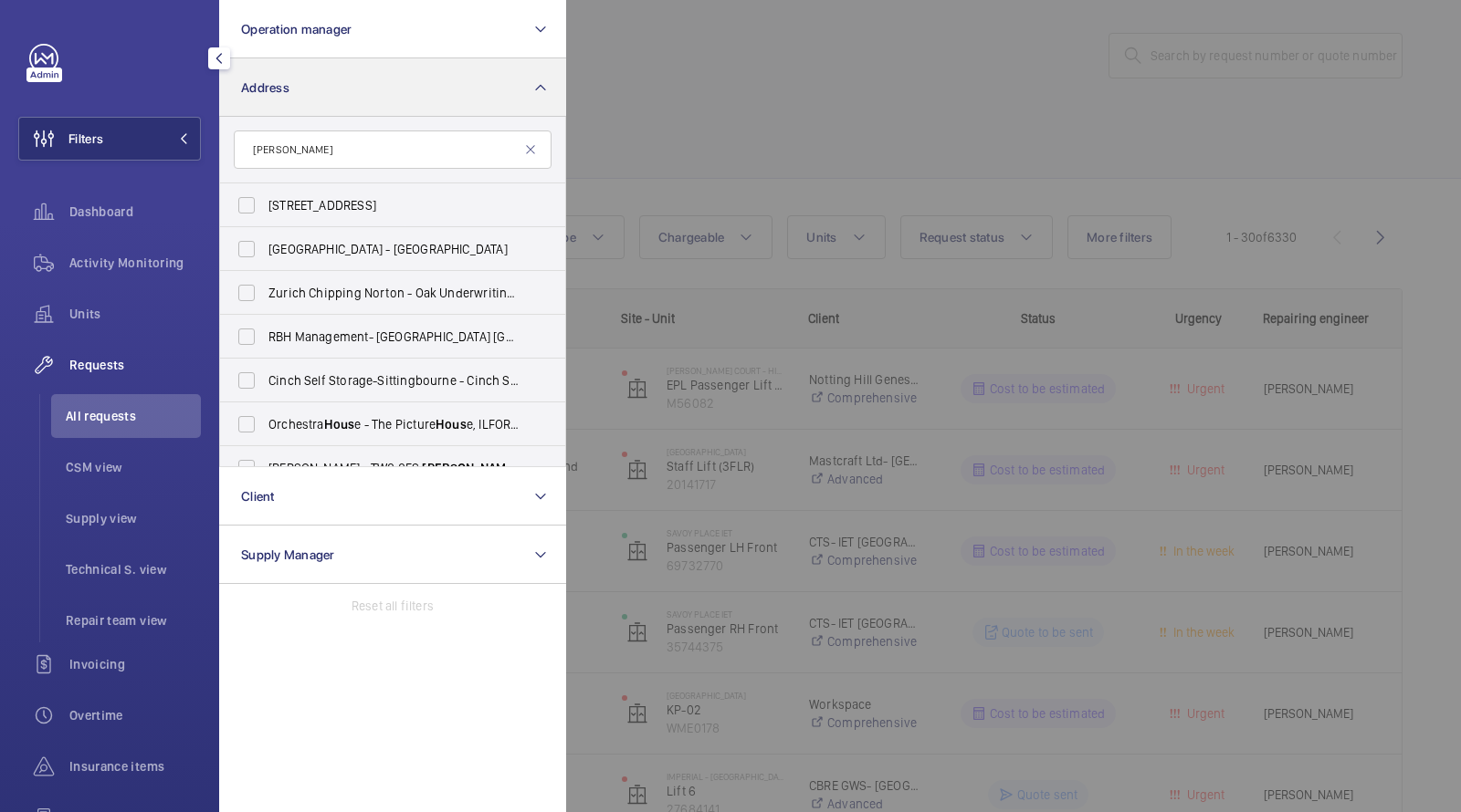
type input "[PERSON_NAME] house"
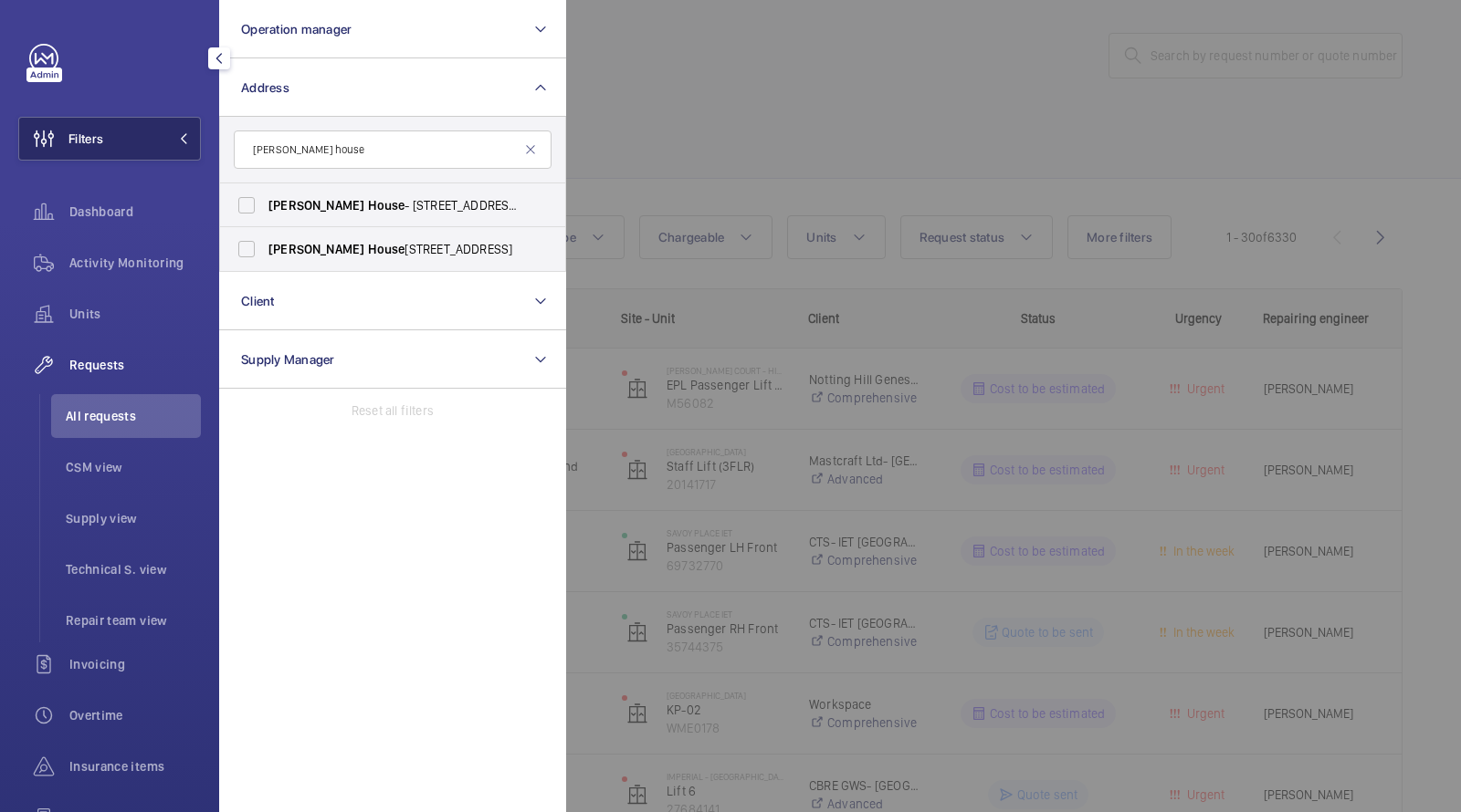
drag, startPoint x: 362, startPoint y: 151, endPoint x: 194, endPoint y: 146, distance: 168.1
click at [205, 149] on div "Filters Operation manager Address [PERSON_NAME][GEOGRAPHIC_DATA] [PERSON_NAME][…" at bounding box center [109, 406] width 219 height 812
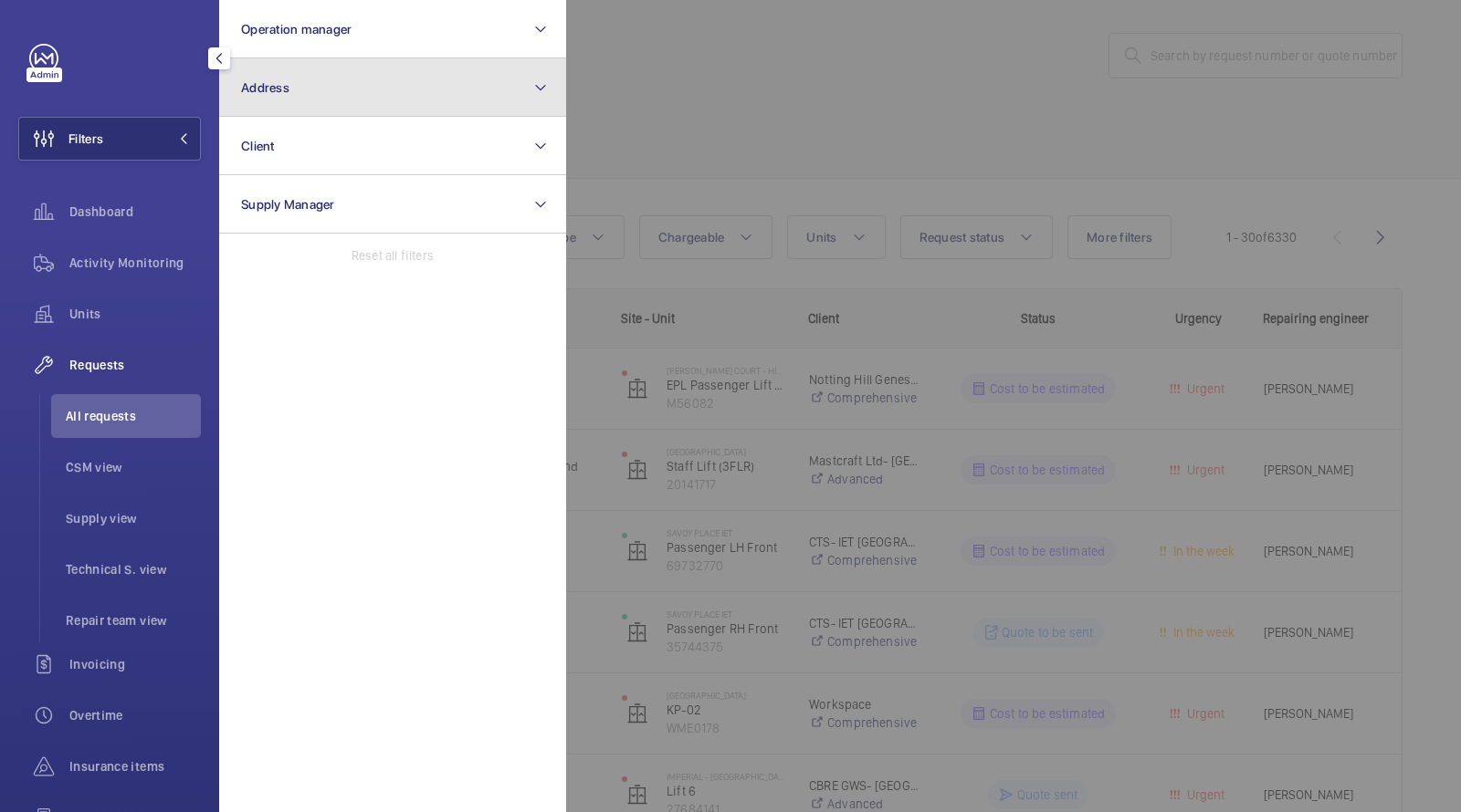
click at [282, 100] on button "Address" at bounding box center [393, 88] width 347 height 58
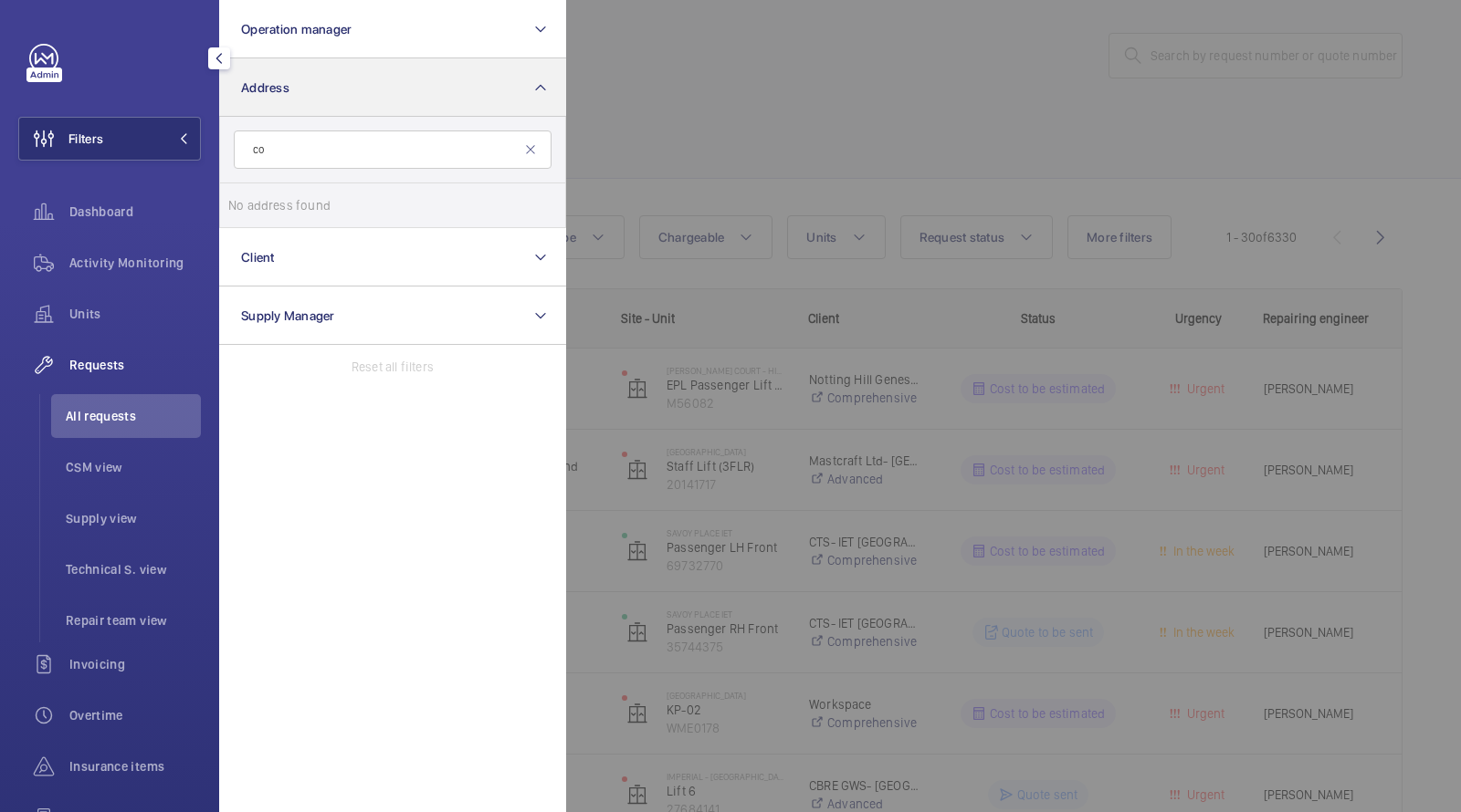
type input "c"
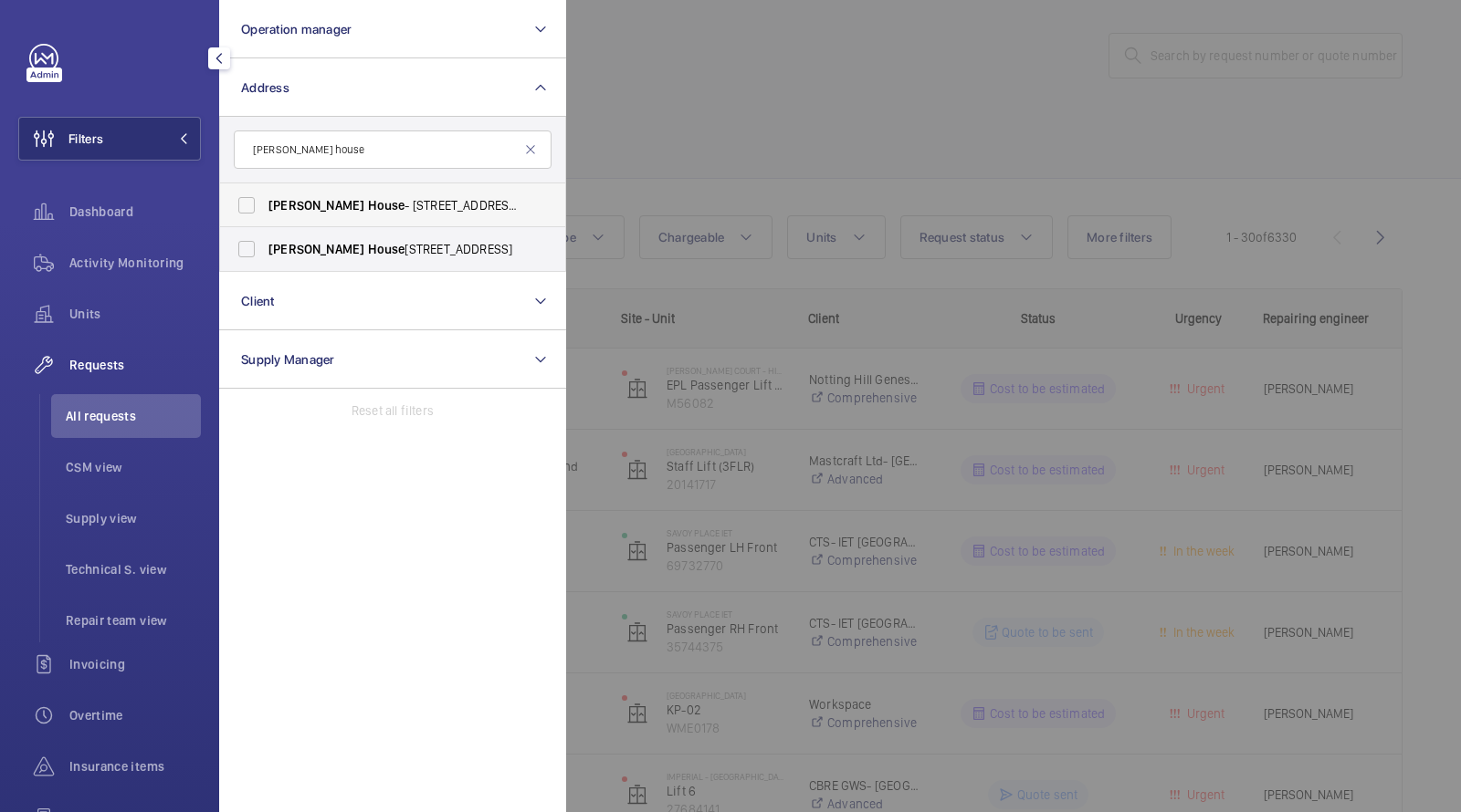
type input "[PERSON_NAME] house"
click at [379, 205] on span "[PERSON_NAME][GEOGRAPHIC_DATA] - [STREET_ADDRESS]" at bounding box center [394, 205] width 252 height 19
click at [265, 205] on input "[PERSON_NAME][GEOGRAPHIC_DATA] - [STREET_ADDRESS]" at bounding box center [246, 205] width 36 height 36
checkbox input "true"
click at [367, 238] on label "[PERSON_NAME][GEOGRAPHIC_DATA] , [STREET_ADDRESS]" at bounding box center [379, 249] width 318 height 44
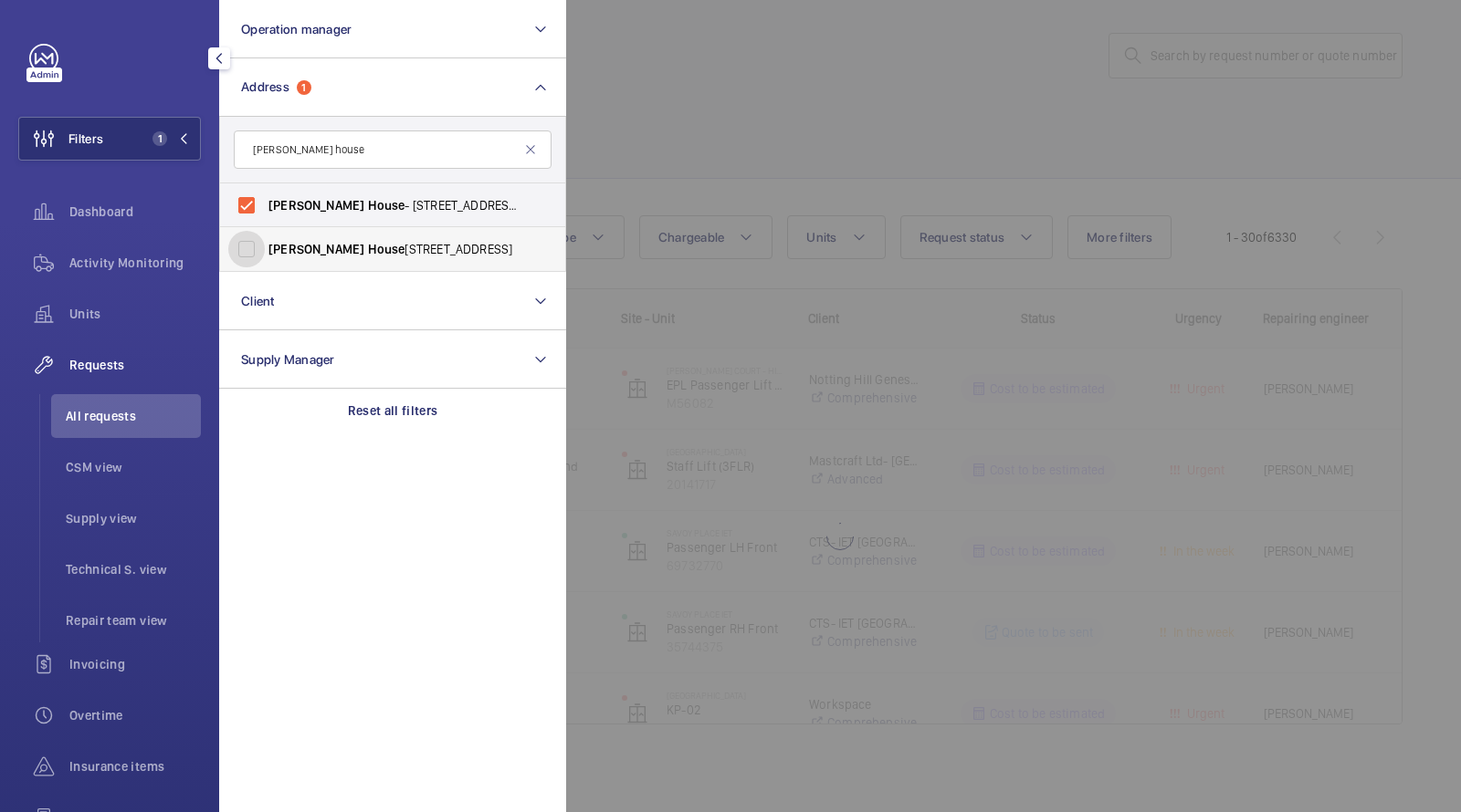
click at [265, 238] on input "[PERSON_NAME][GEOGRAPHIC_DATA] , [STREET_ADDRESS]" at bounding box center [246, 249] width 36 height 36
checkbox input "true"
click at [592, 174] on div at bounding box center [1297, 406] width 1461 height 812
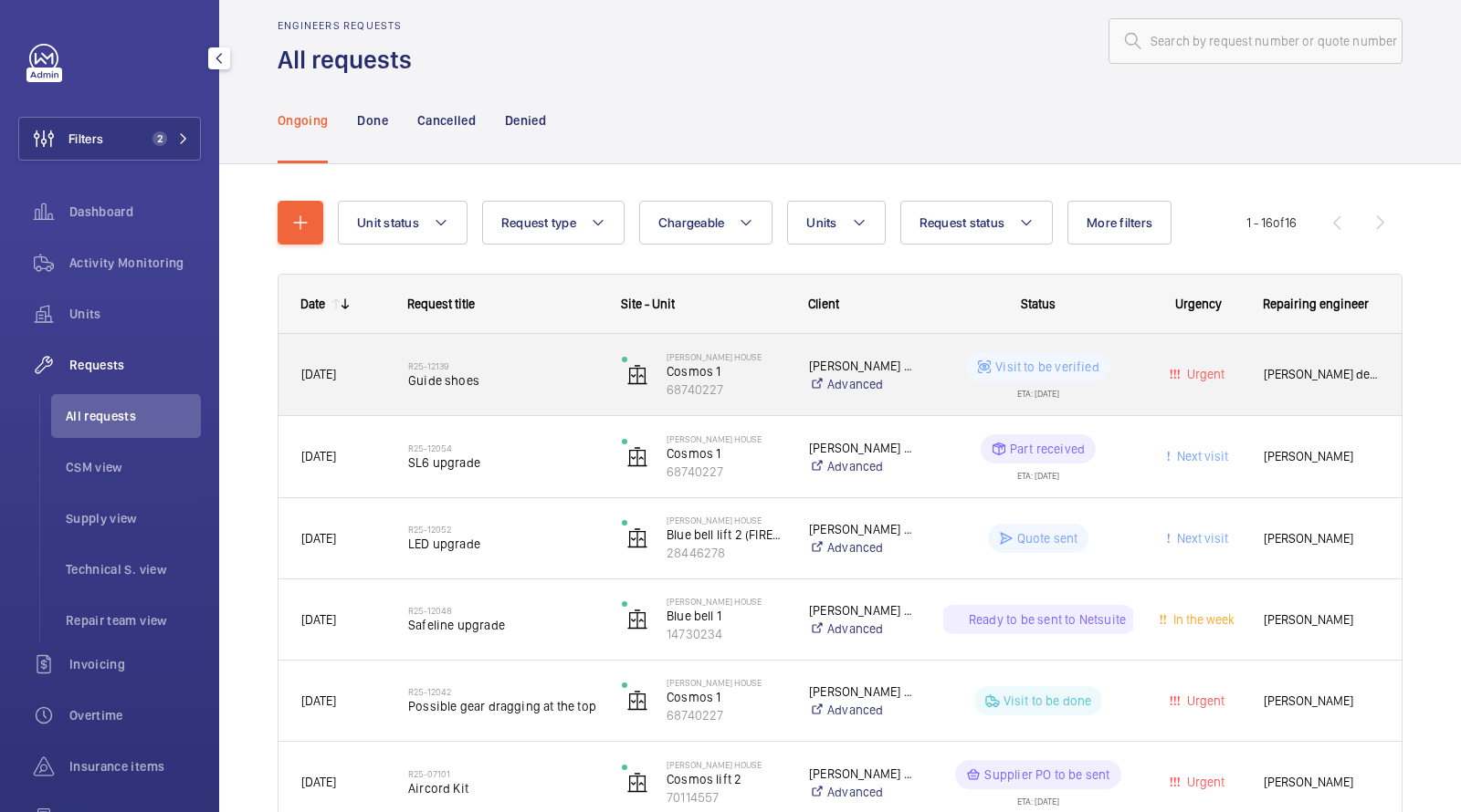
scroll to position [30, 0]
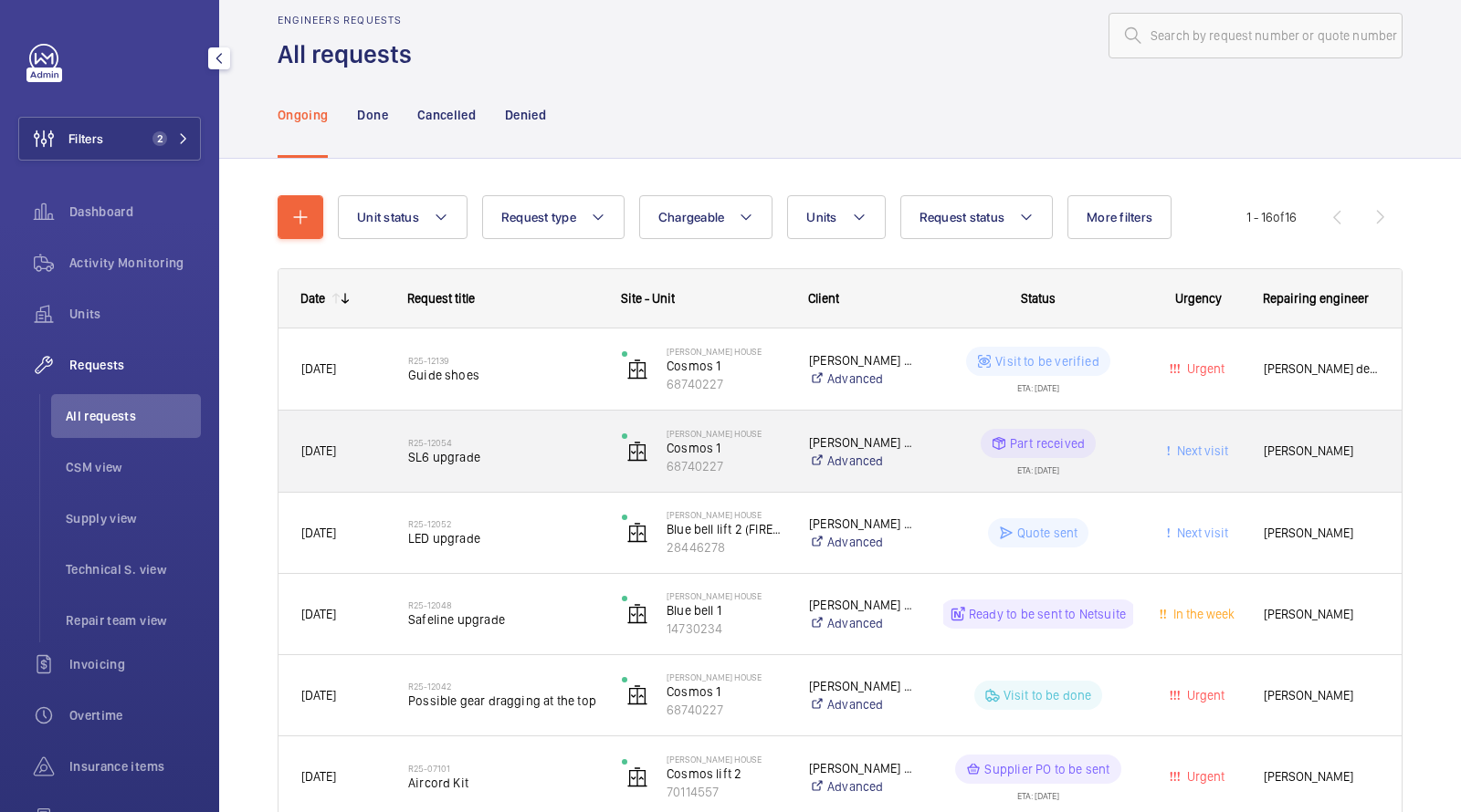
click at [489, 457] on span "SL6 upgrade" at bounding box center [503, 457] width 190 height 19
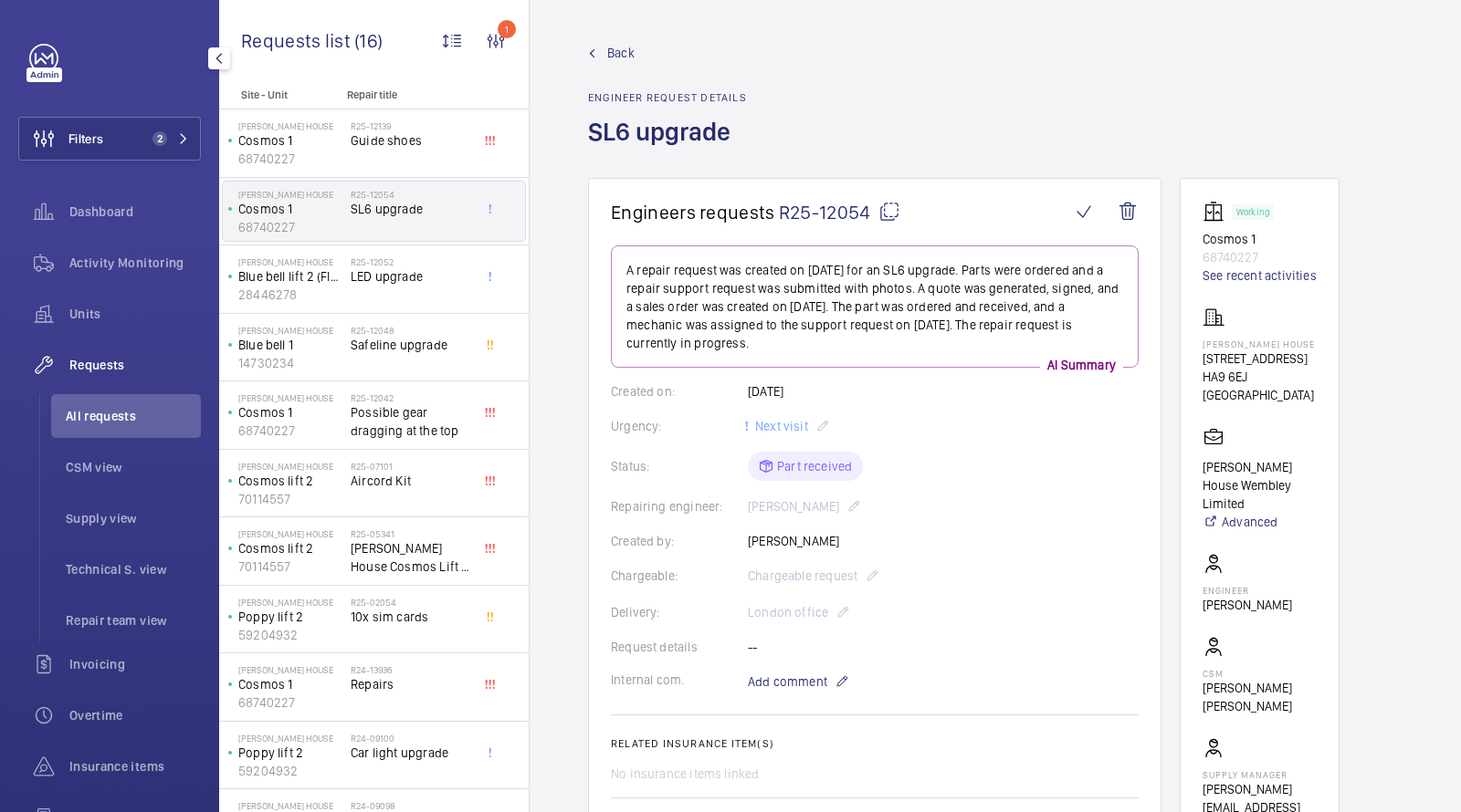
click at [1241, 259] on p "68740227" at bounding box center [1259, 257] width 114 height 19
copy p "68740227"
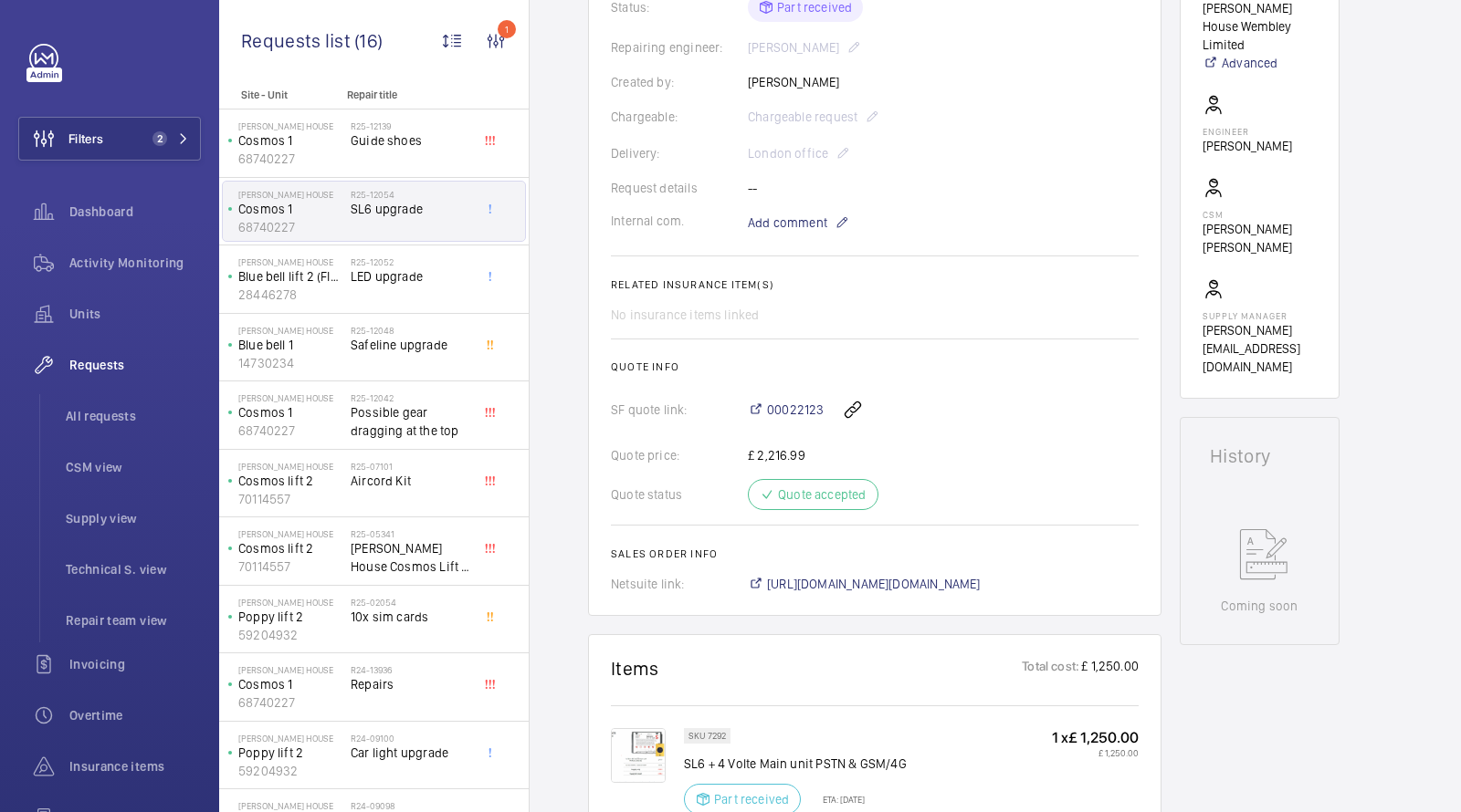
scroll to position [558, 0]
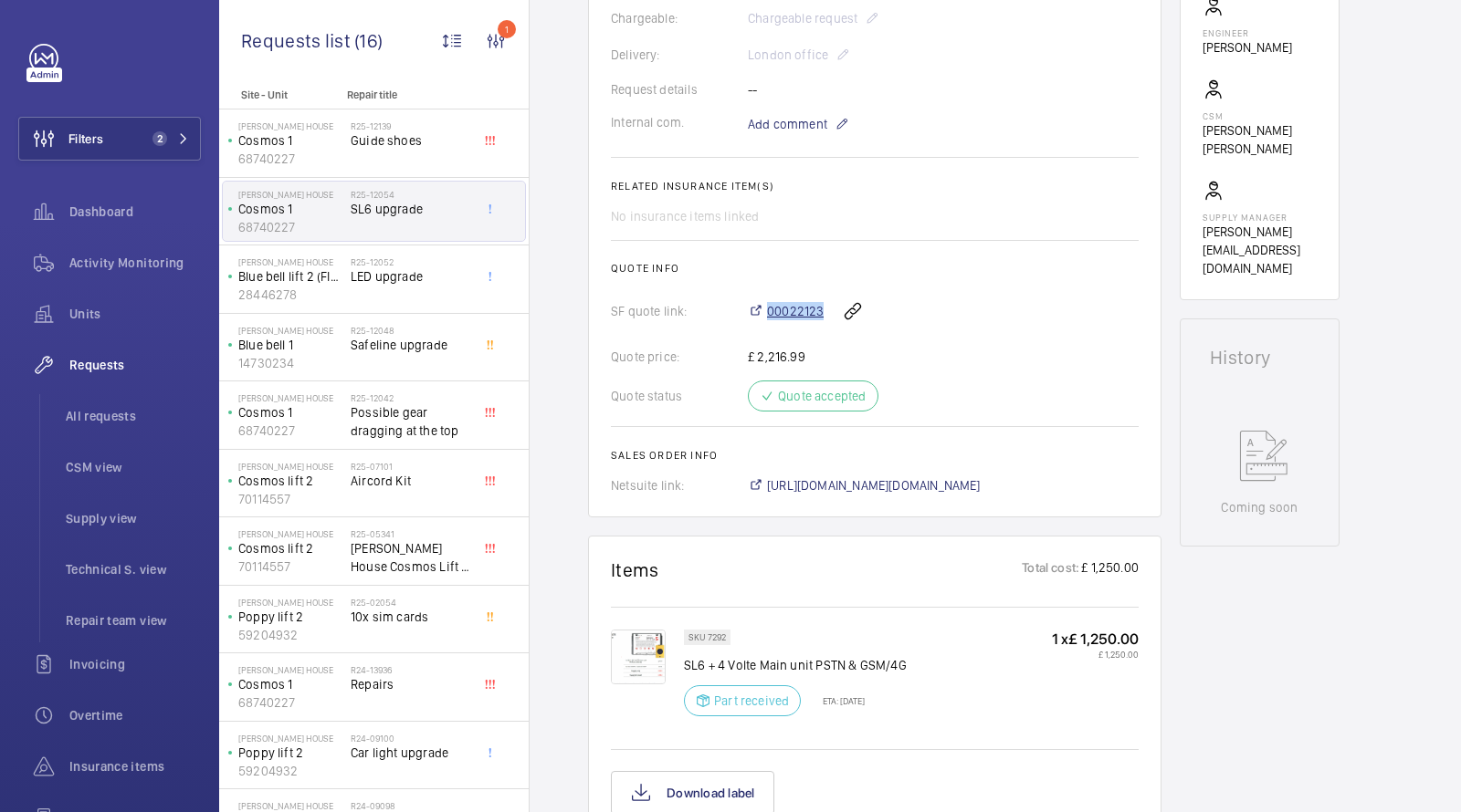
copy span "00022123"
click at [907, 483] on span "[URL][DOMAIN_NAME][DOMAIN_NAME]" at bounding box center [874, 485] width 214 height 19
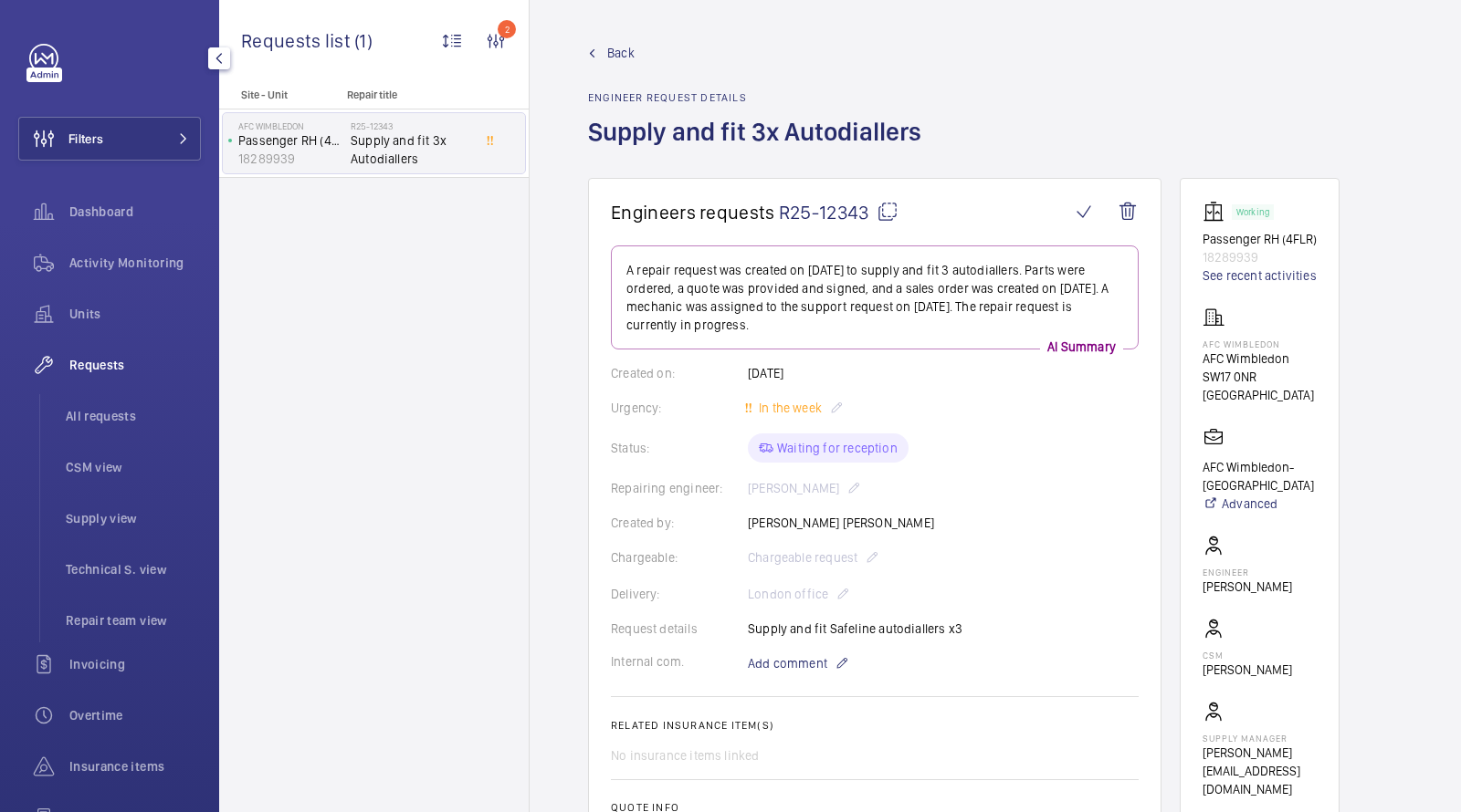
scroll to position [706, 0]
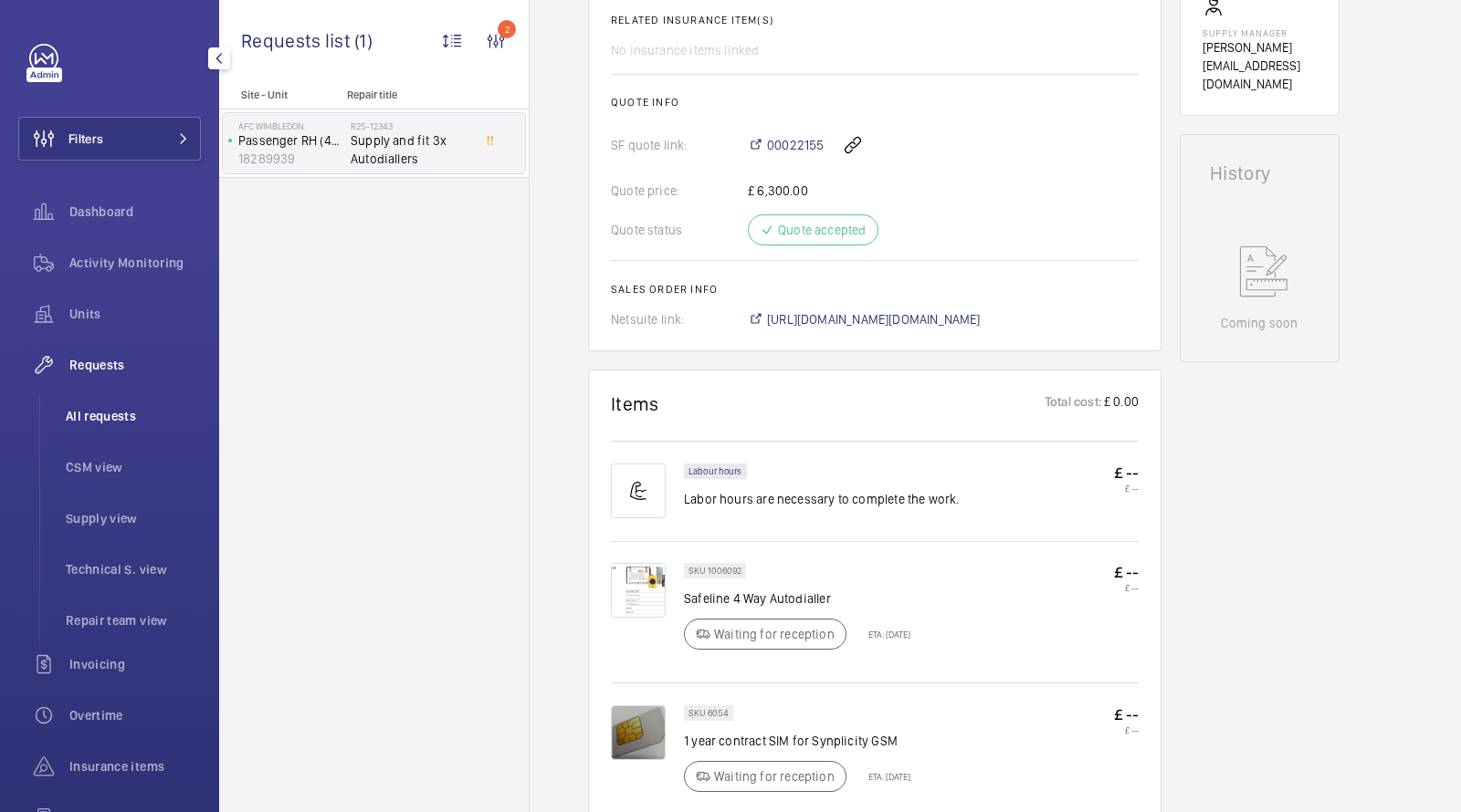
click at [112, 411] on span "All requests" at bounding box center [133, 416] width 136 height 19
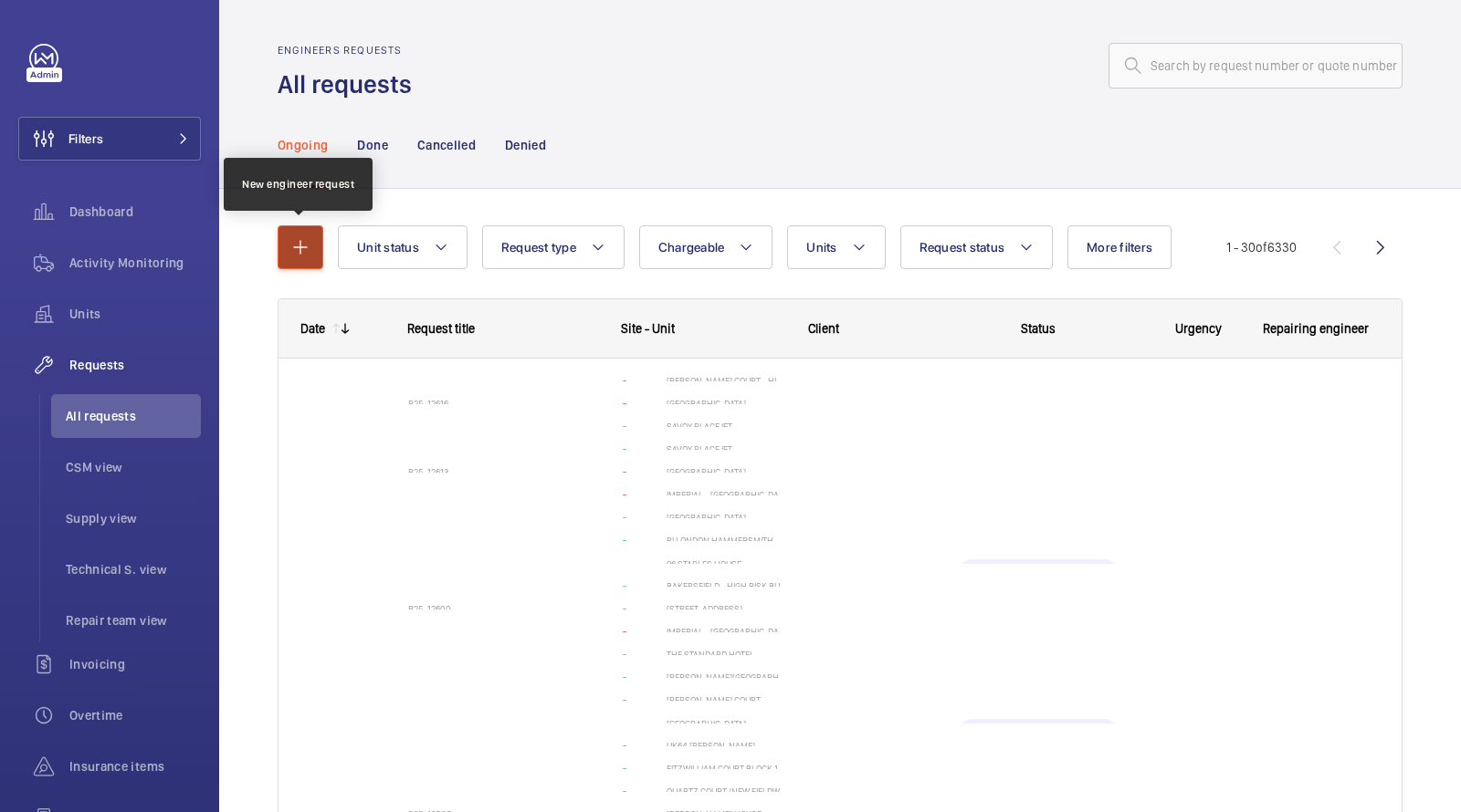
click at [309, 244] on mat-icon "button" at bounding box center [300, 248] width 21 height 21
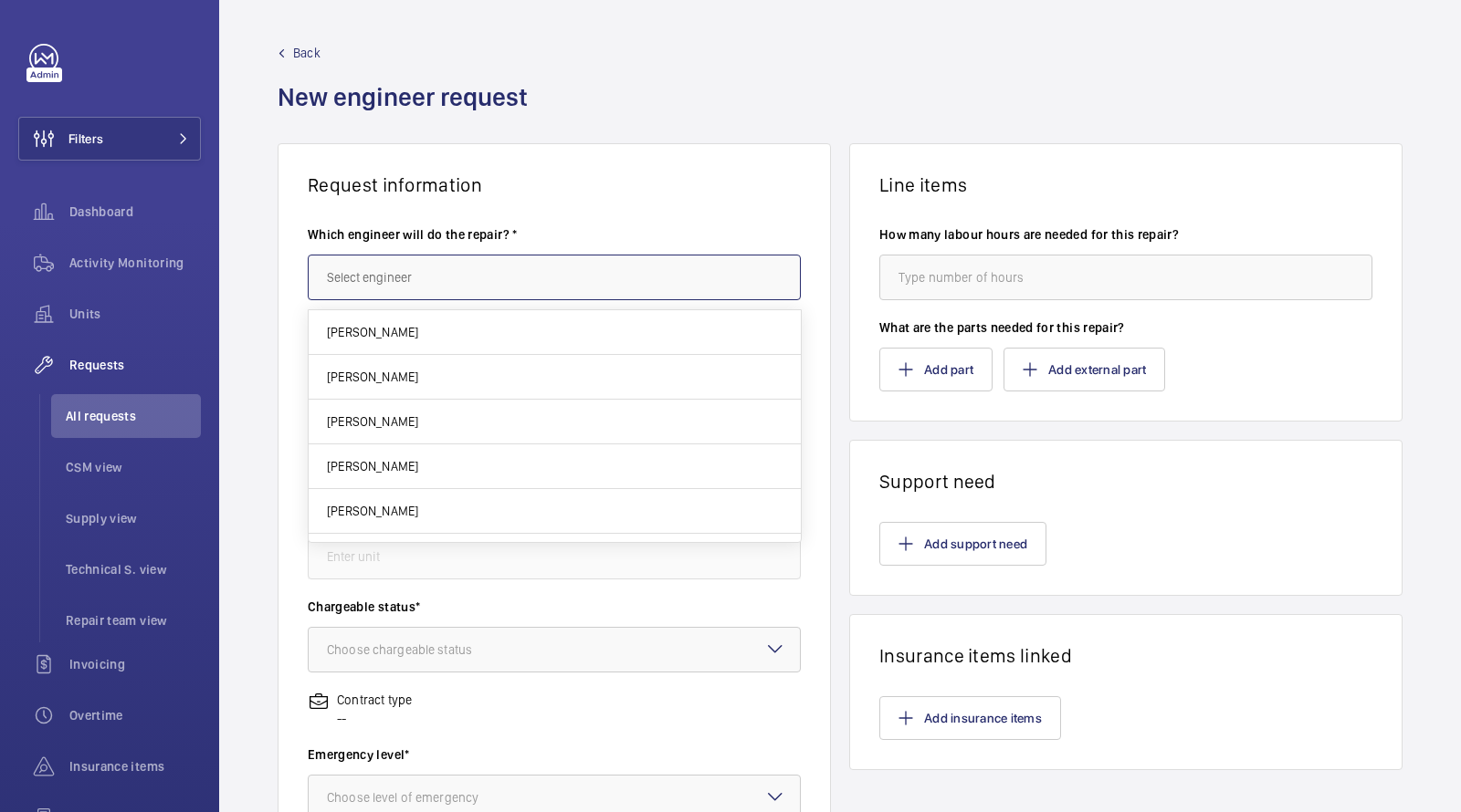
click at [425, 273] on input "text" at bounding box center [555, 277] width 494 height 46
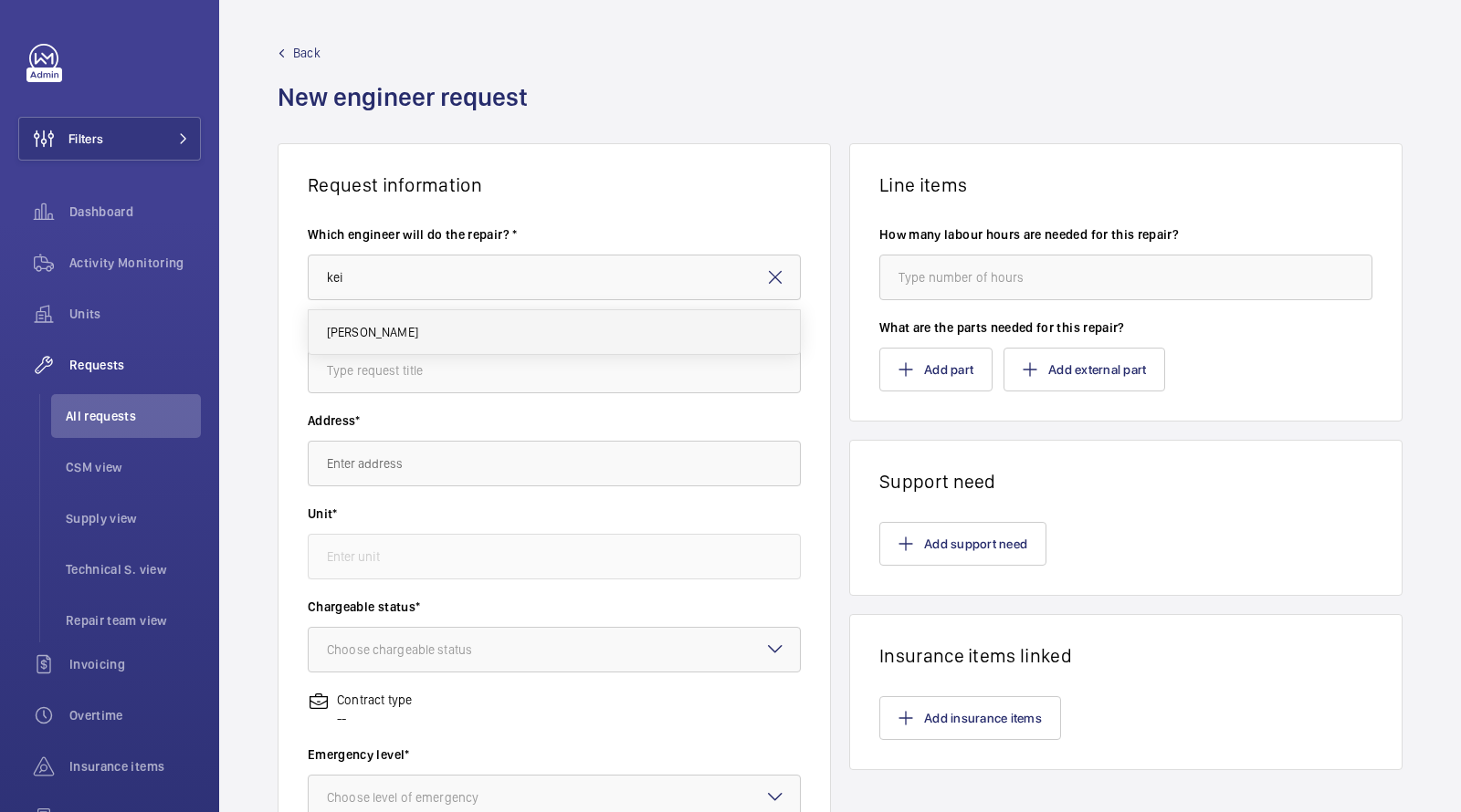
click at [417, 330] on mat-option "[PERSON_NAME]" at bounding box center [555, 331] width 493 height 44
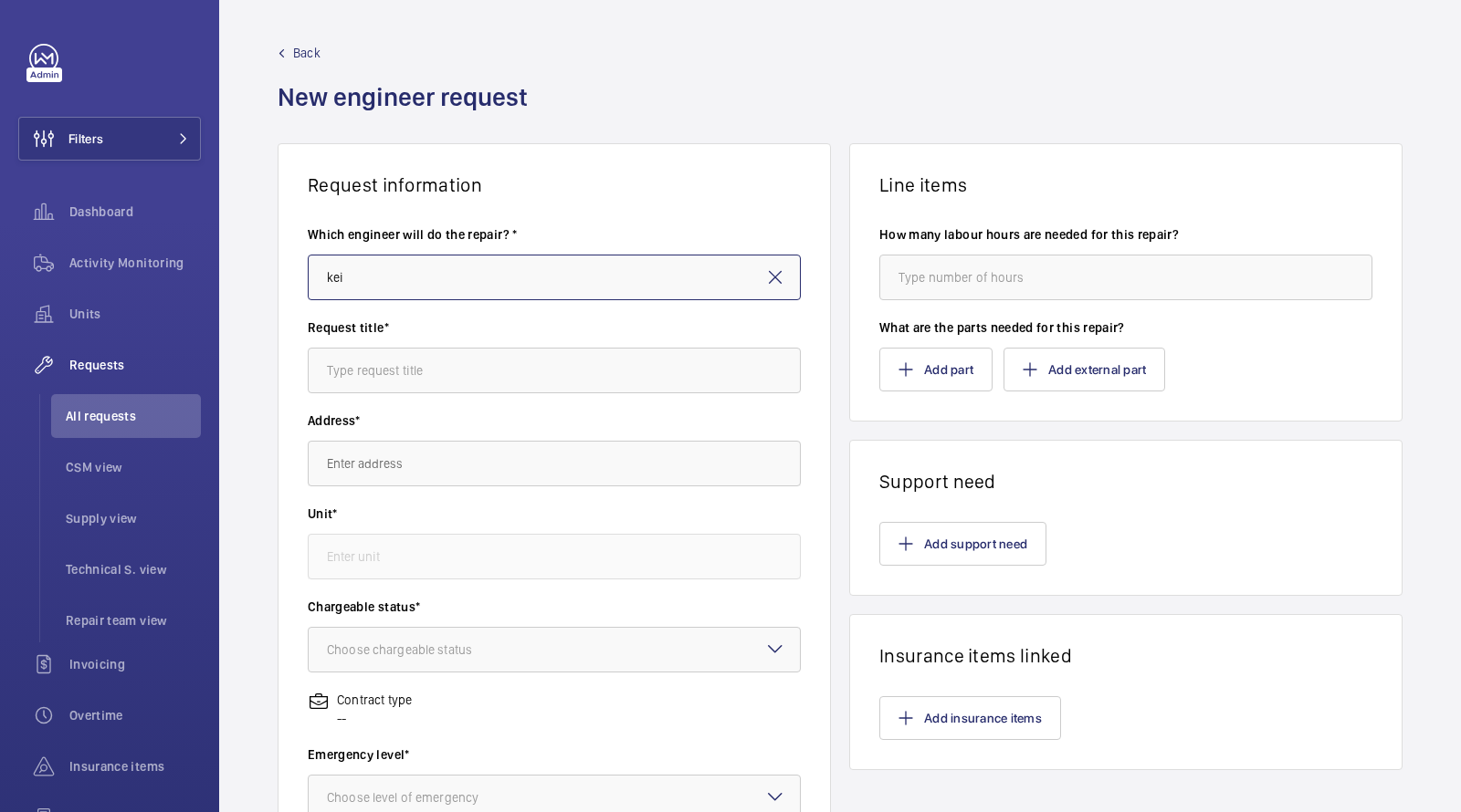
type input "[PERSON_NAME]"
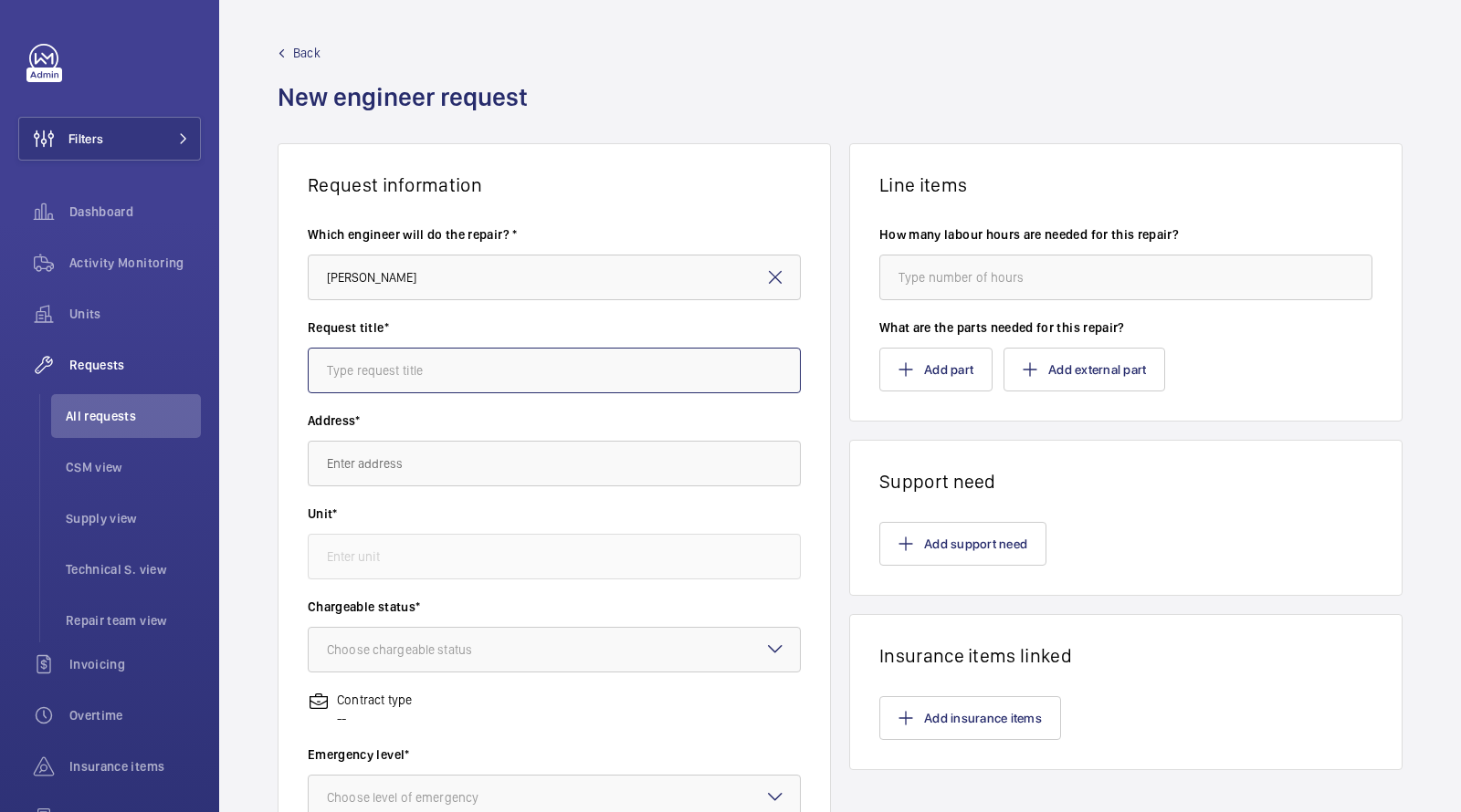
click at [413, 358] on input "text" at bounding box center [555, 370] width 494 height 46
type input "autodialer"
click at [459, 455] on input "text" at bounding box center [555, 463] width 494 height 46
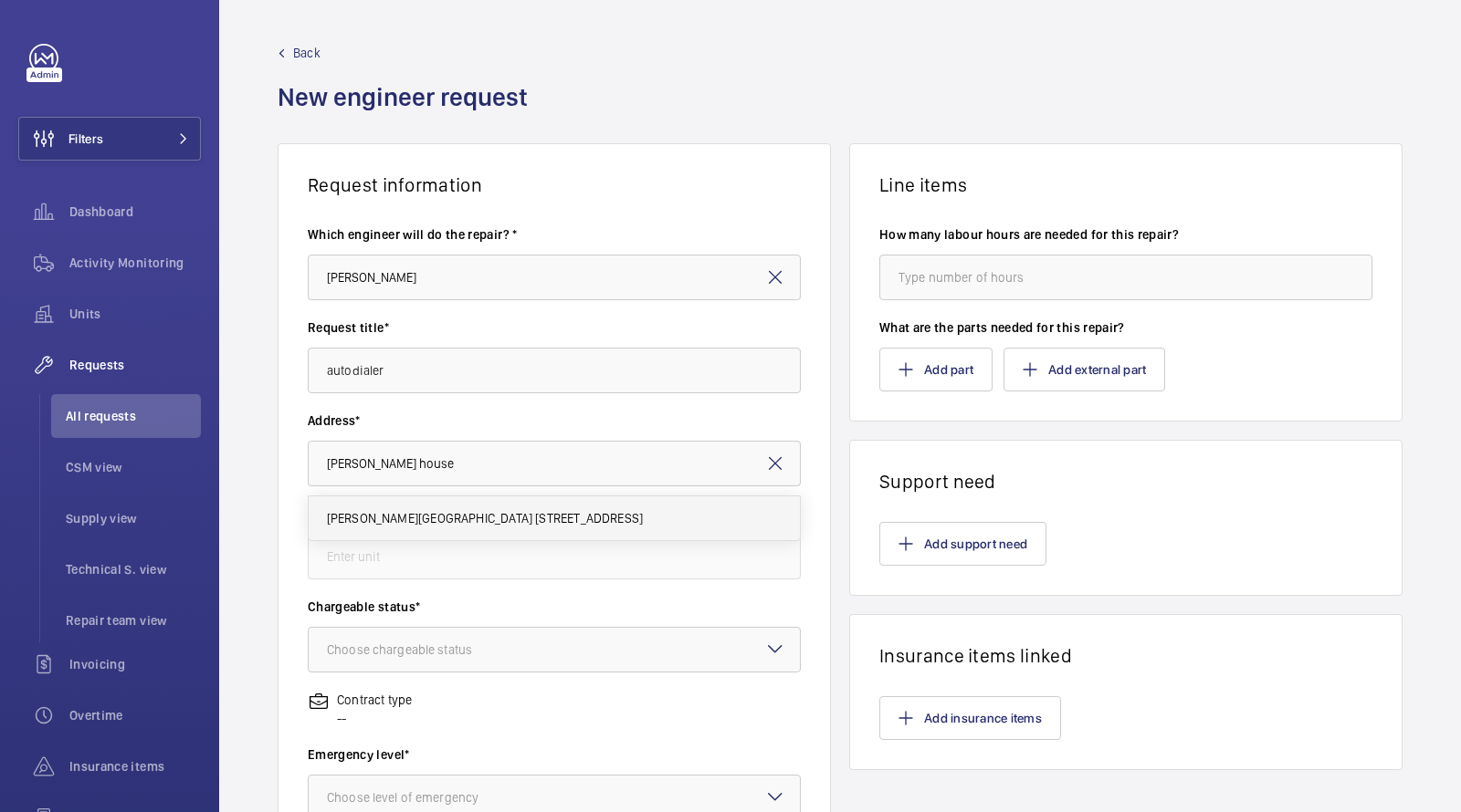
click at [436, 512] on span "Brent House 349 High Rd, HA9 6EJ WEMBLEY" at bounding box center [485, 519] width 317 height 19
type input "Brent House 349 High Rd, HA9 6EJ WEMBLEY"
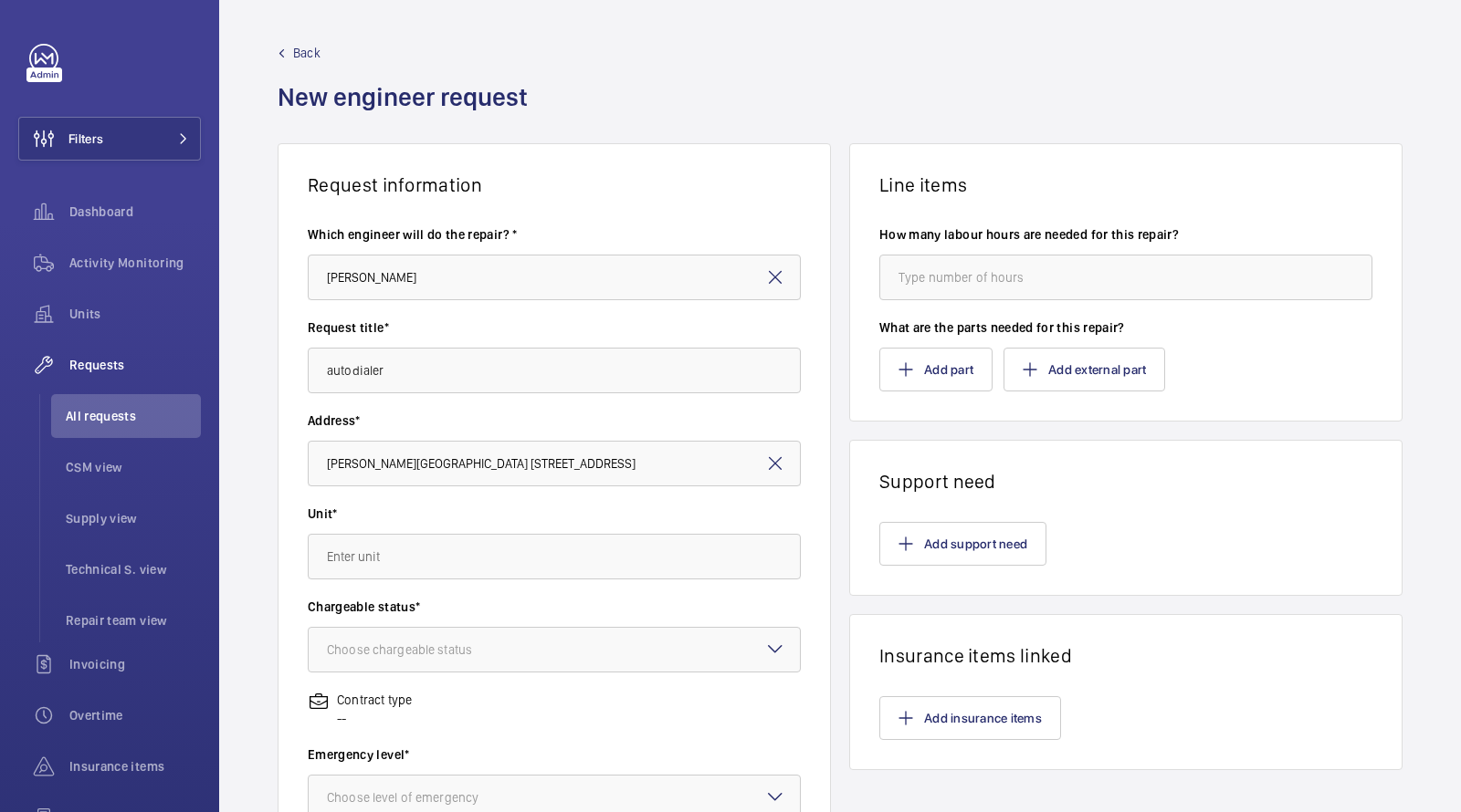
click at [429, 529] on wm-front-autocomplete-dropdown-select "Unit*" at bounding box center [555, 542] width 494 height 75
click at [422, 554] on input "text" at bounding box center [555, 557] width 494 height 46
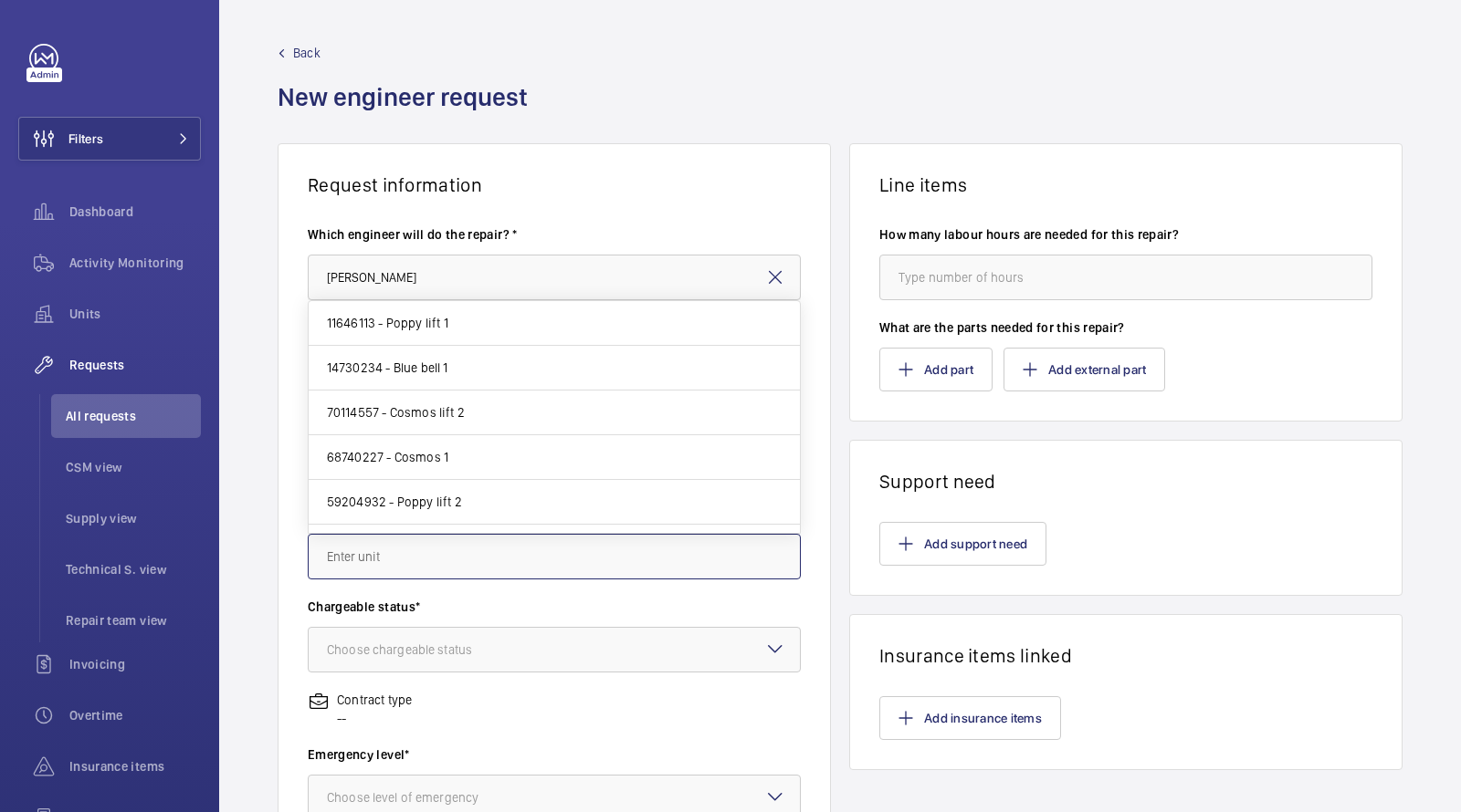
paste input "68740227"
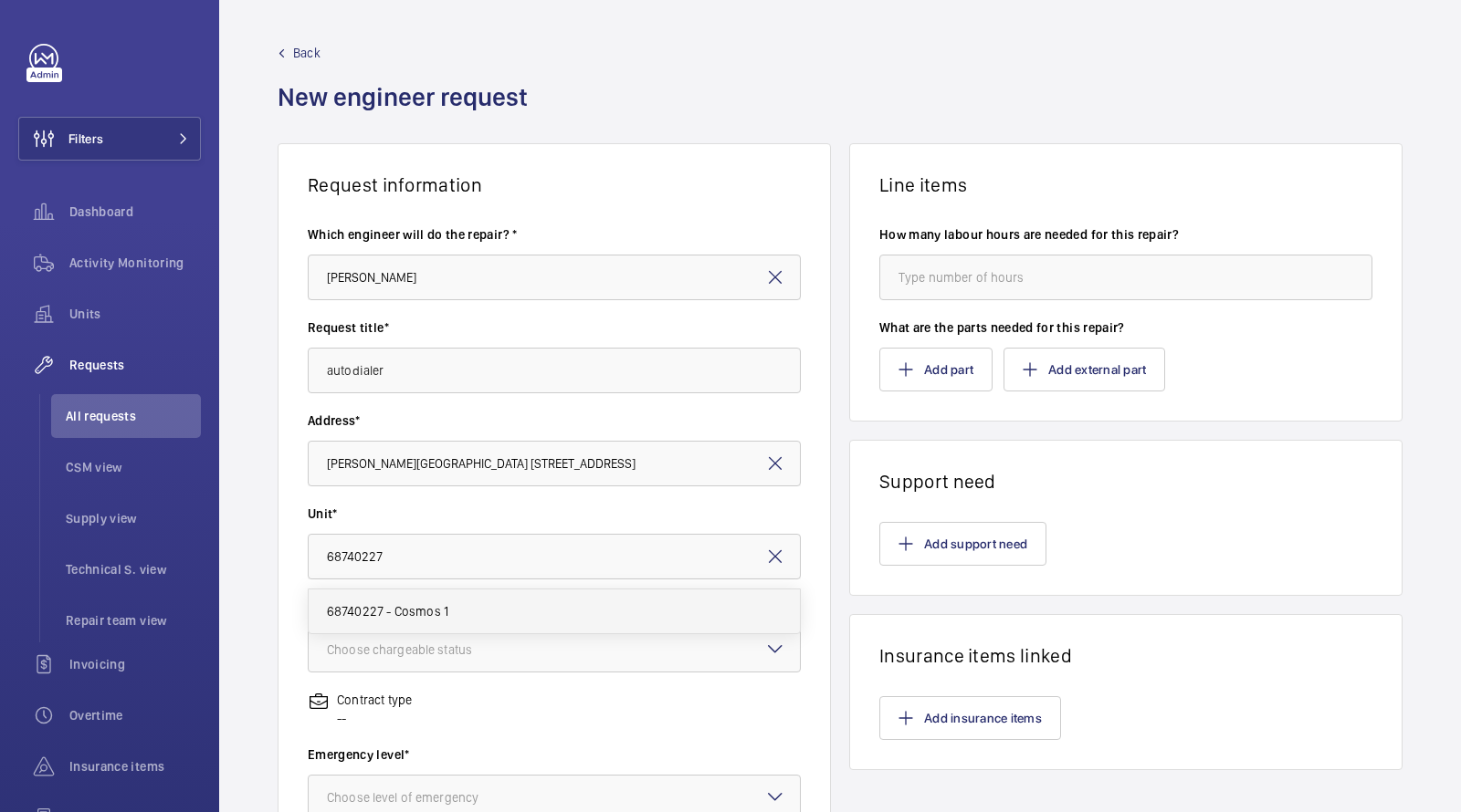
click at [419, 620] on mat-option "68740227 - Cosmos 1" at bounding box center [555, 611] width 493 height 44
type input "68740227 - Cosmos 1"
click at [420, 638] on div at bounding box center [555, 649] width 492 height 44
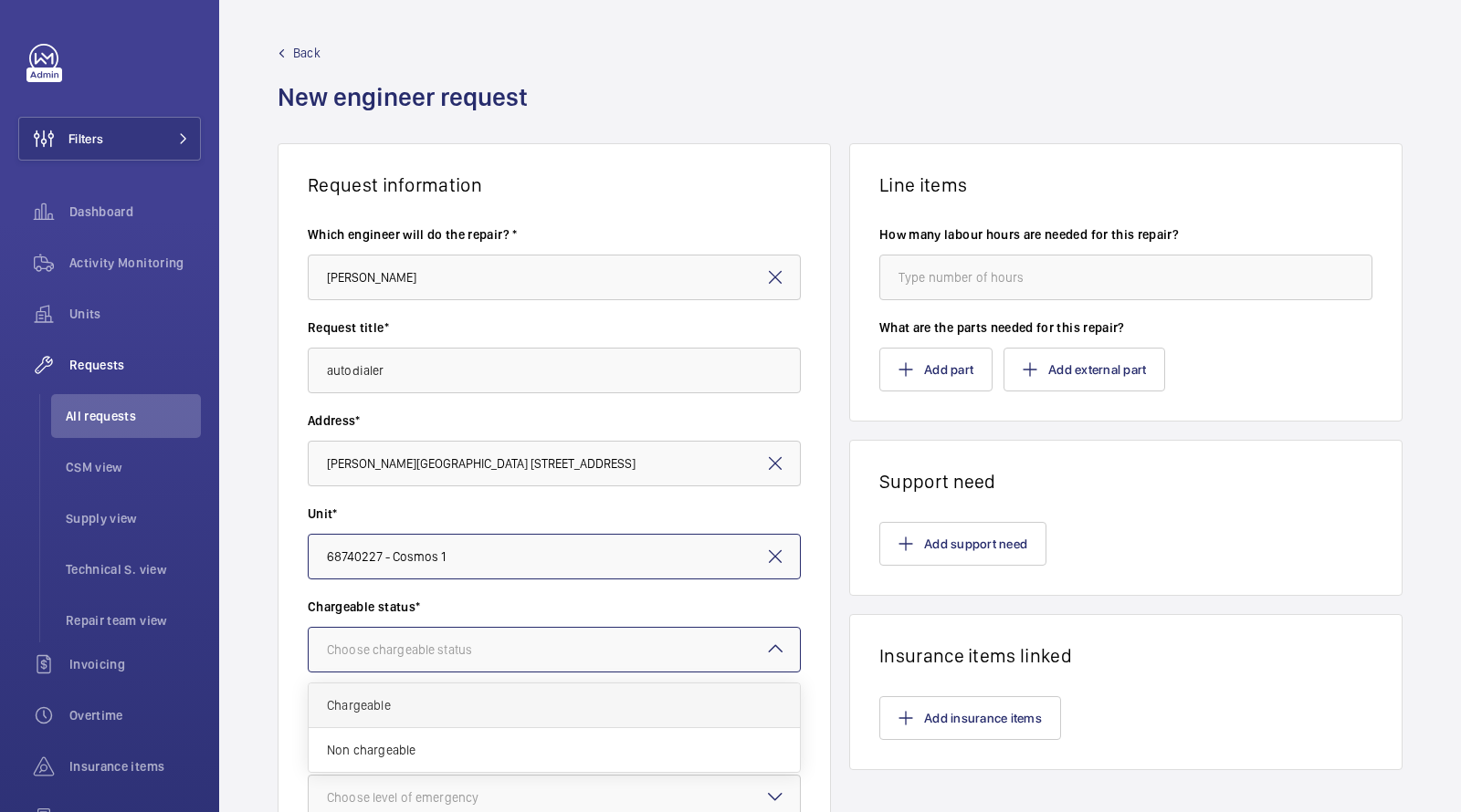
click at [423, 699] on span "Chargeable" at bounding box center [554, 706] width 454 height 19
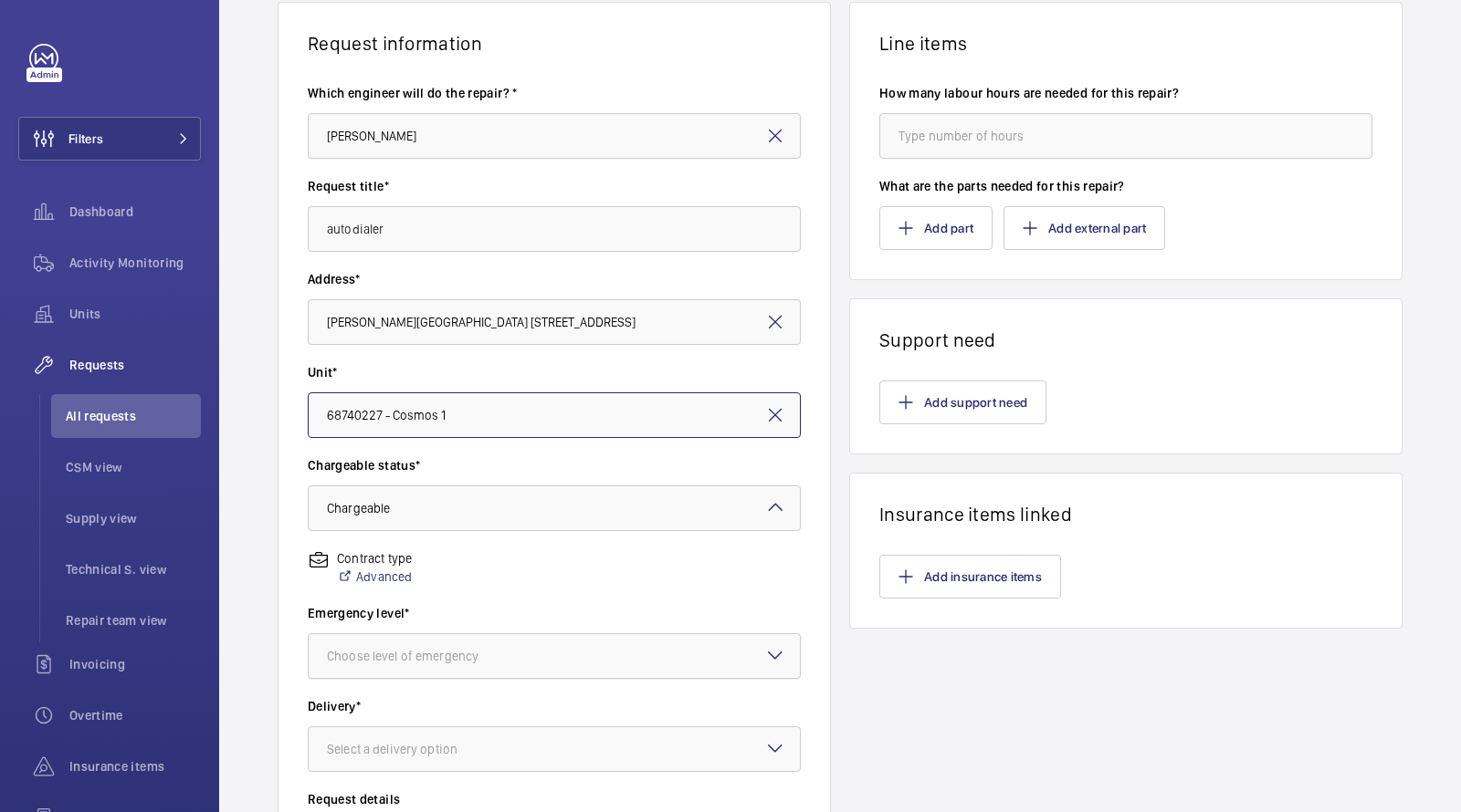
scroll to position [155, 0]
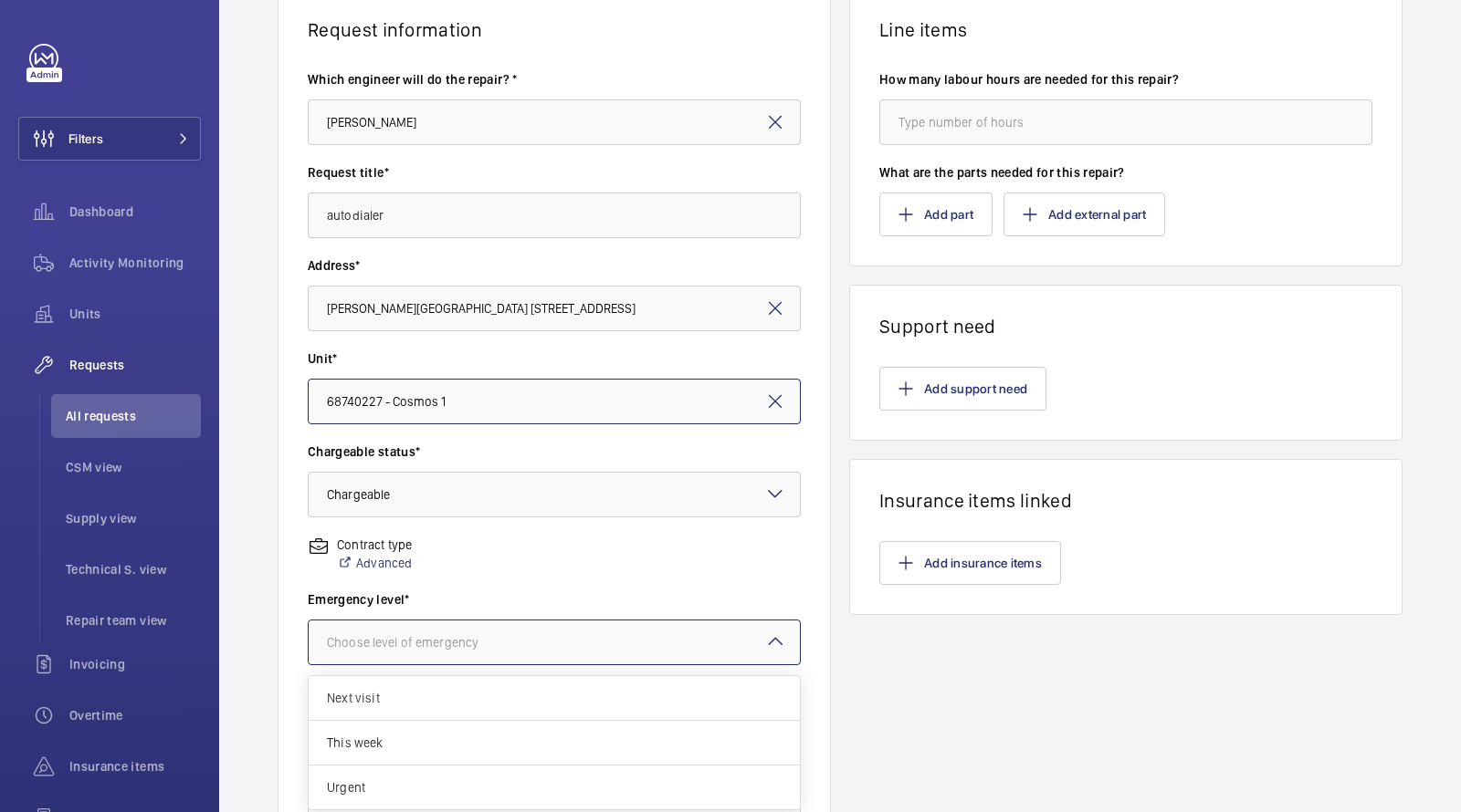
click at [415, 643] on div "Choose level of emergency" at bounding box center [425, 642] width 197 height 19
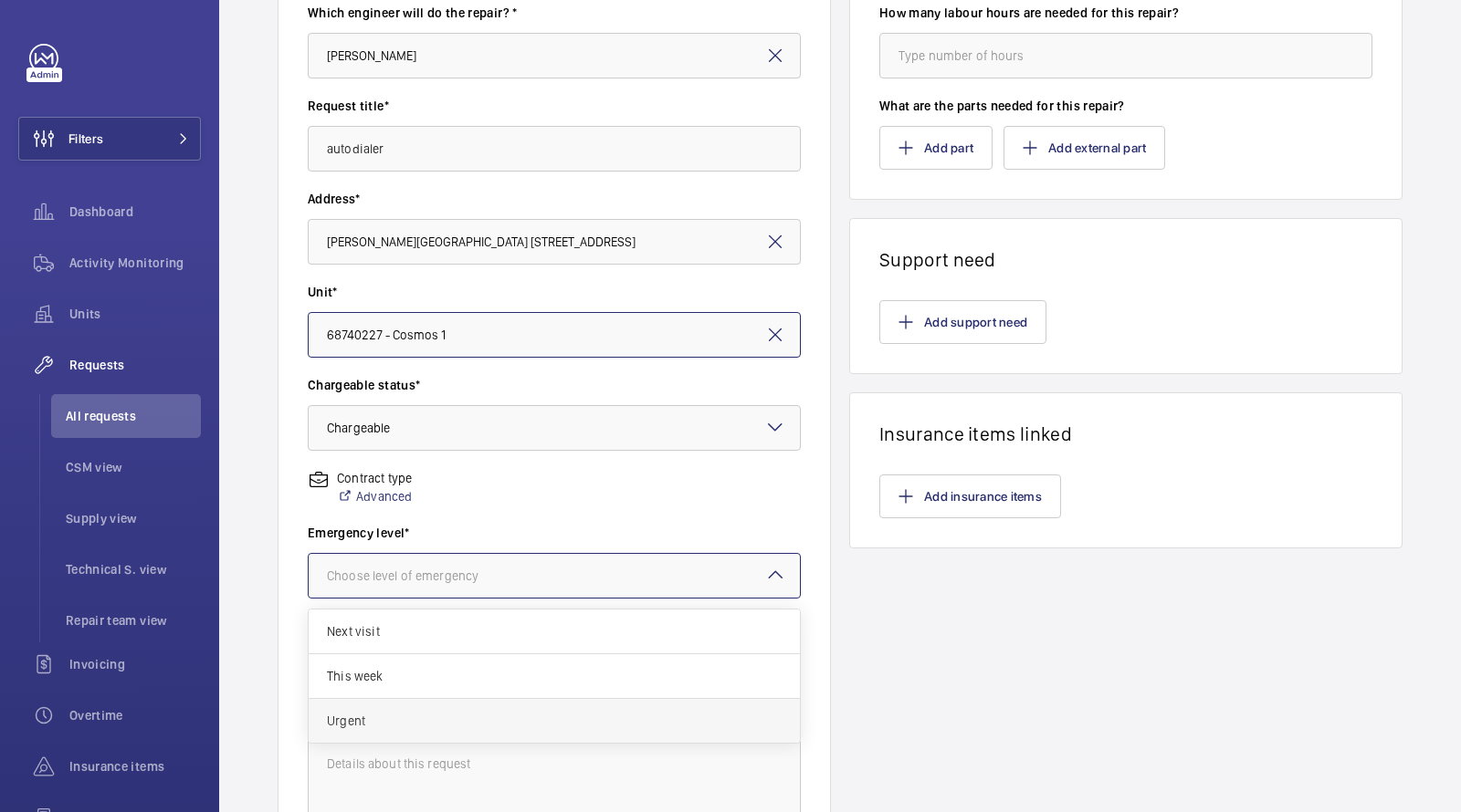
scroll to position [226, 0]
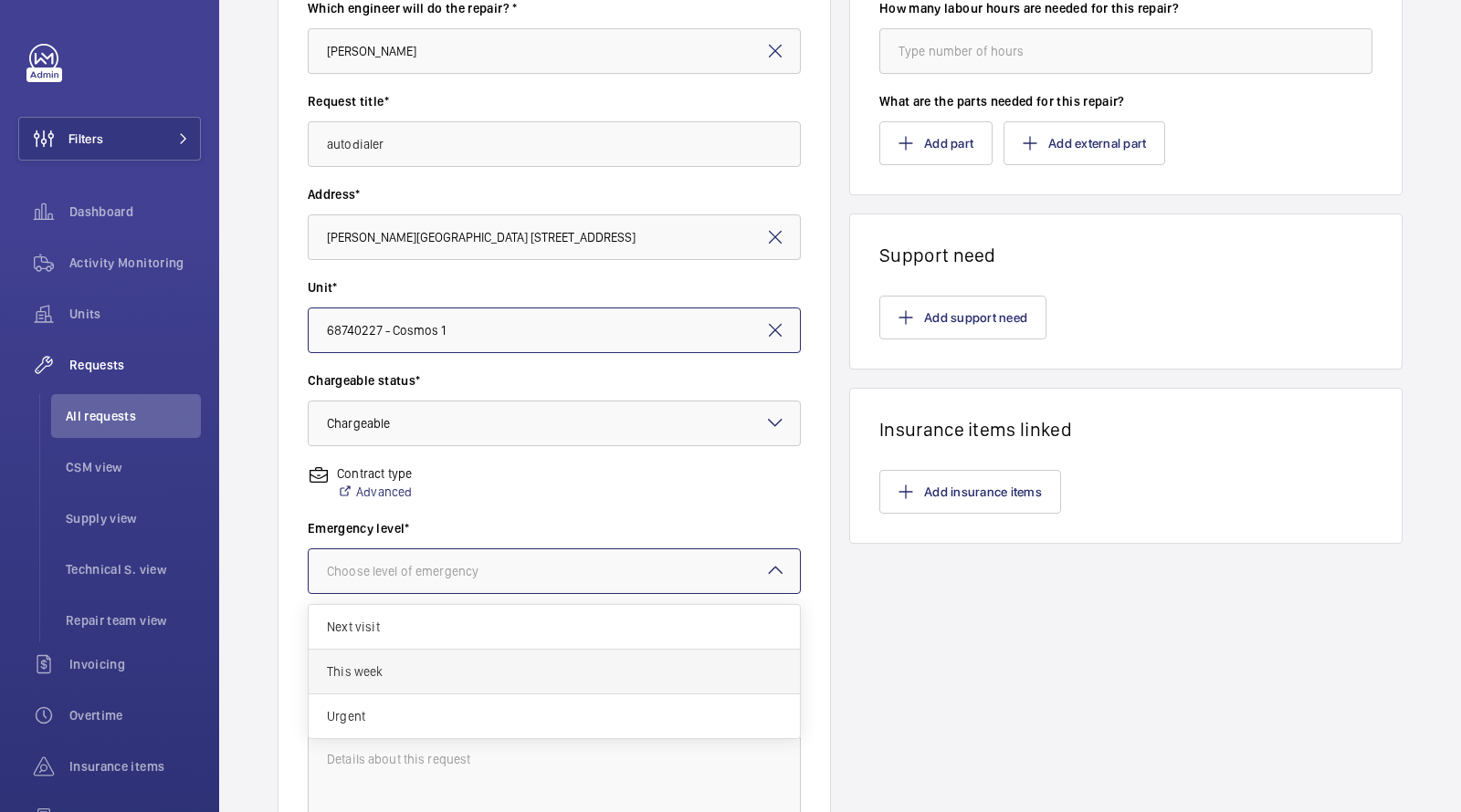
click at [392, 674] on span "This week" at bounding box center [554, 672] width 454 height 19
click at [396, 657] on div "Select a delivery option" at bounding box center [415, 664] width 177 height 19
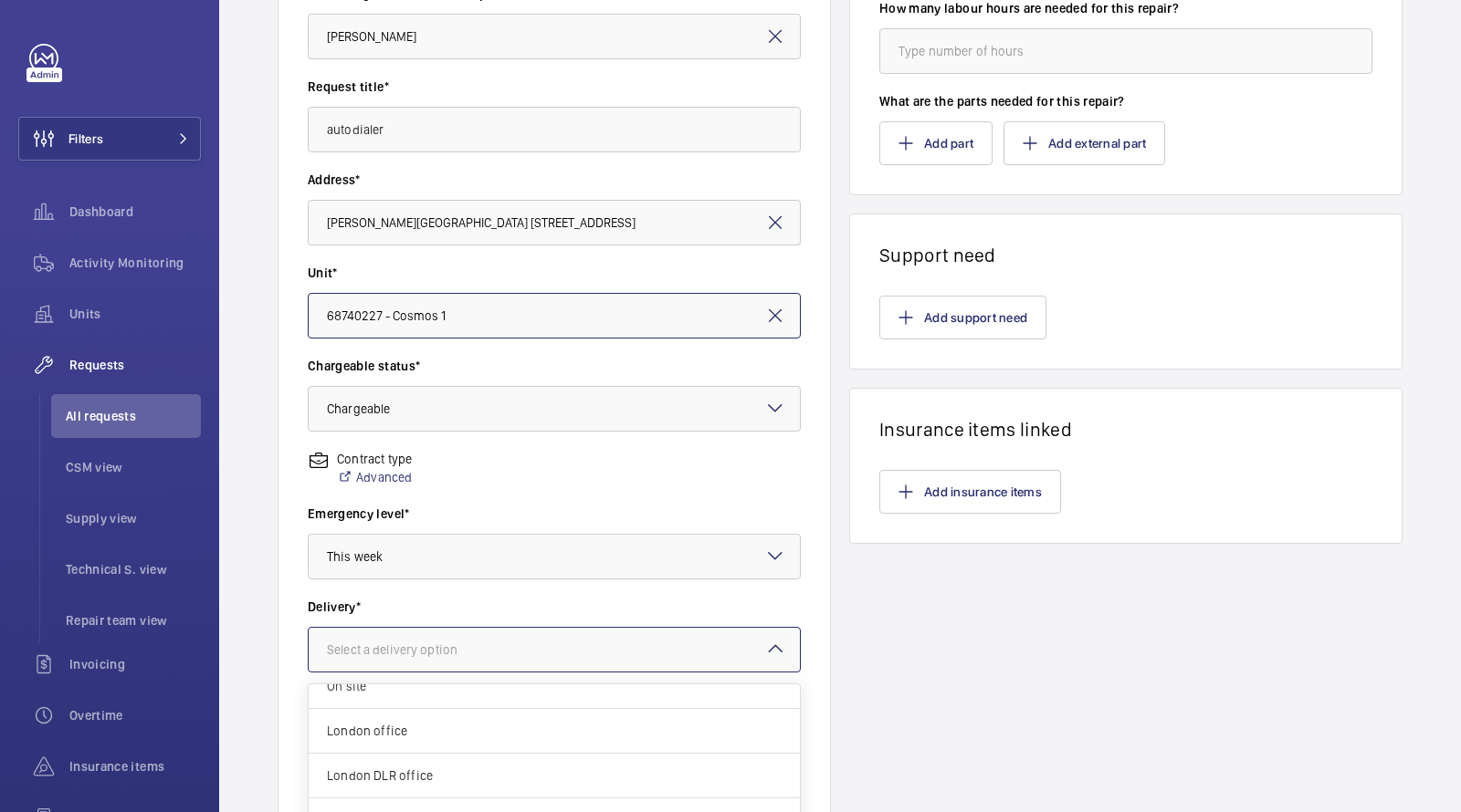
scroll to position [431, 0]
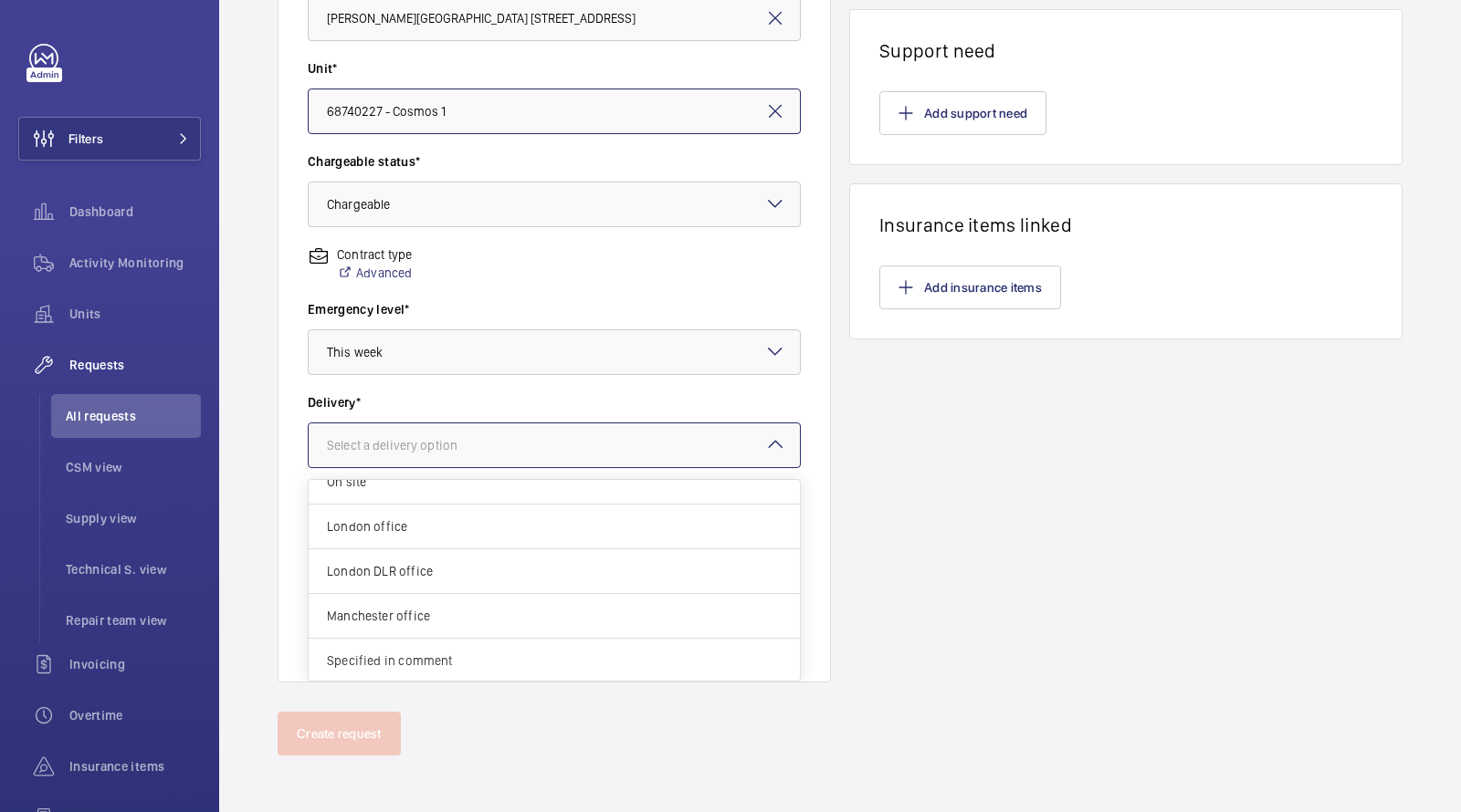
click at [400, 653] on span "Specified in comment" at bounding box center [554, 661] width 454 height 19
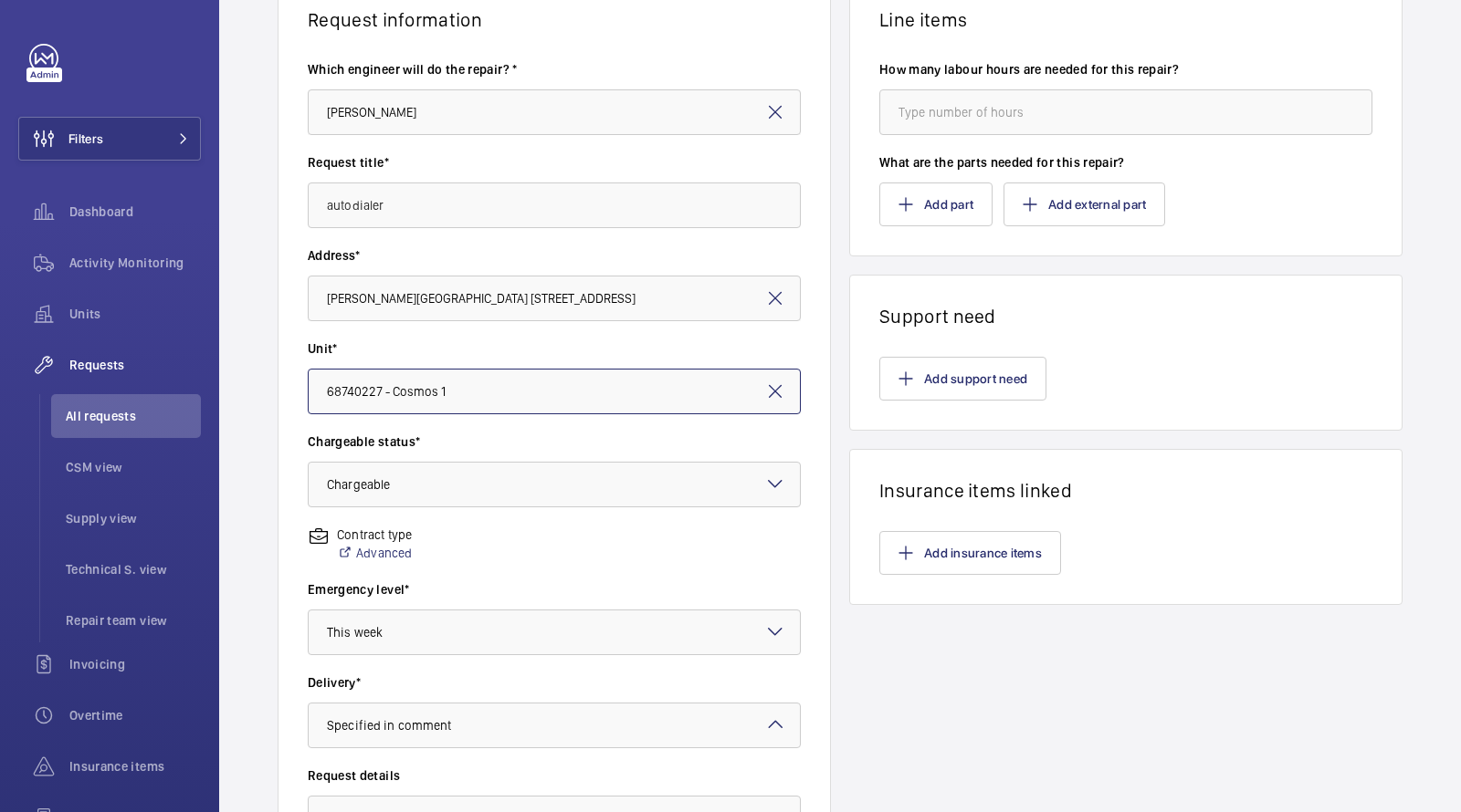
scroll to position [102, 0]
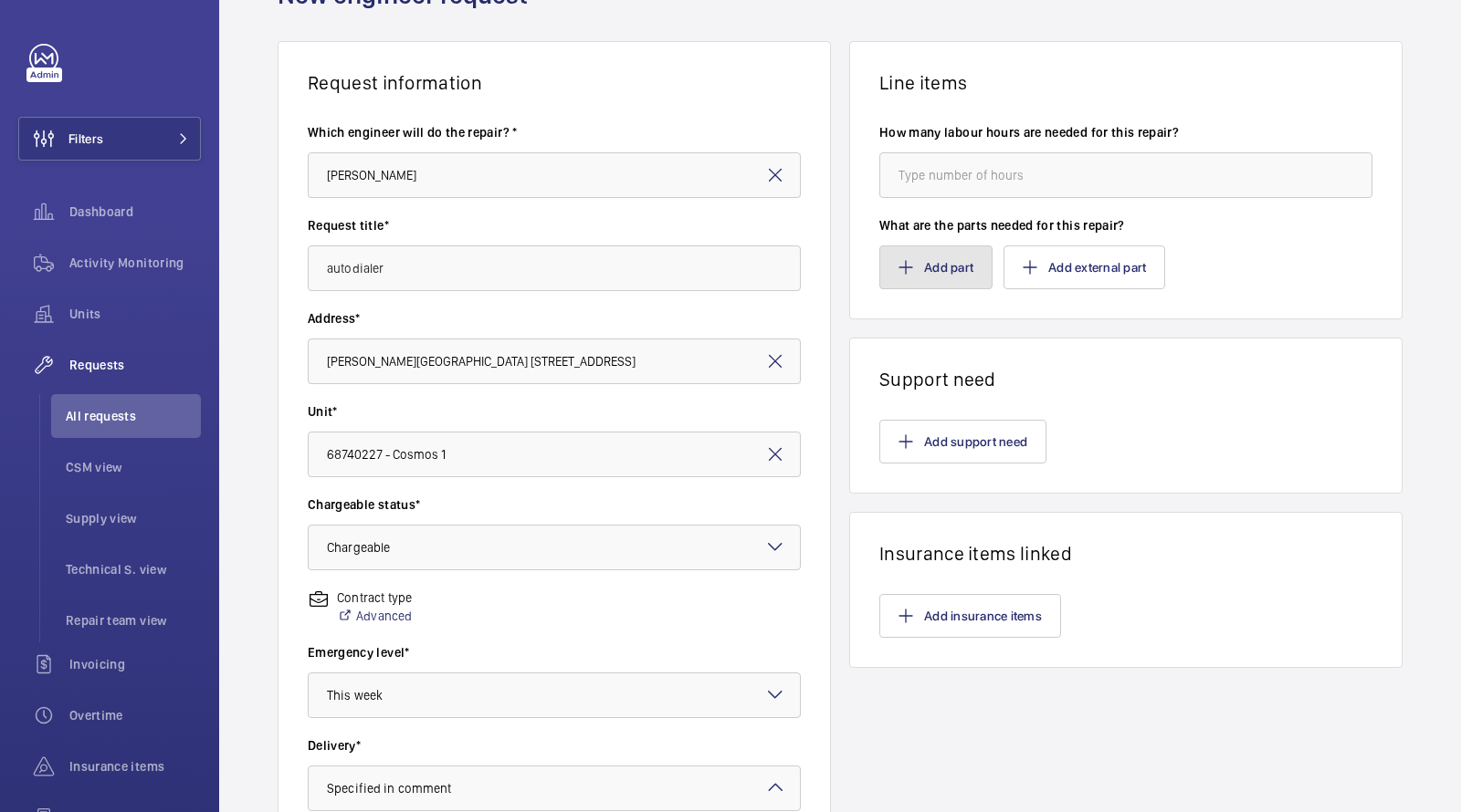
click at [951, 257] on button "Add part" at bounding box center [936, 267] width 113 height 44
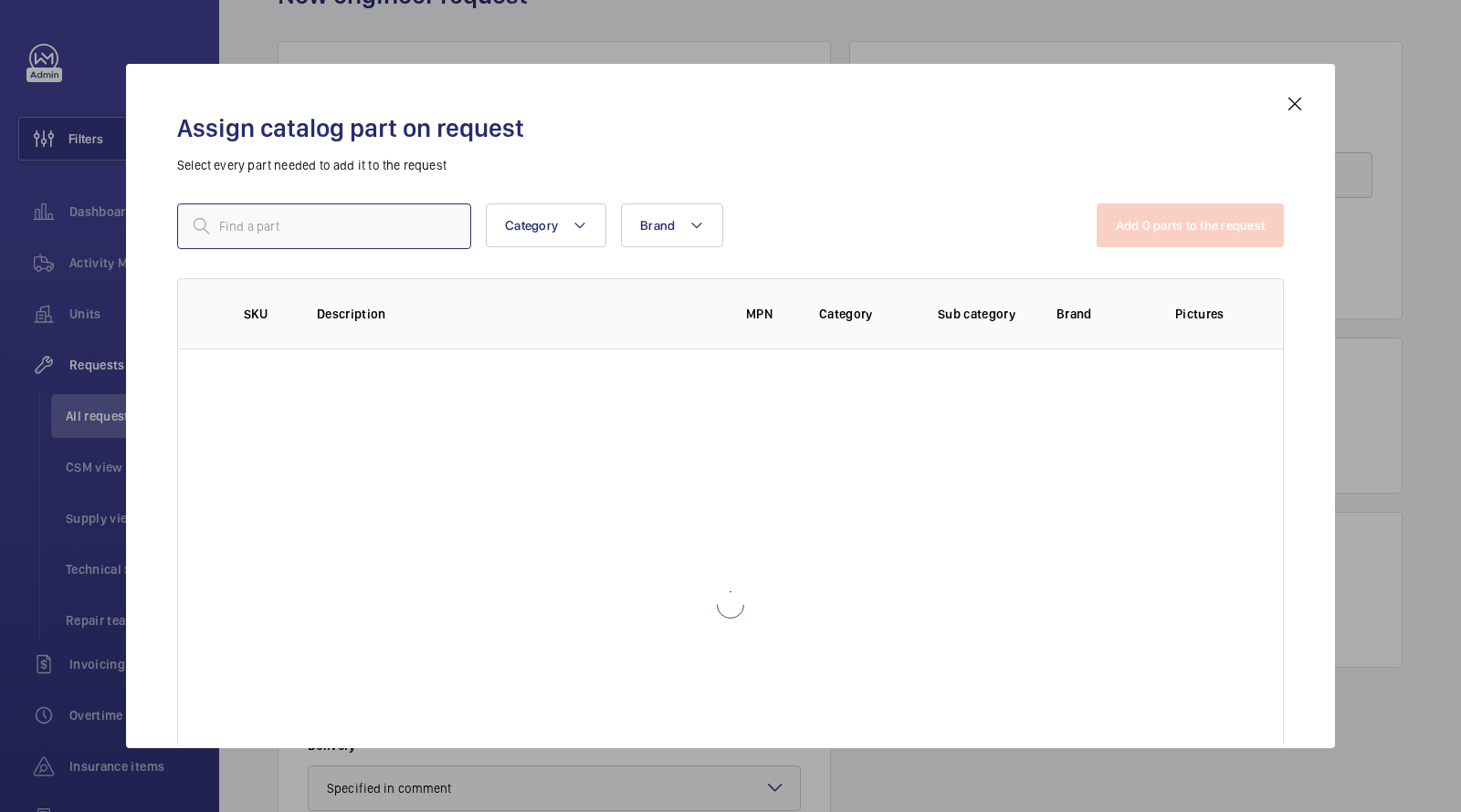
click at [328, 231] on input "text" at bounding box center [325, 226] width 295 height 46
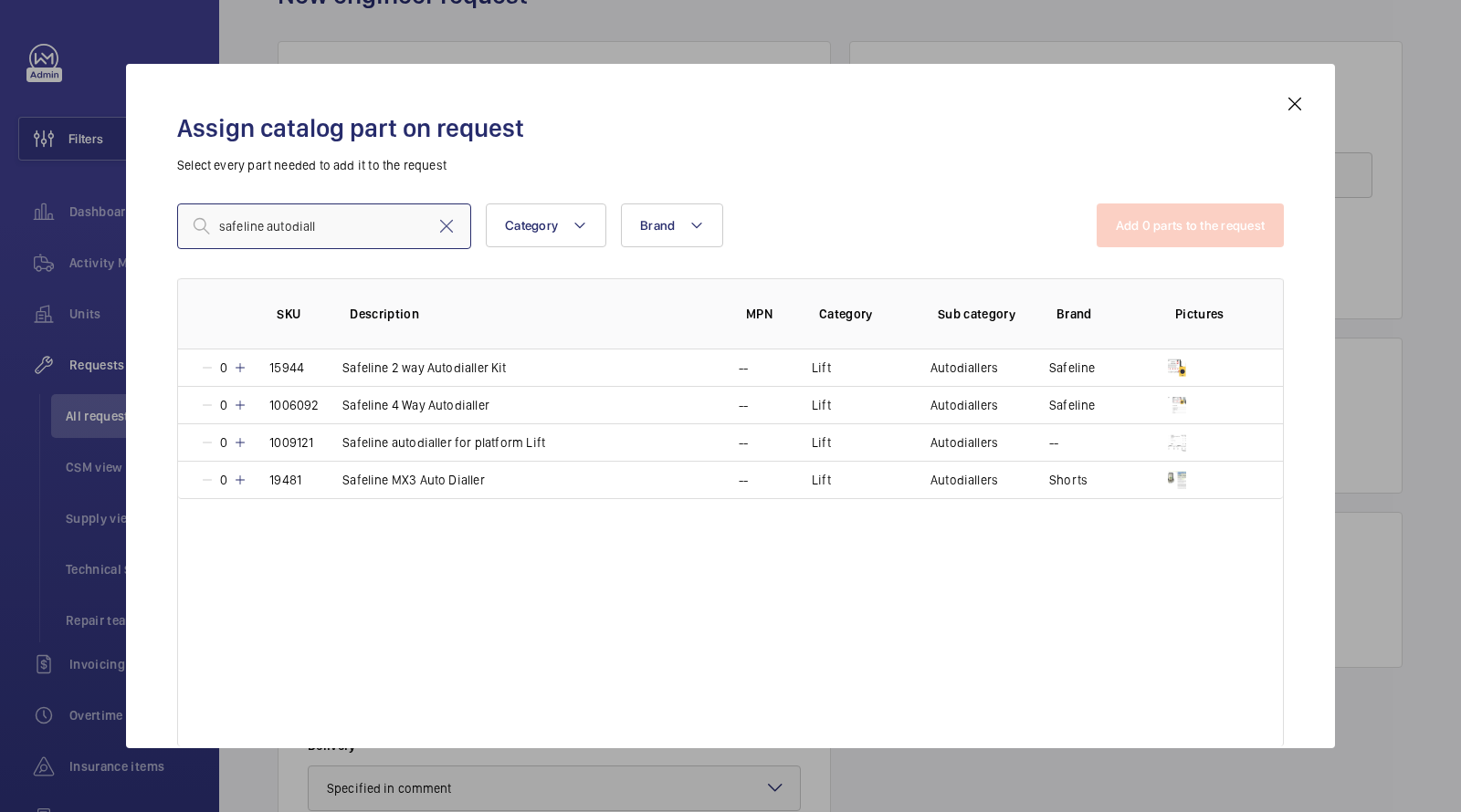
drag, startPoint x: 369, startPoint y: 227, endPoint x: 84, endPoint y: 198, distance: 286.5
click at [97, 207] on div "Assign catalog part on request Select every part needed to add it to the reques…" at bounding box center [730, 406] width 1461 height 812
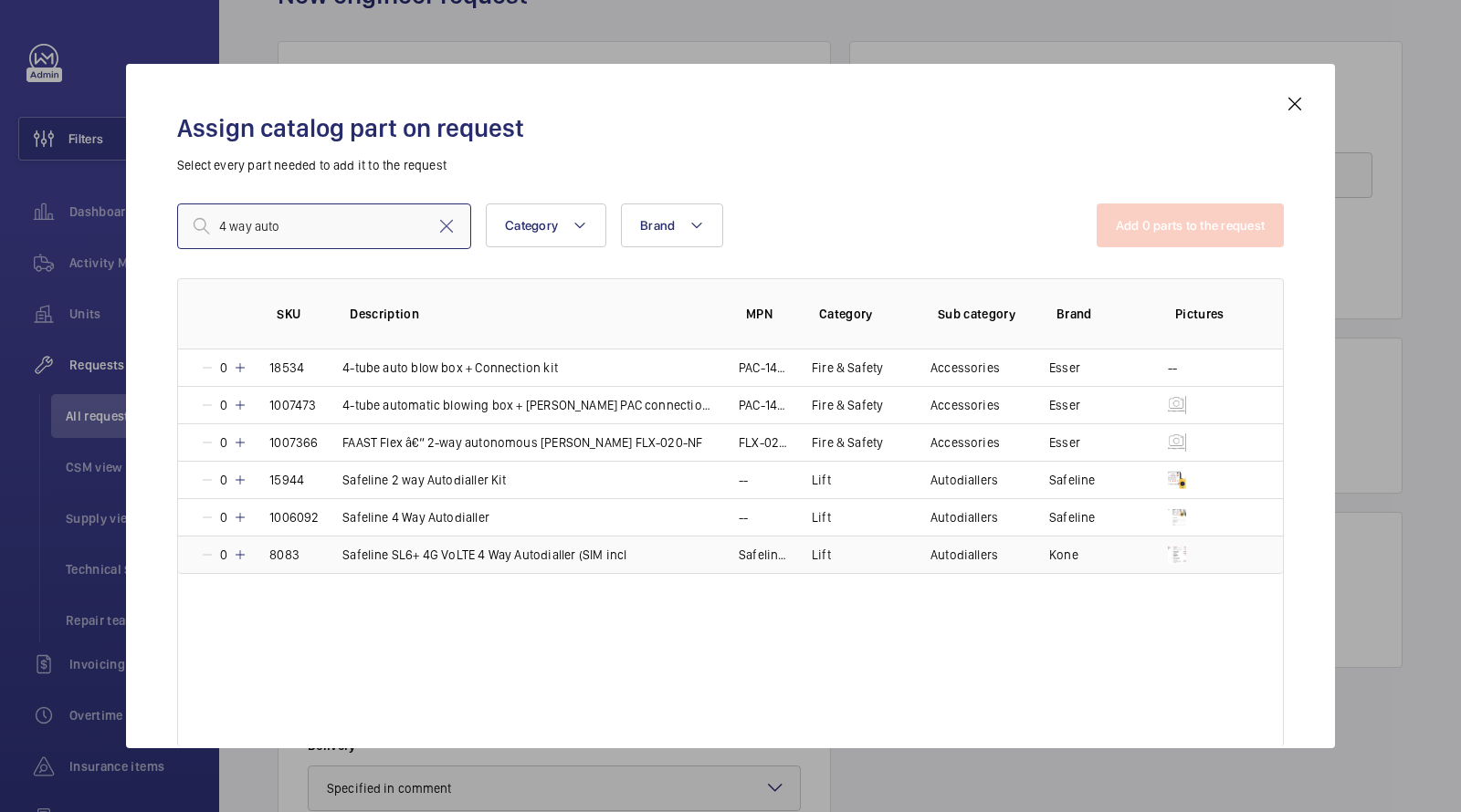
type input "4 way auto"
click at [566, 553] on p "Safeline SL6+ 4G VoLTE 4 Way Autodialler (SIM incl" at bounding box center [484, 555] width 284 height 19
click at [1217, 239] on button "Add 1 parts to the request" at bounding box center [1193, 225] width 185 height 44
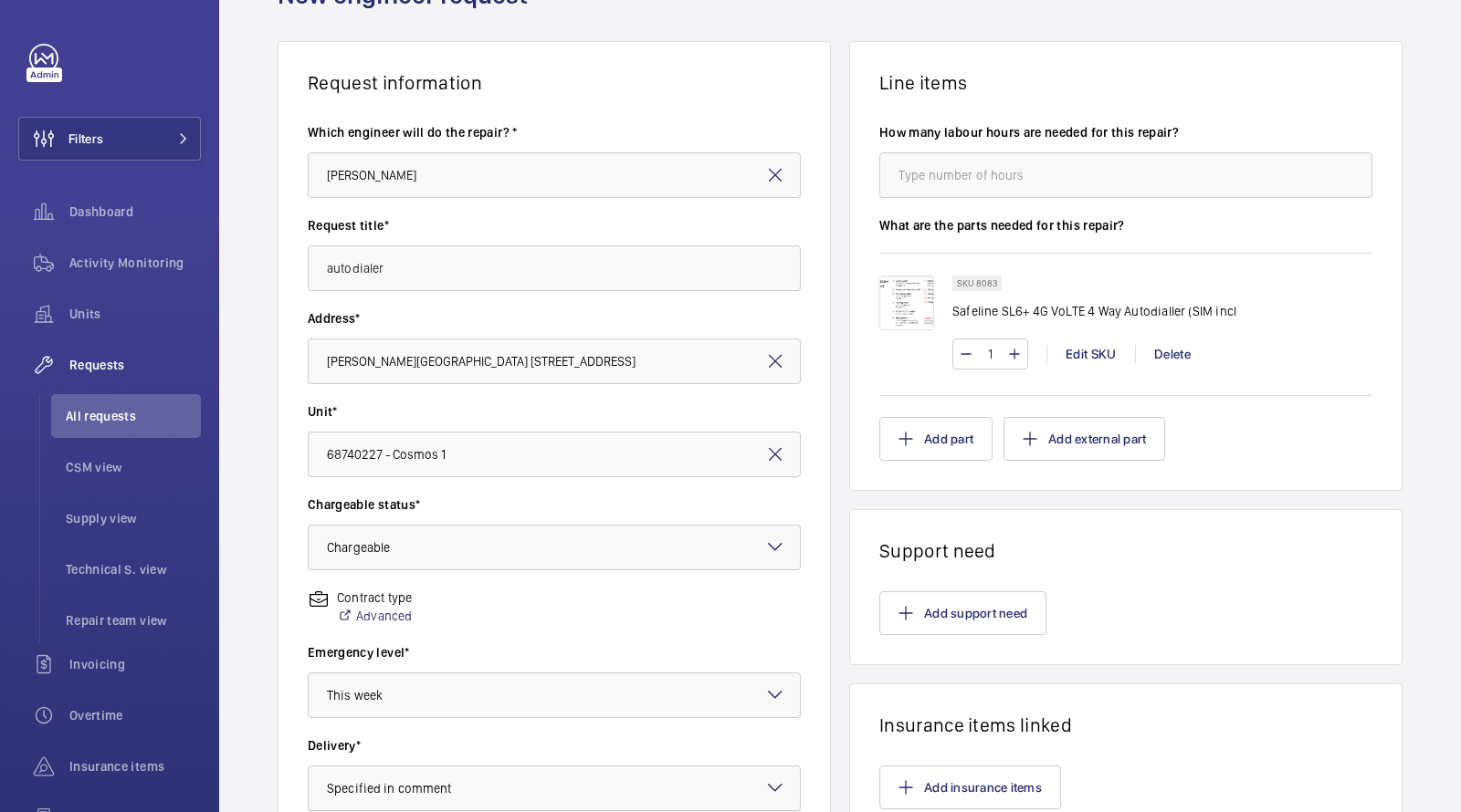
scroll to position [431, 0]
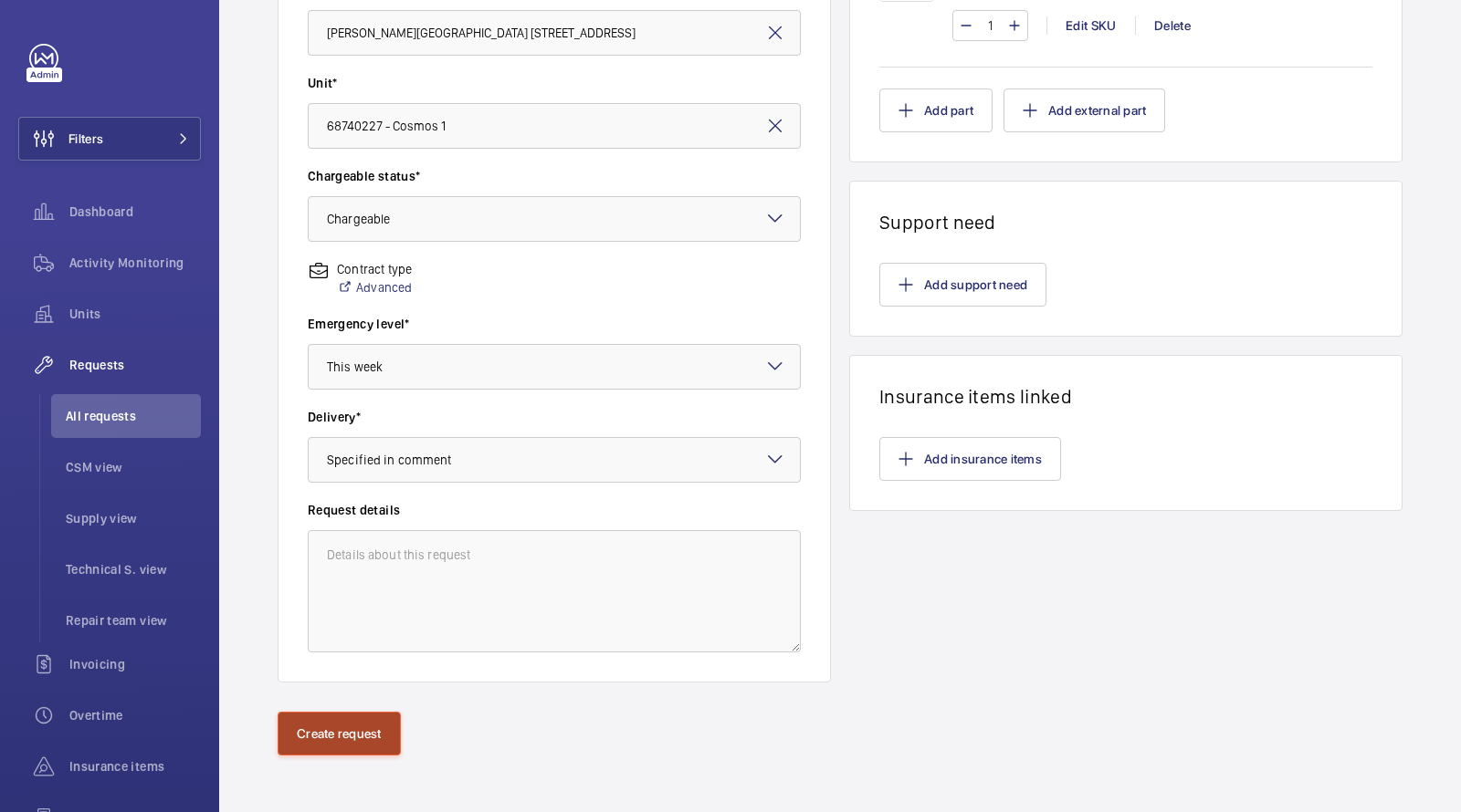
click at [343, 741] on button "Create request" at bounding box center [339, 733] width 123 height 44
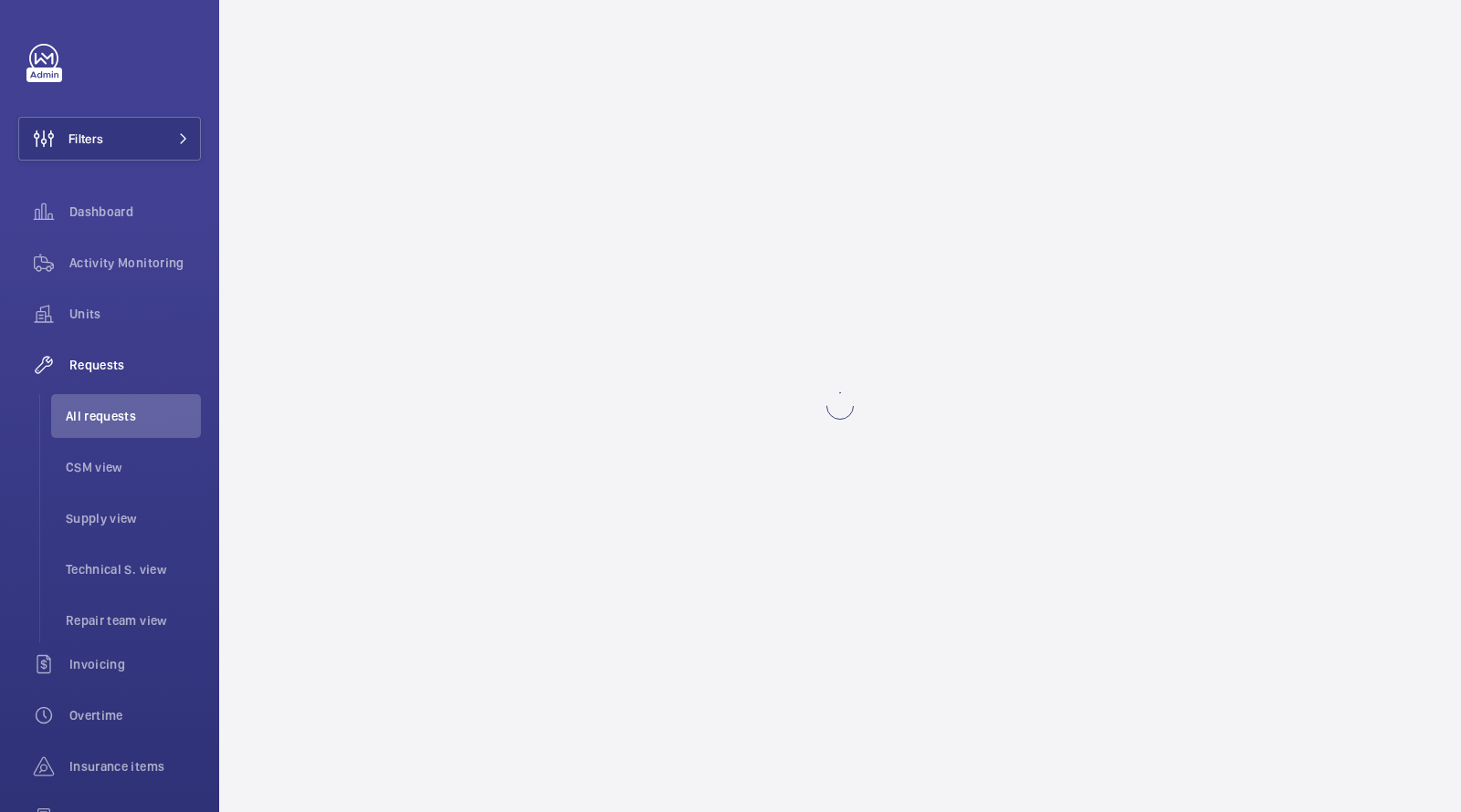
scroll to position [0, 0]
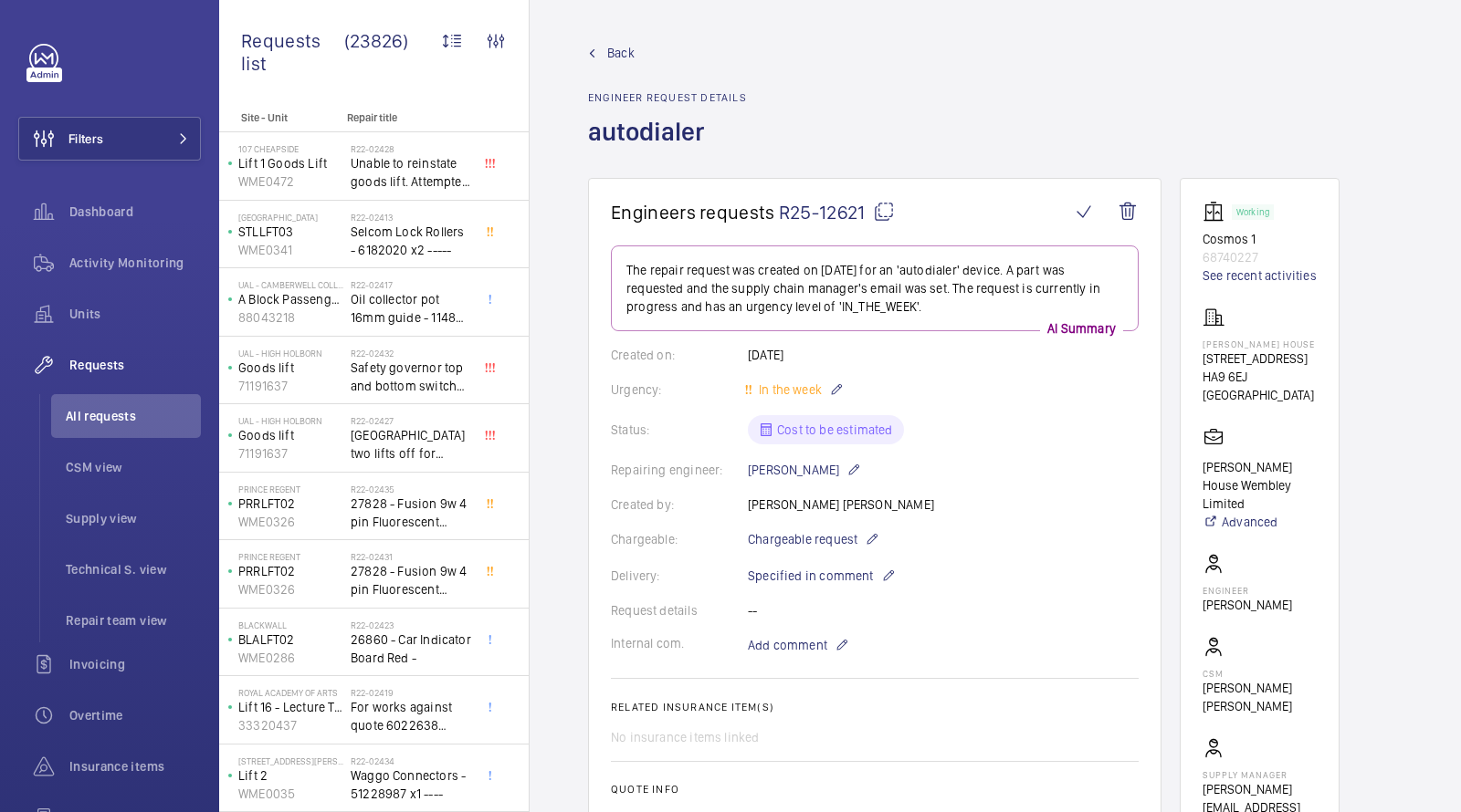
scroll to position [189, 0]
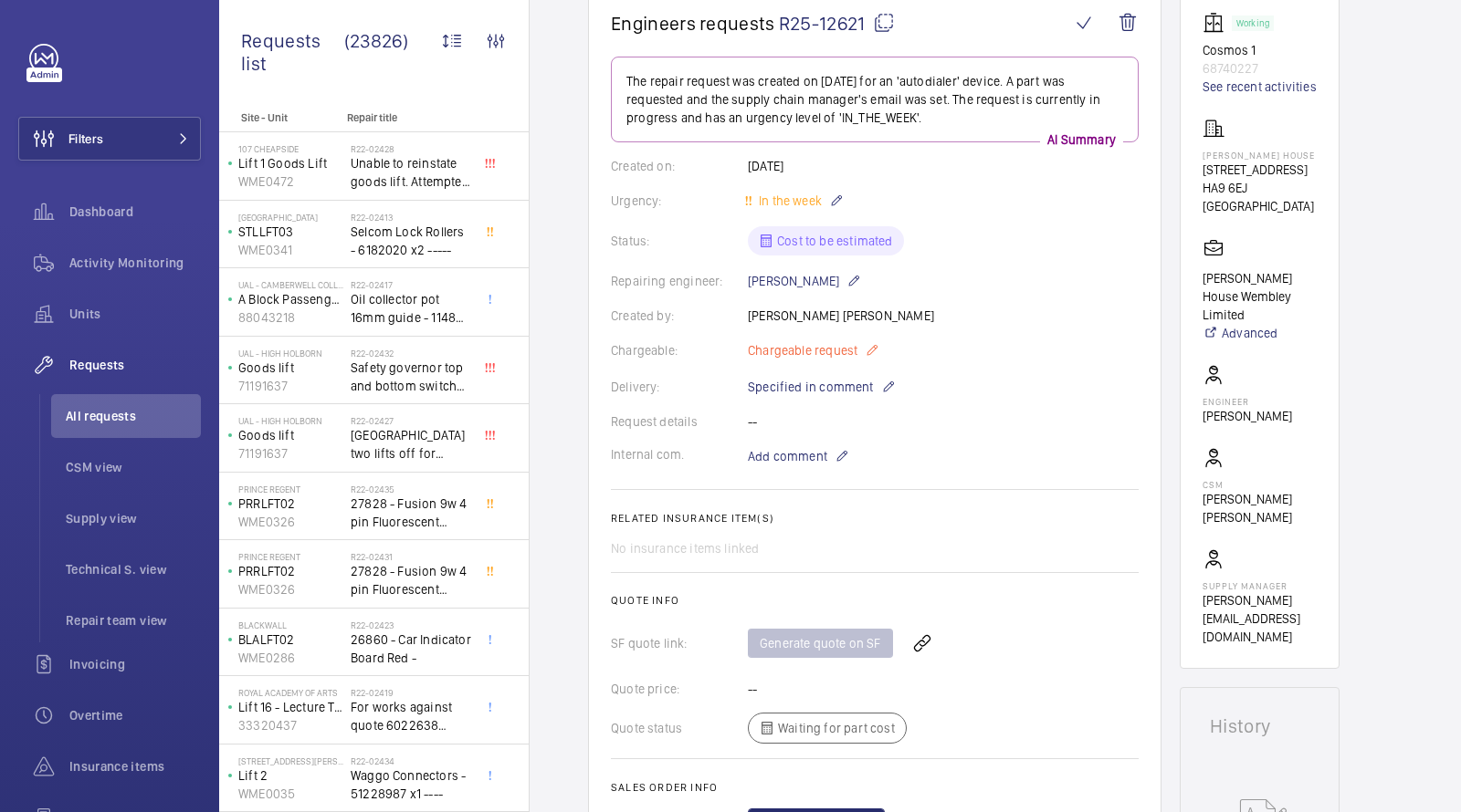
click at [860, 345] on p "Chargeable request" at bounding box center [813, 350] width 132 height 21
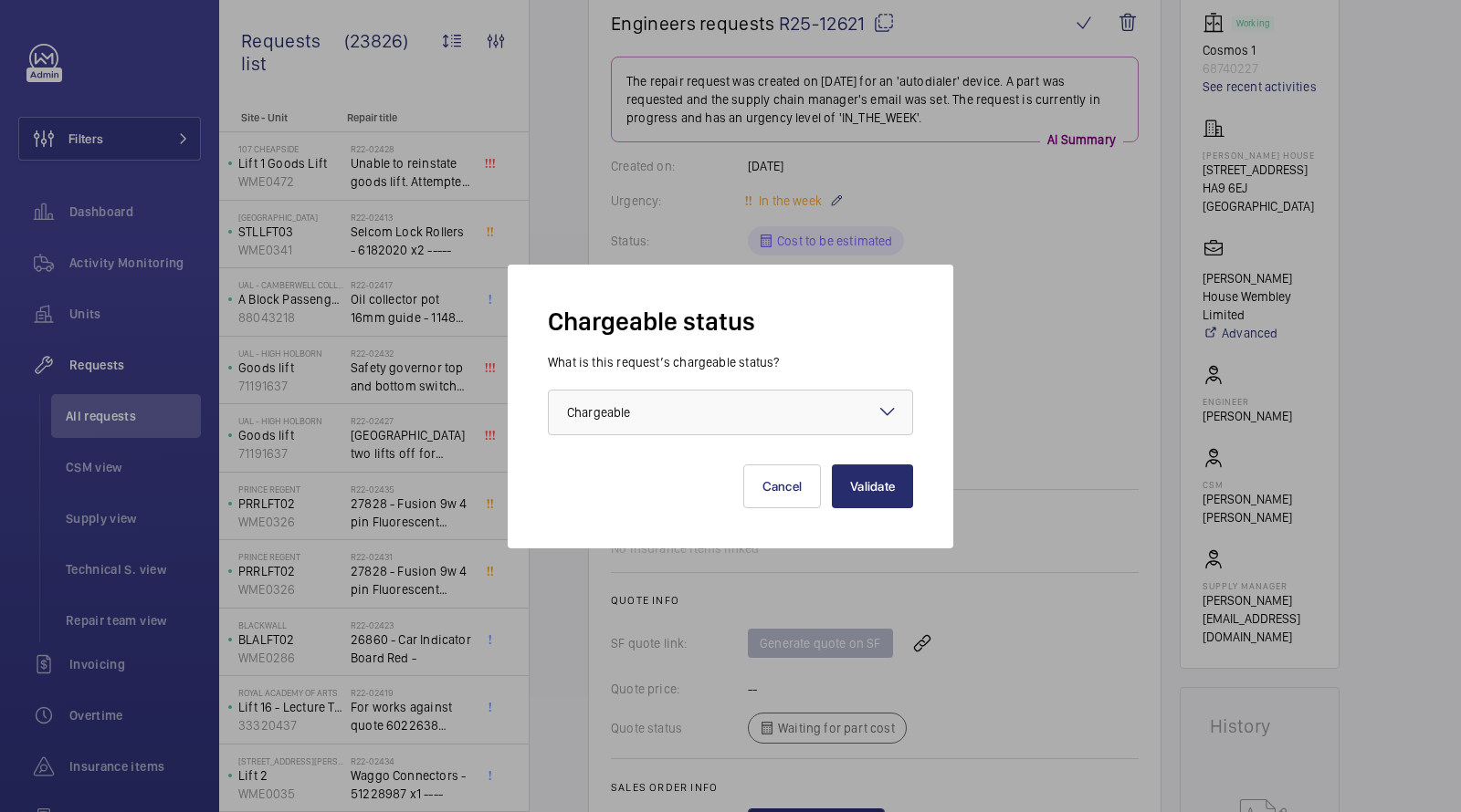
click at [755, 438] on div "Validate Cancel" at bounding box center [730, 472] width 366 height 73
click at [726, 437] on div "Validate Cancel" at bounding box center [730, 472] width 366 height 73
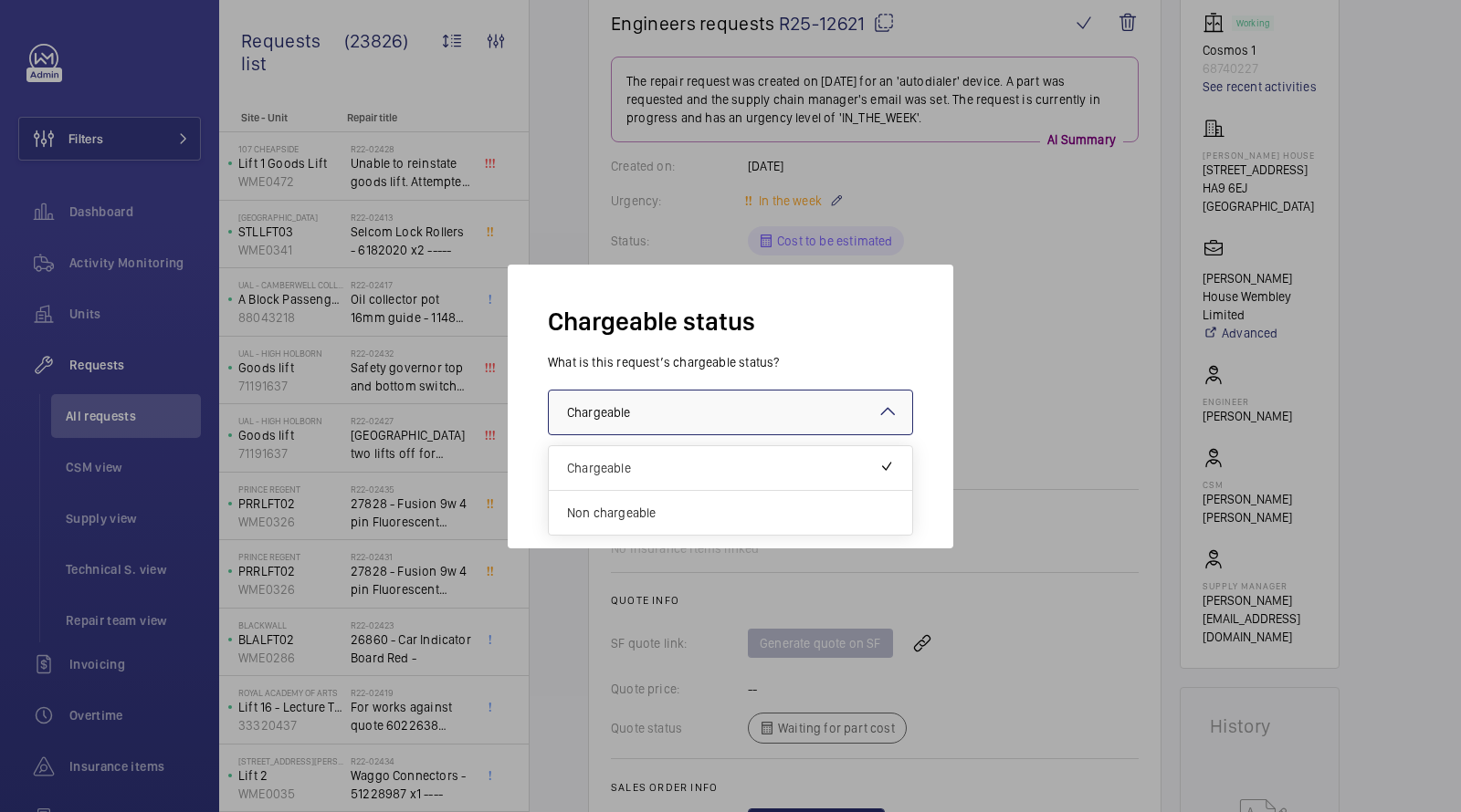
click at [714, 423] on div at bounding box center [730, 412] width 364 height 44
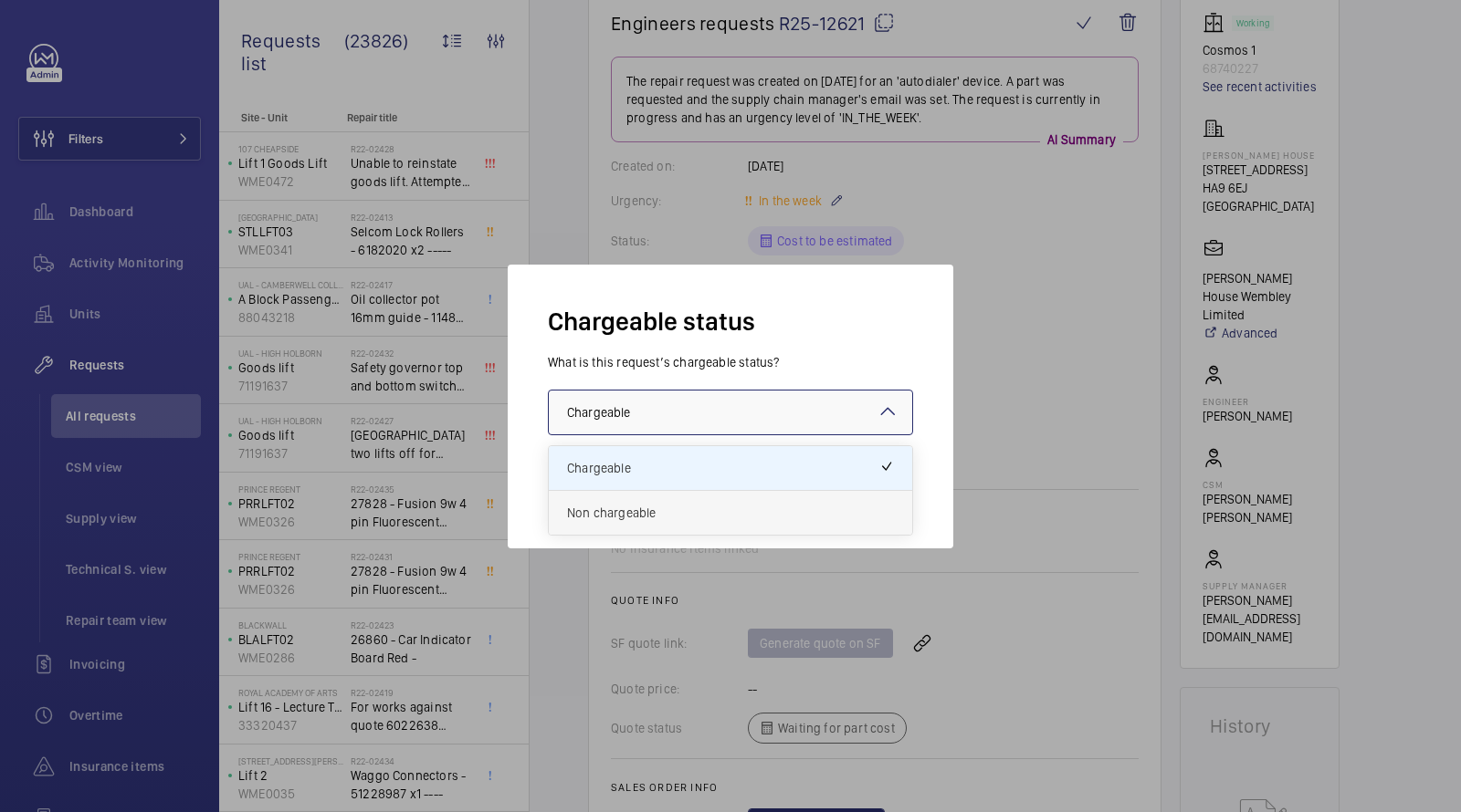
click at [643, 504] on span "Non chargeable" at bounding box center [730, 513] width 327 height 19
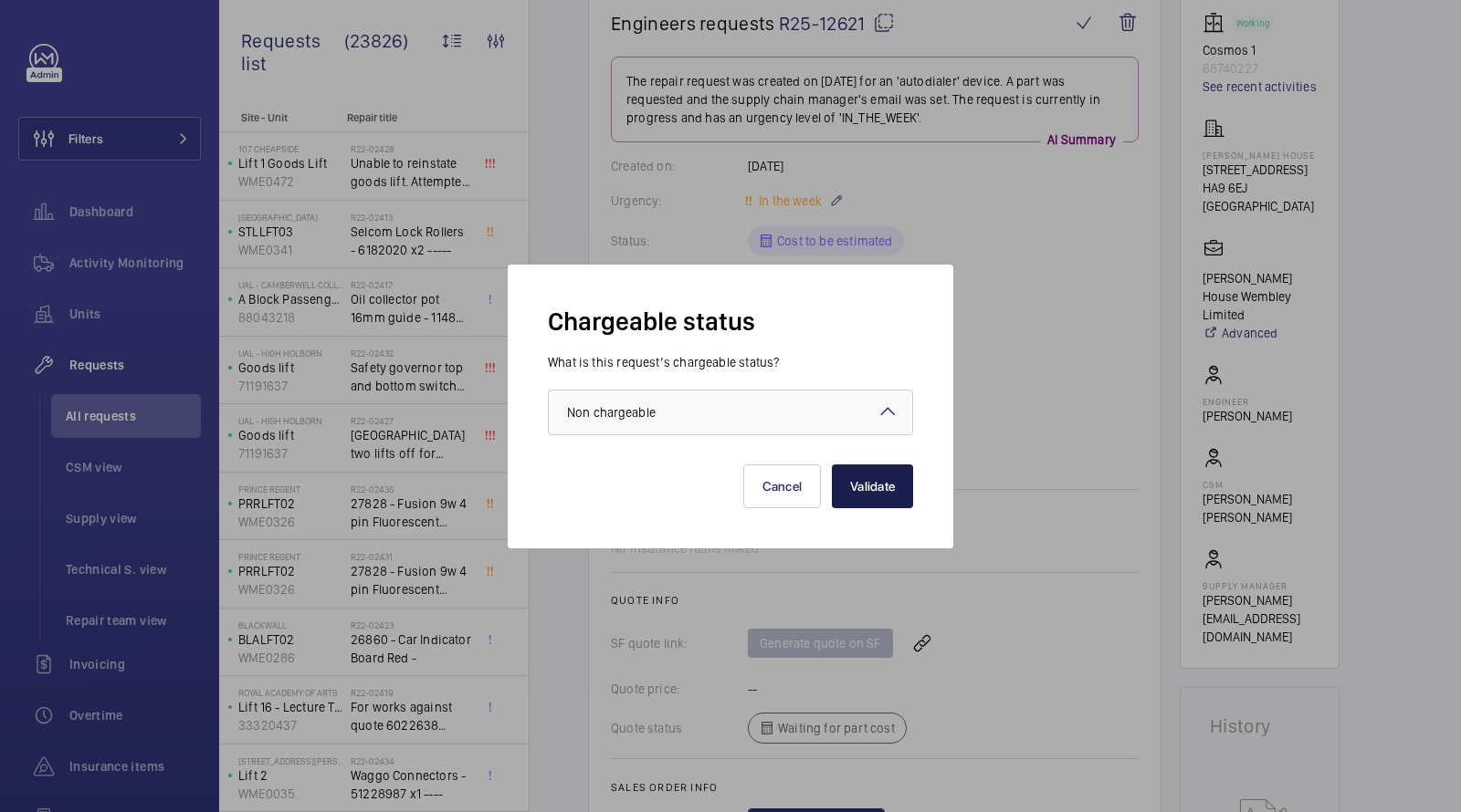
click at [889, 486] on button "Validate" at bounding box center [872, 486] width 81 height 44
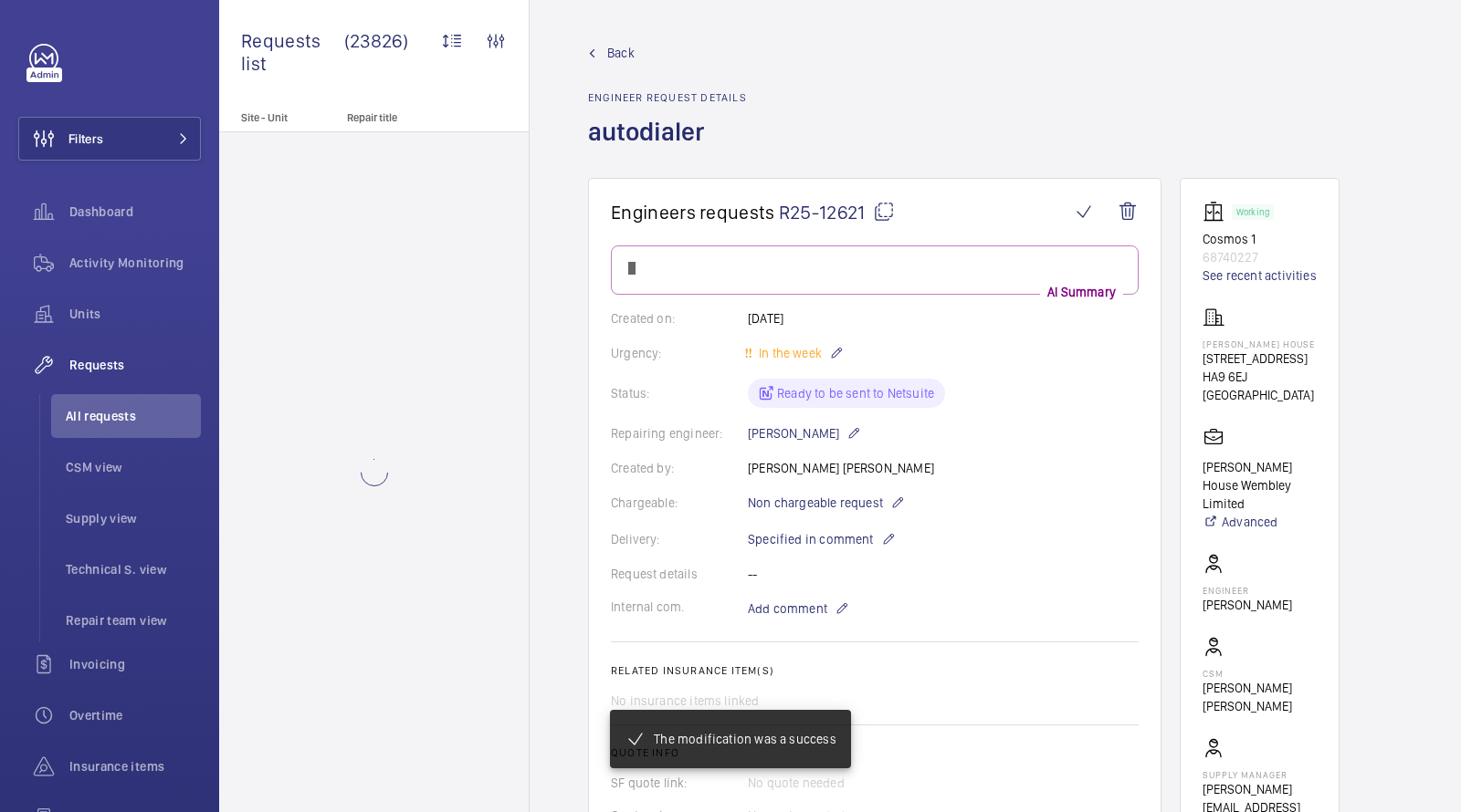
scroll to position [800, 0]
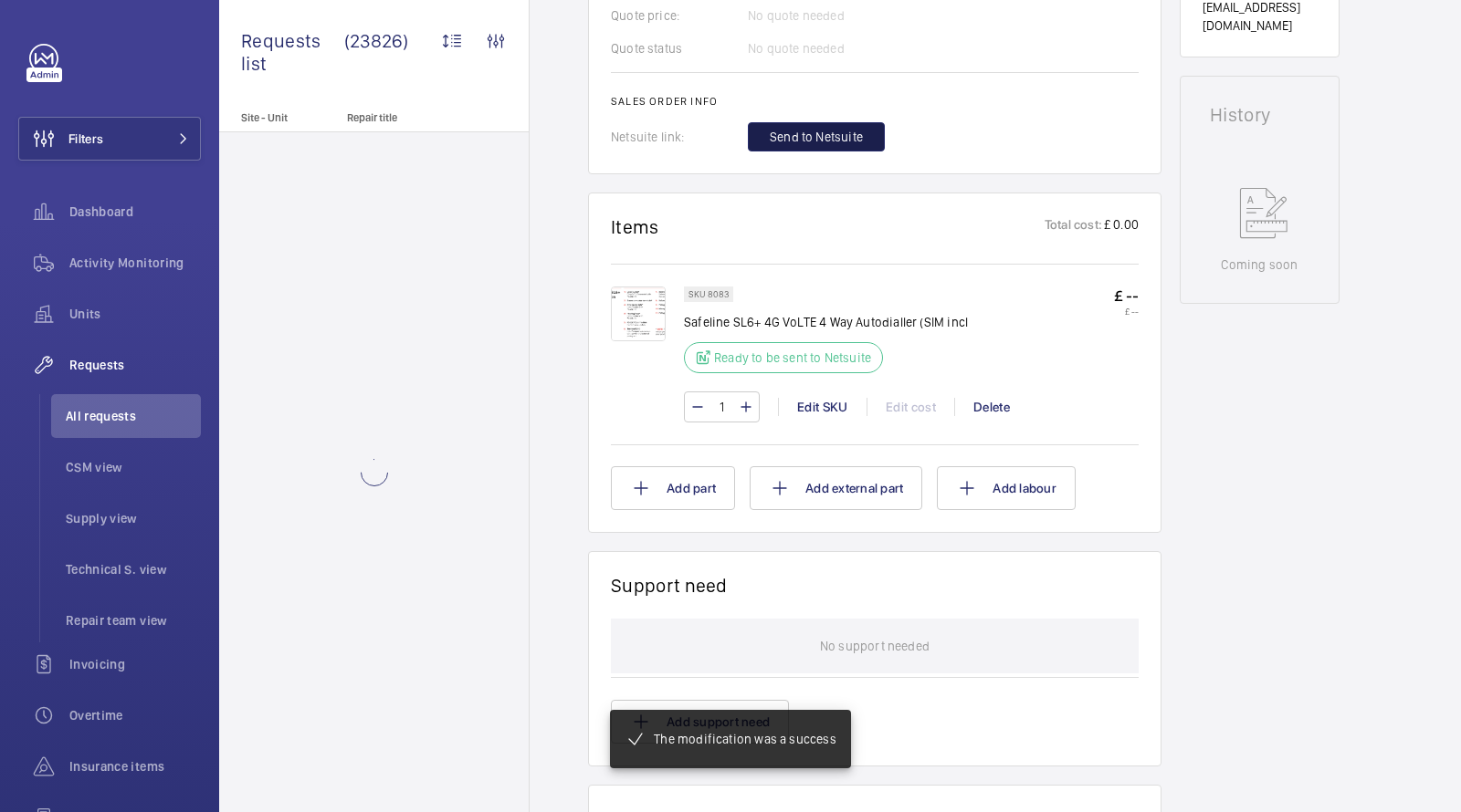
click at [813, 144] on span "Send to Netsuite" at bounding box center [816, 136] width 94 height 19
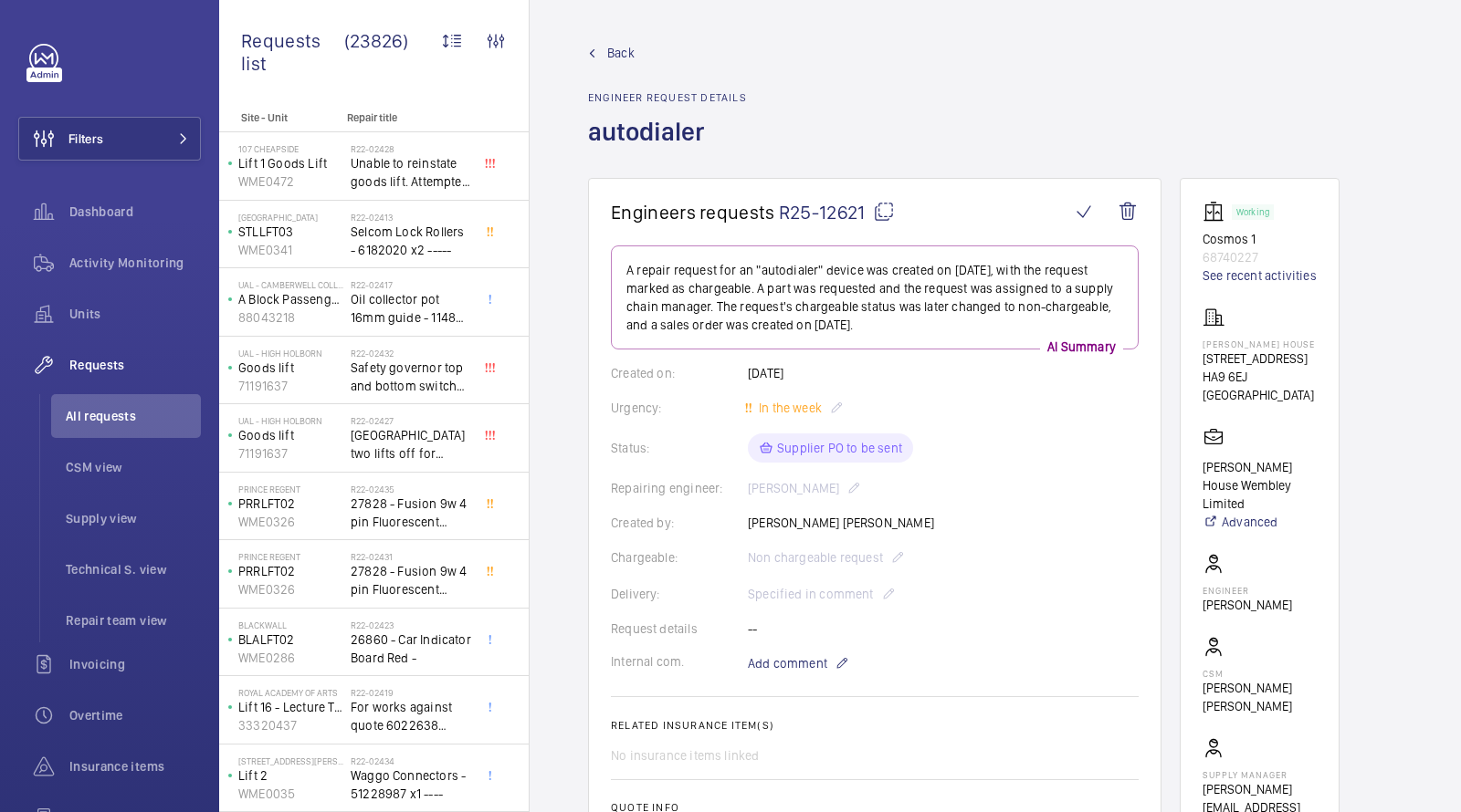
scroll to position [610, 0]
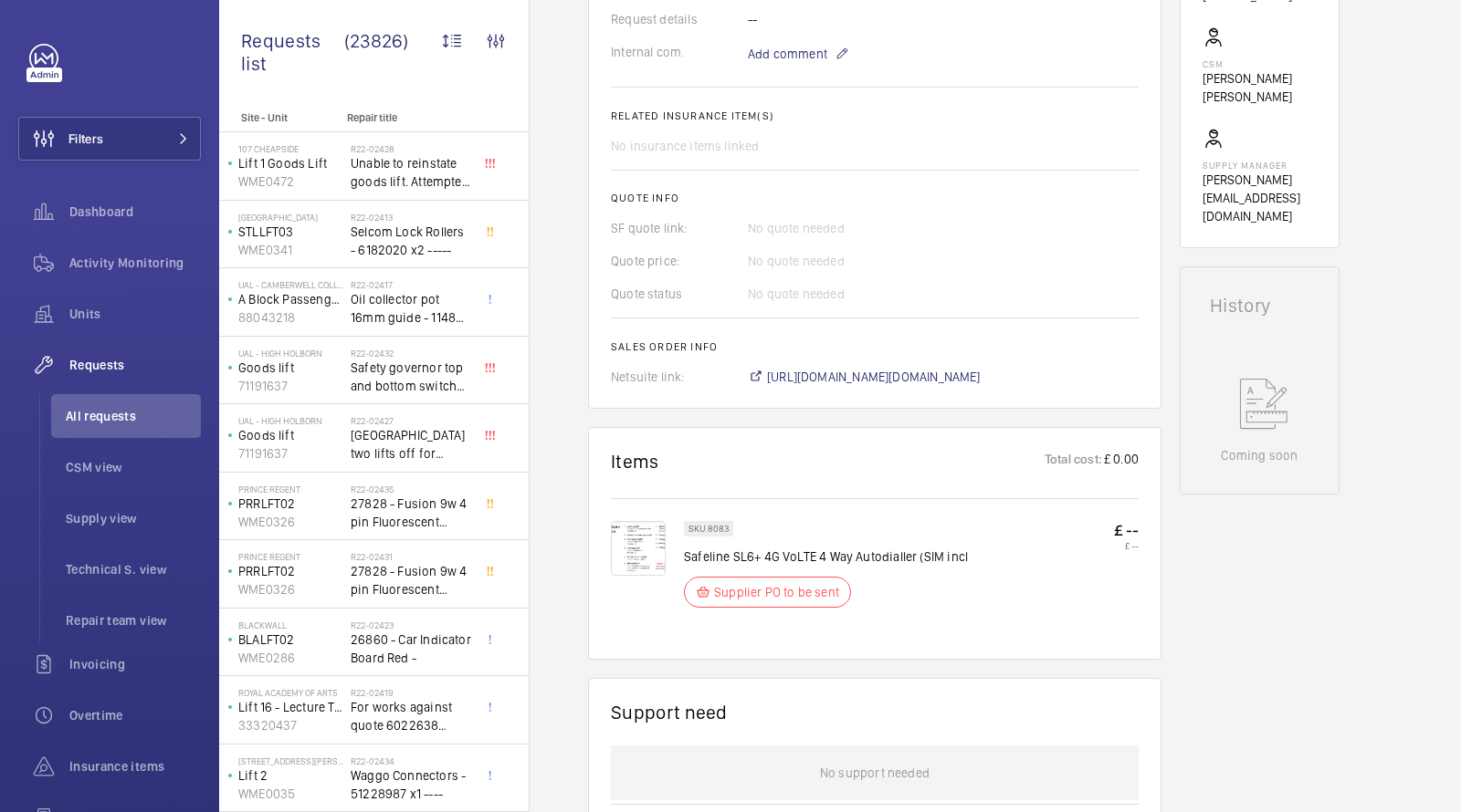
click at [840, 366] on wm-front-card-body "A repair request for an "autodialer" device was created on 2025-09-23, with the…" at bounding box center [875, 11] width 528 height 751
click at [831, 368] on span "https://6461500.app.netsuite.com/app/accounting/transactions/salesord.nl?id=302…" at bounding box center [874, 376] width 214 height 19
